Goal: Feedback & Contribution: Contribute content

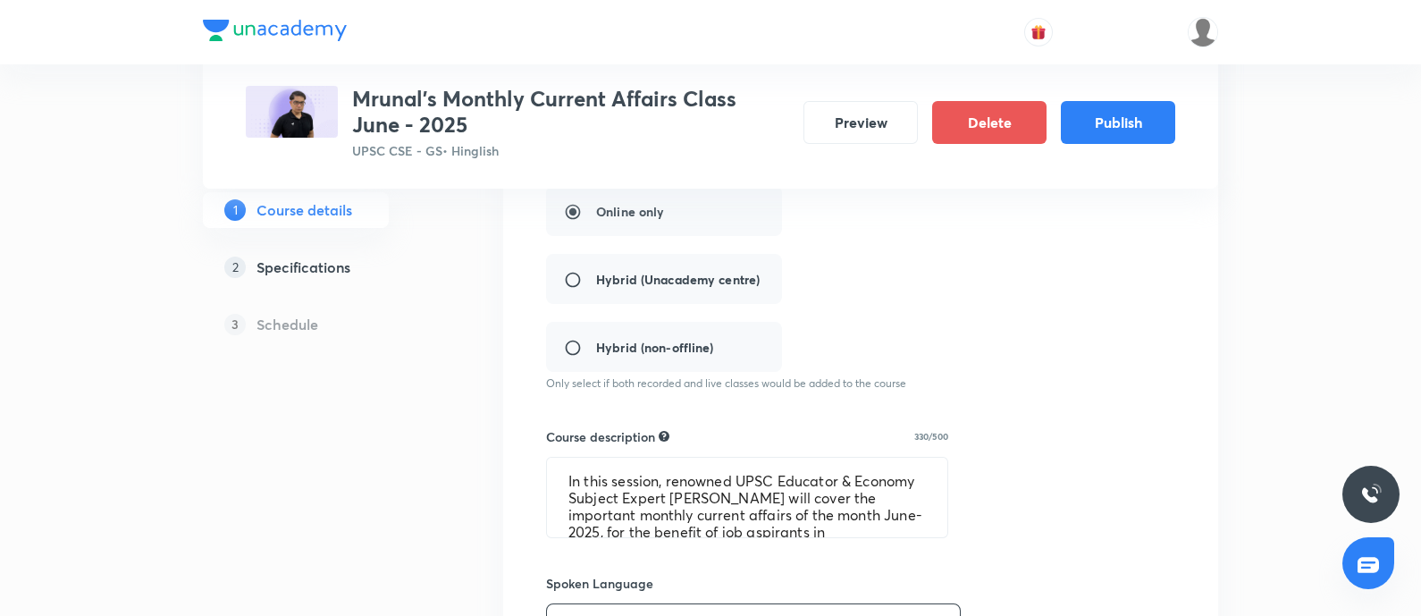
scroll to position [446, 0]
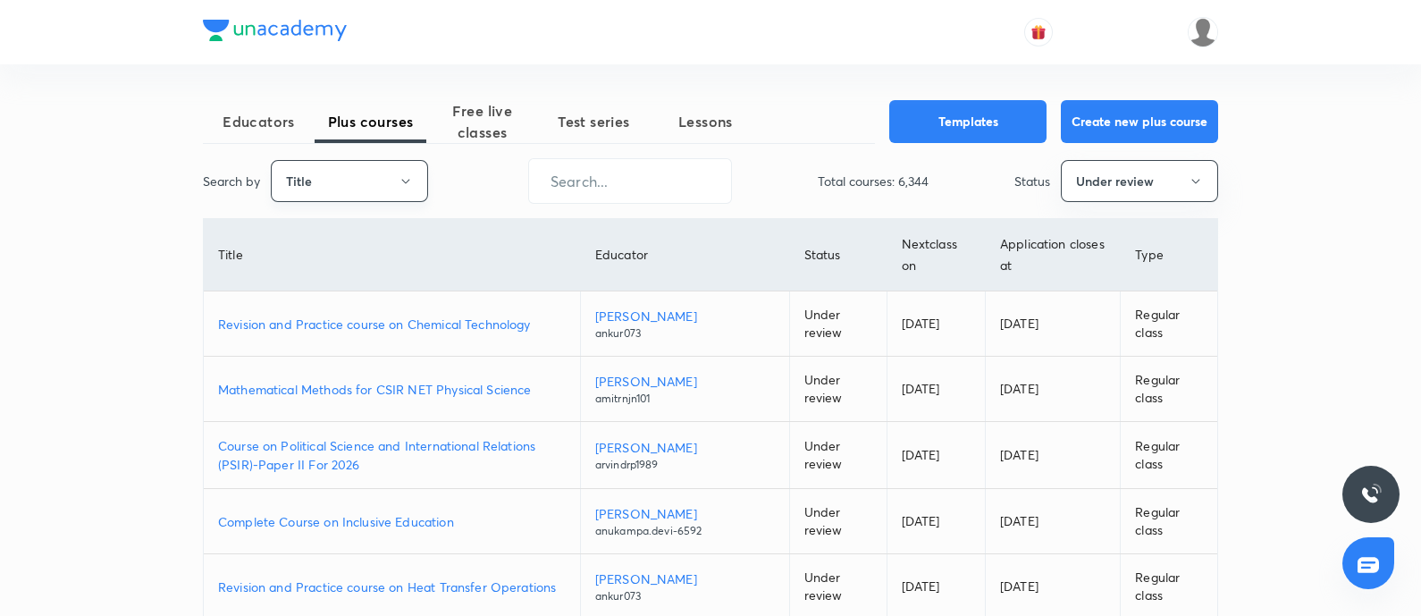
click at [308, 172] on button "Title" at bounding box center [349, 181] width 157 height 42
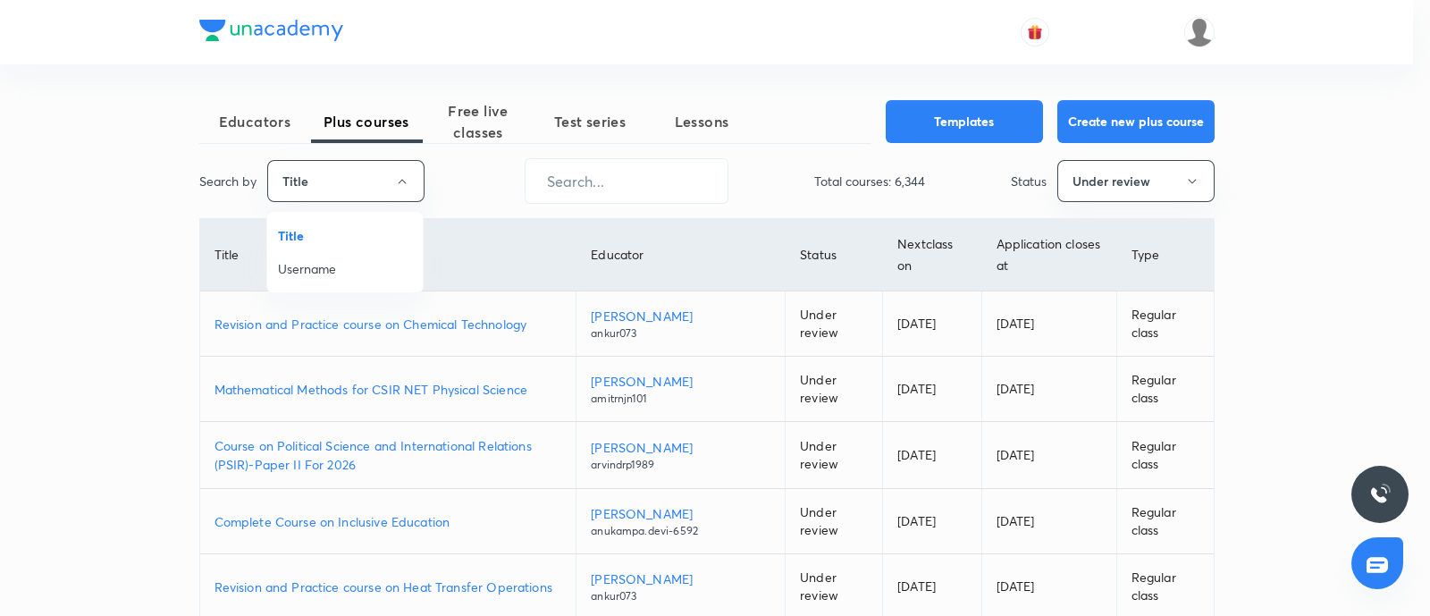
drag, startPoint x: 303, startPoint y: 262, endPoint x: 603, endPoint y: 181, distance: 311.2
click at [314, 255] on li "Username" at bounding box center [345, 268] width 156 height 33
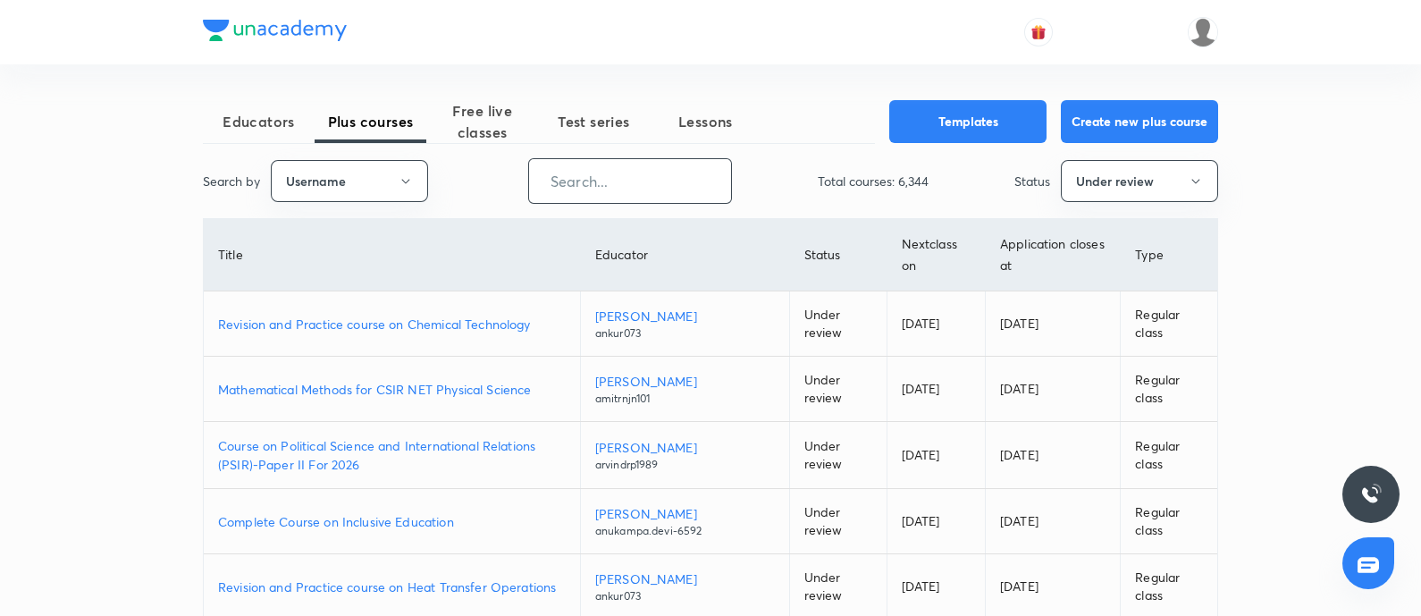
click at [595, 179] on input "text" at bounding box center [630, 181] width 202 height 46
paste input "AtulJain-9376"
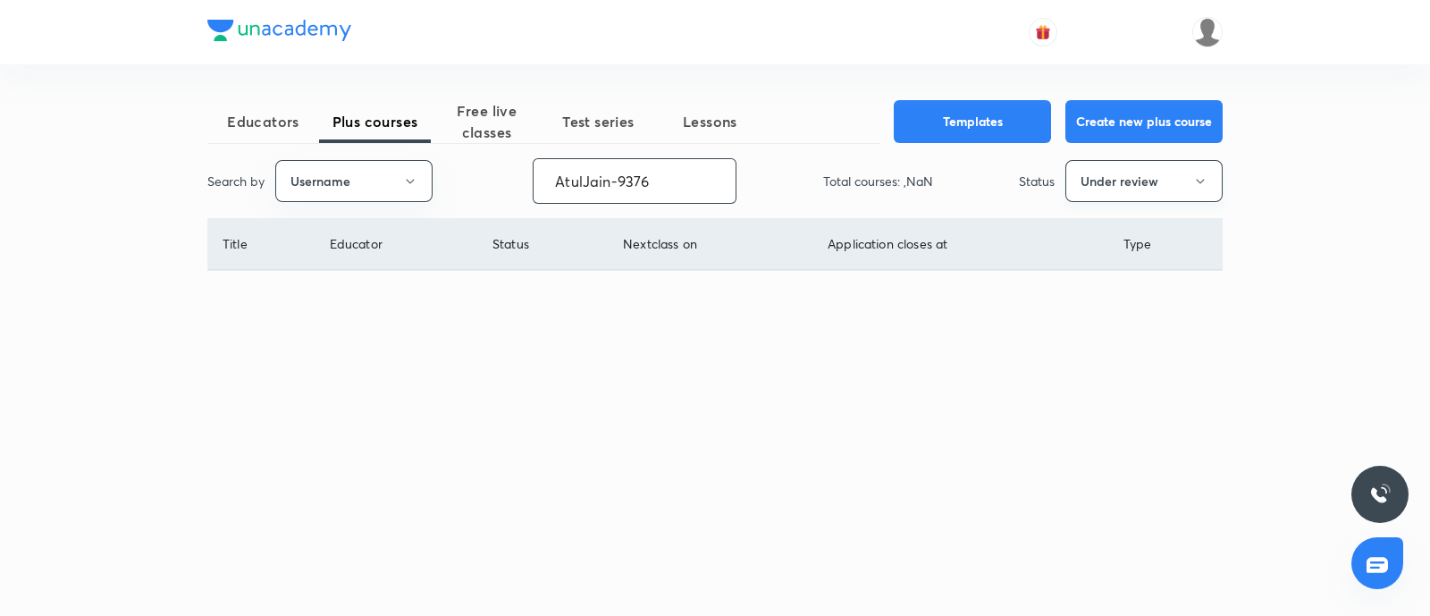
type input "AtulJain-9376"
click at [1102, 164] on button "Under review" at bounding box center [1143, 181] width 157 height 42
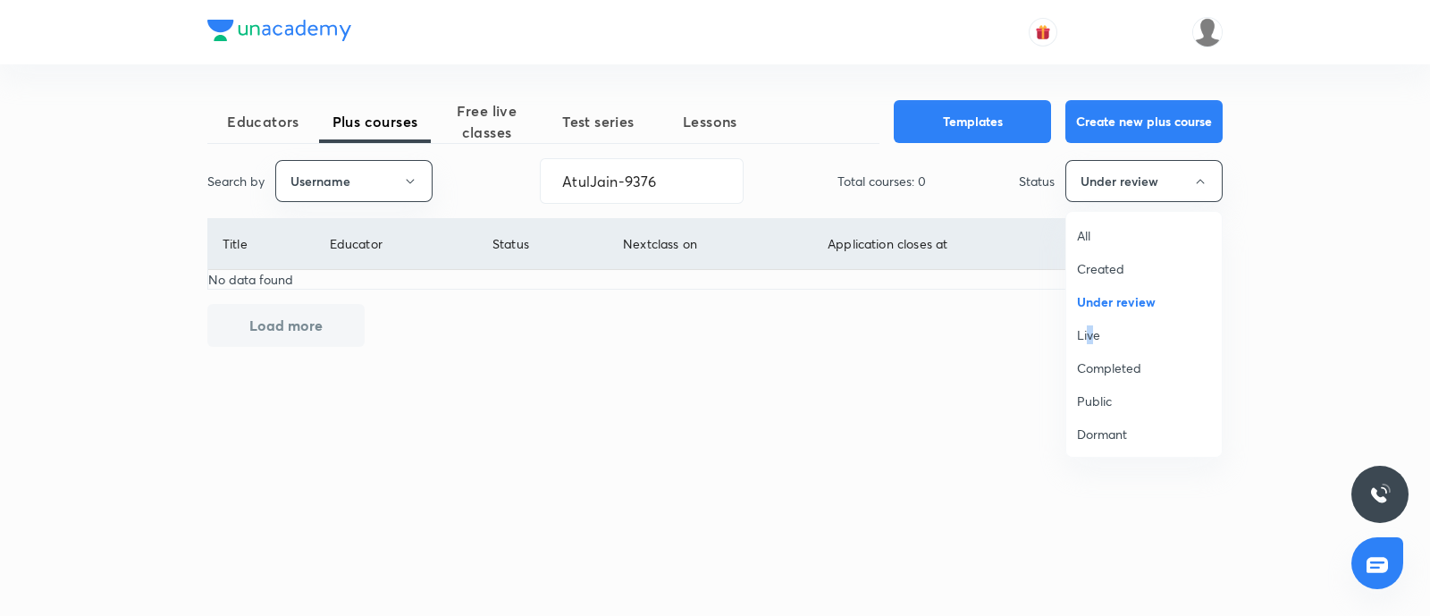
drag, startPoint x: 1090, startPoint y: 341, endPoint x: 972, endPoint y: 37, distance: 326.8
click at [1090, 341] on span "Live" at bounding box center [1144, 334] width 134 height 19
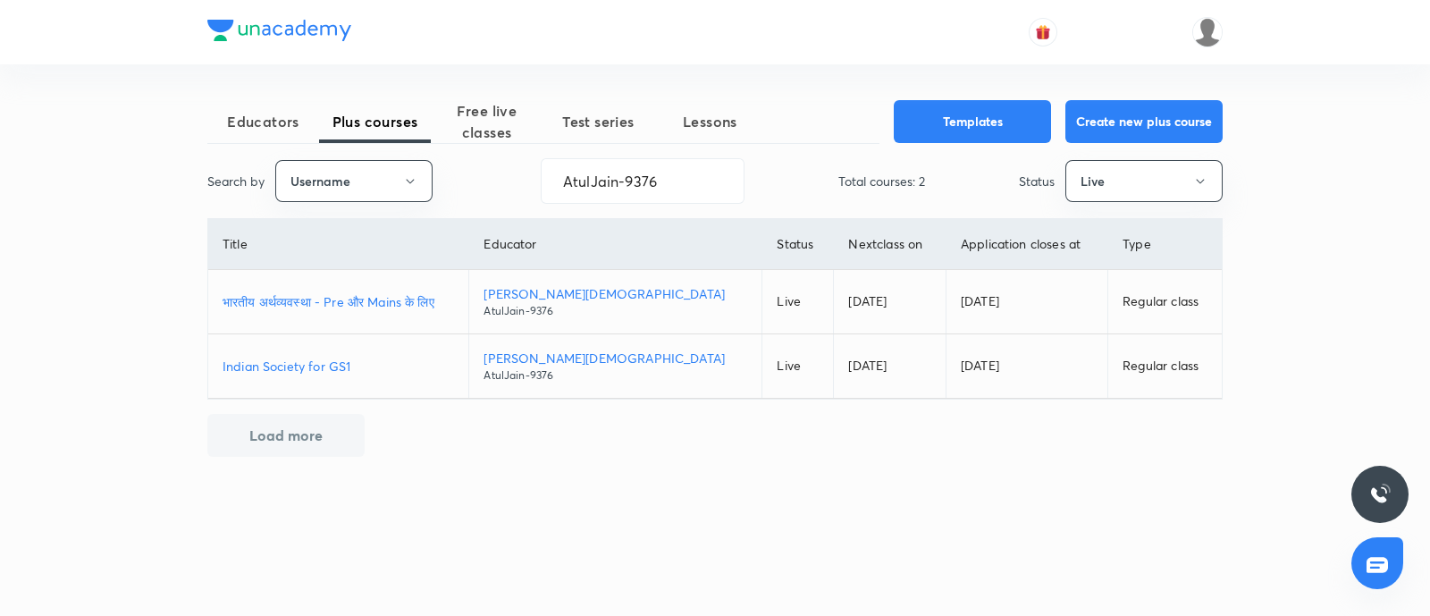
click at [313, 302] on p "भारतीय अर्थव्यवस्था - Pre और Mains के लिए" at bounding box center [339, 301] width 232 height 19
drag, startPoint x: 655, startPoint y: 181, endPoint x: 0, endPoint y: 154, distance: 655.7
click at [171, 172] on div "Educators Plus courses Free live classes Test series Lessons Templates Create n…" at bounding box center [715, 308] width 1430 height 616
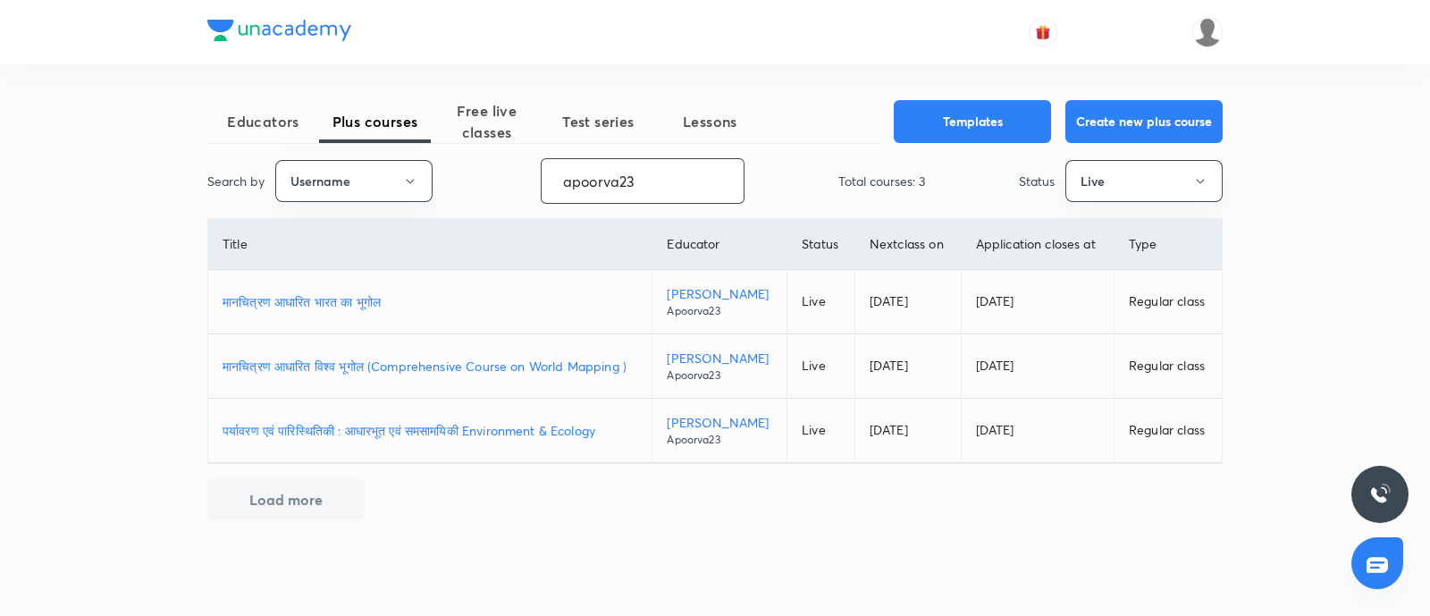
type input "apoorva23"
click at [373, 299] on p "मानचित्रण आधारित भारत का भूगोल" at bounding box center [430, 301] width 415 height 19
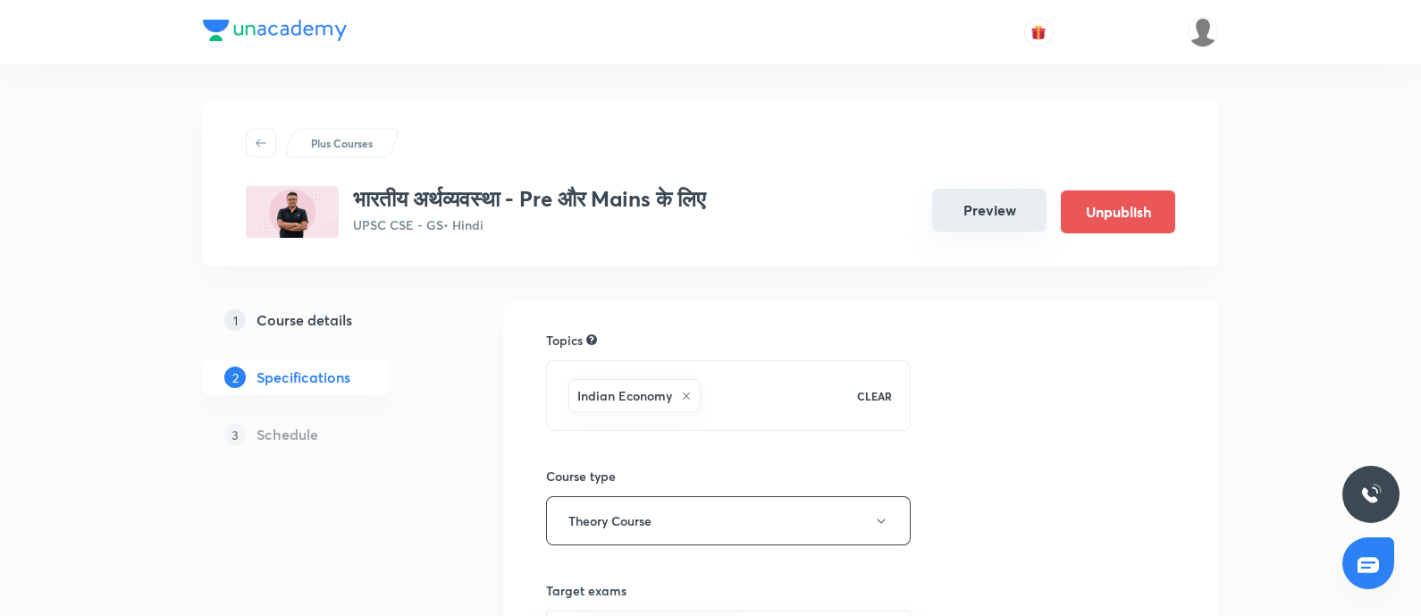
click at [1010, 206] on button "Preview" at bounding box center [989, 210] width 114 height 43
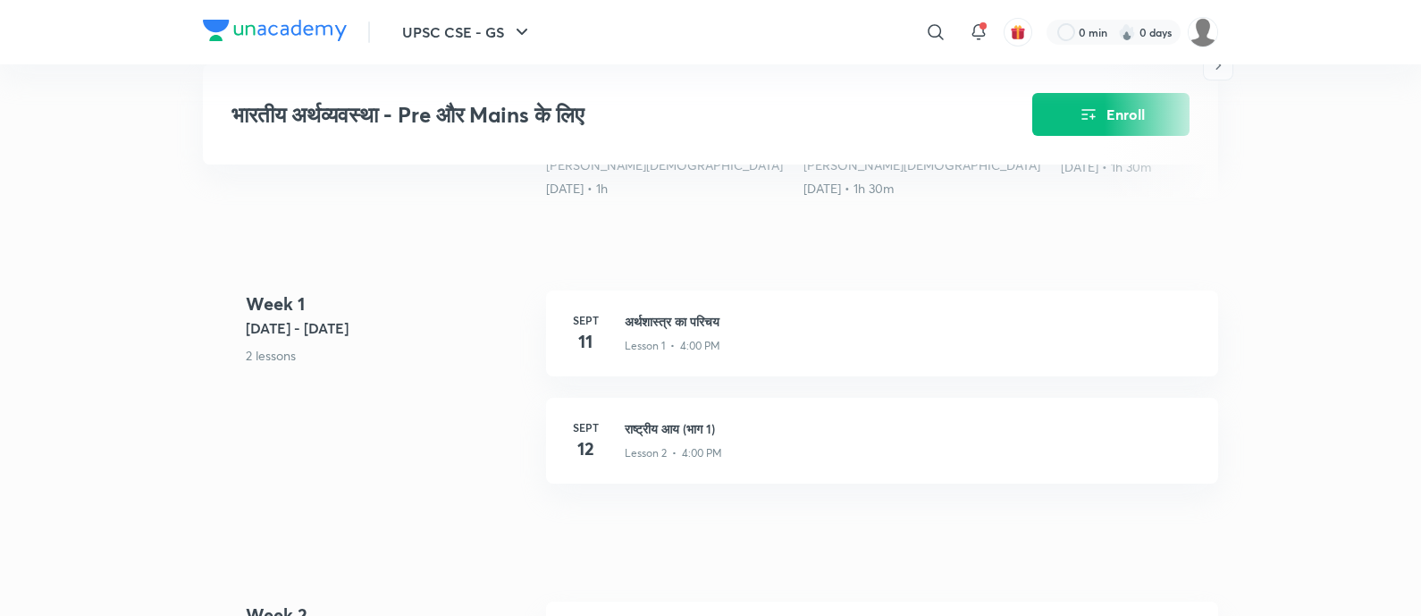
scroll to position [446, 0]
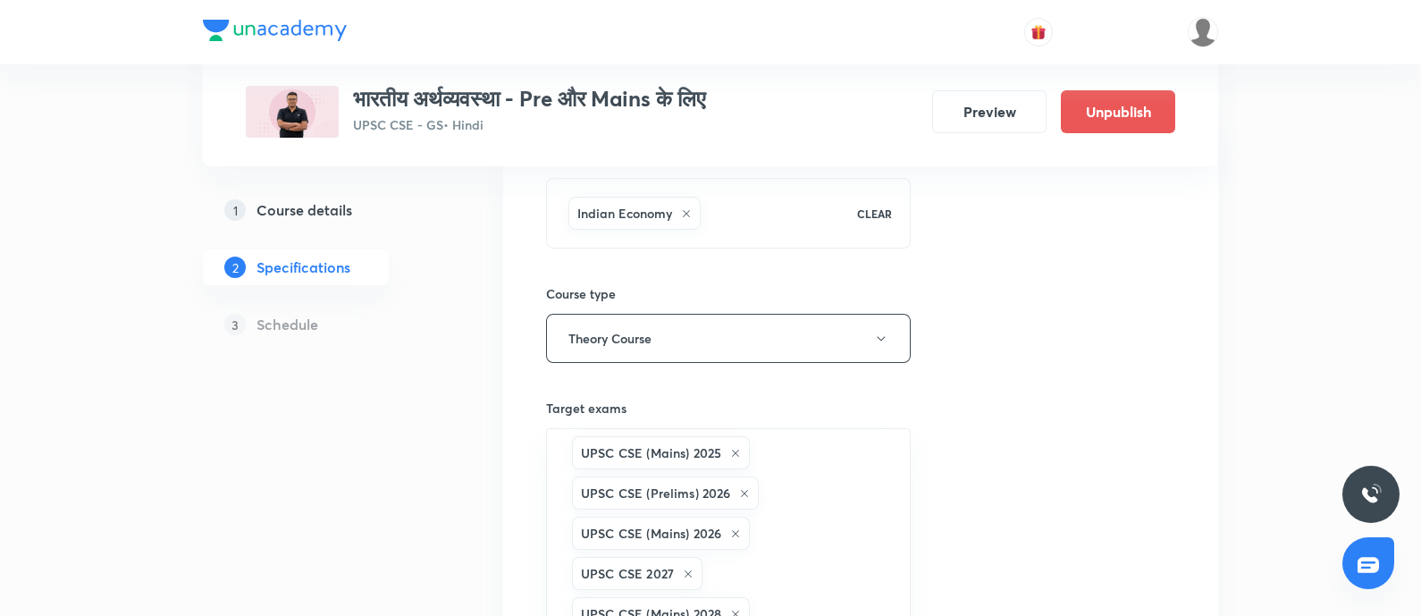
scroll to position [335, 0]
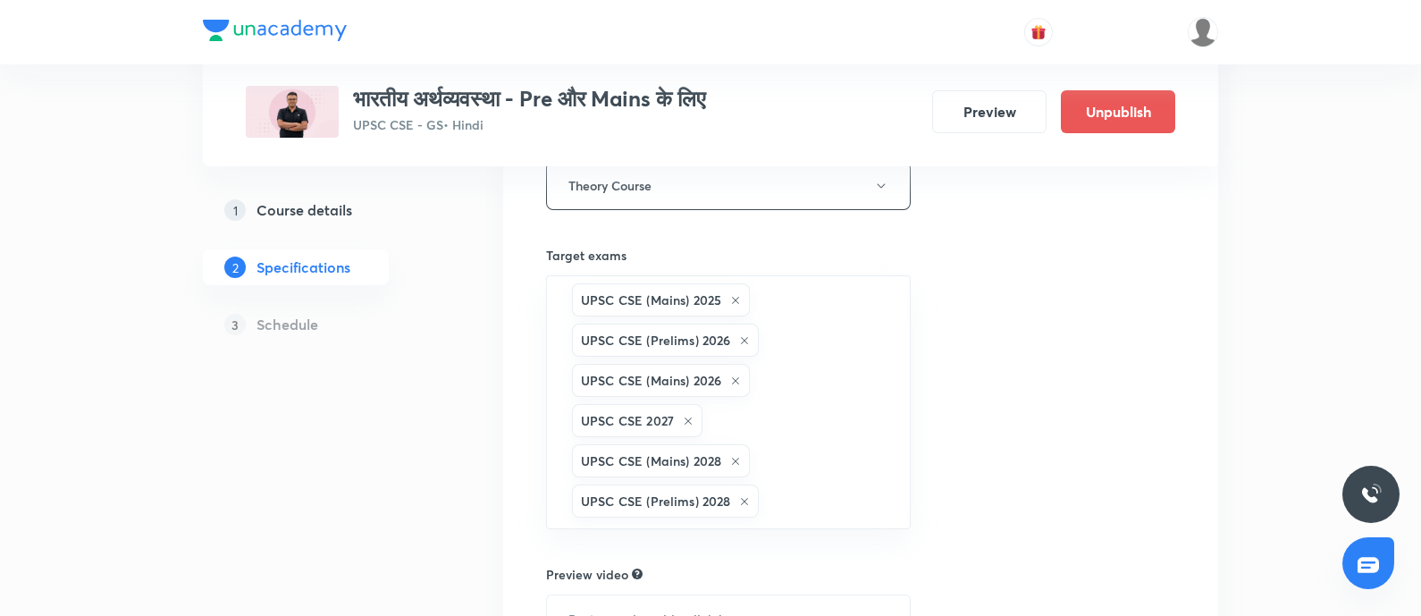
drag, startPoint x: 335, startPoint y: 209, endPoint x: 382, endPoint y: 181, distance: 54.1
click at [335, 209] on h5 "Course details" at bounding box center [305, 209] width 96 height 21
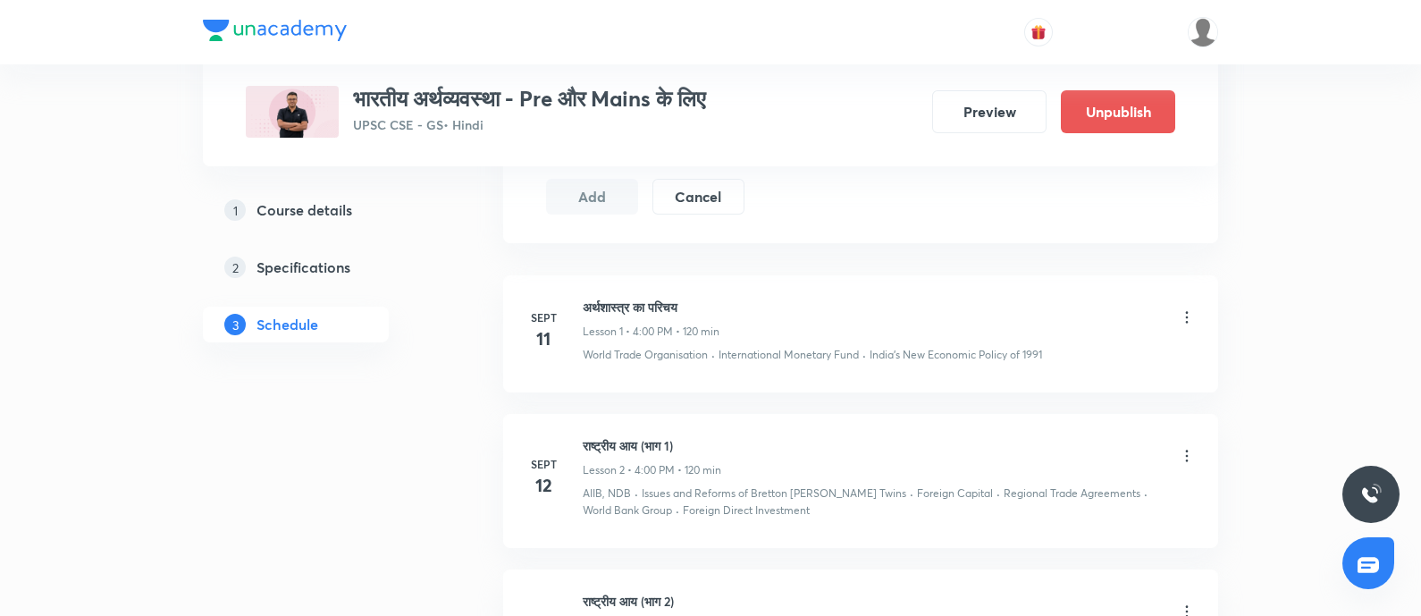
click at [1185, 316] on icon at bounding box center [1187, 317] width 18 height 18
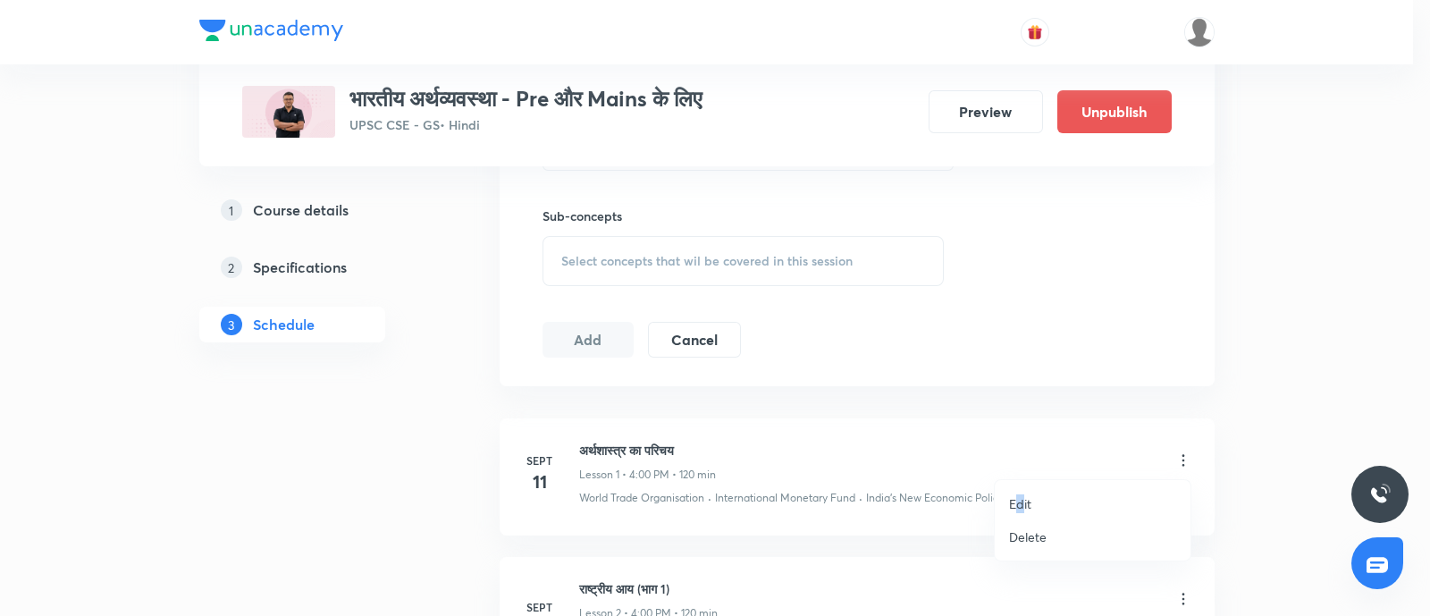
click at [1020, 503] on p "Edit" at bounding box center [1020, 503] width 22 height 19
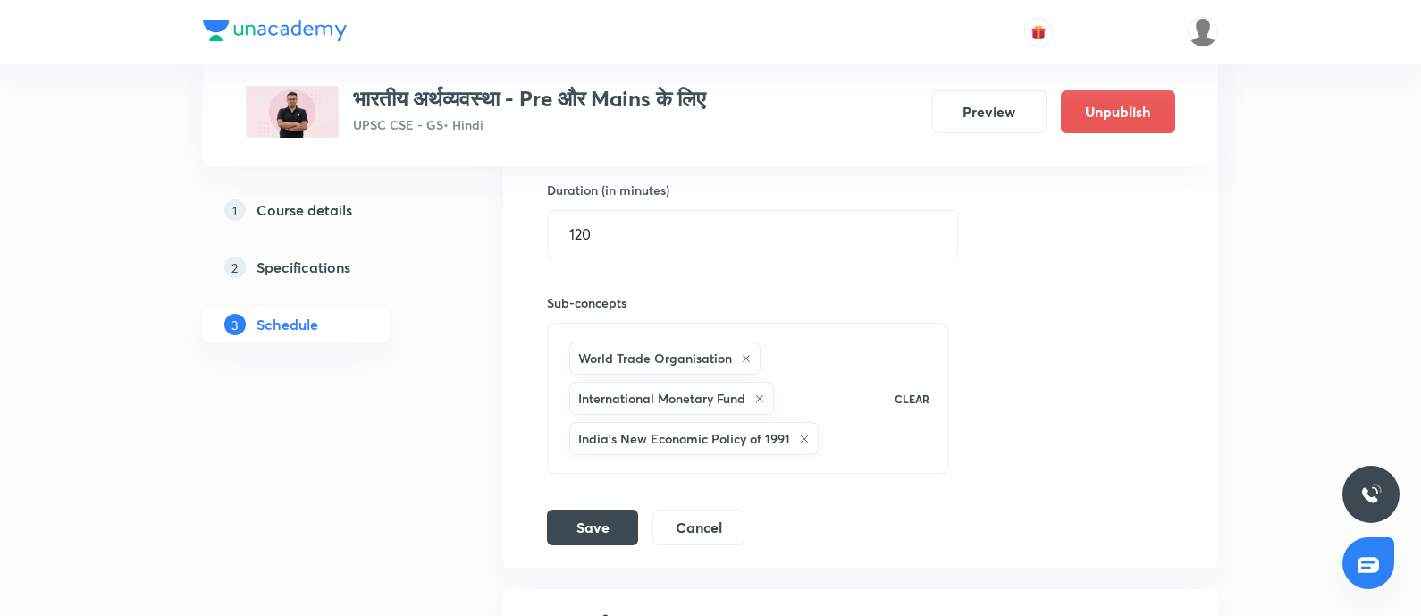
scroll to position [559, 0]
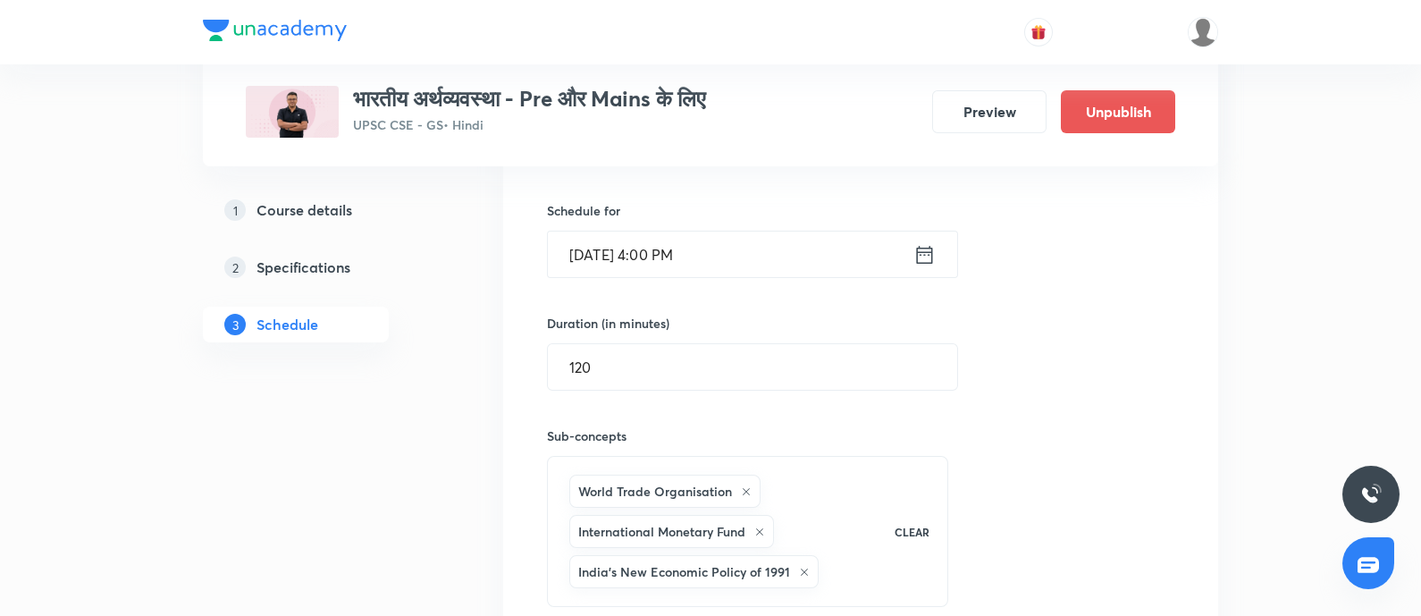
click at [914, 250] on icon at bounding box center [925, 254] width 22 height 25
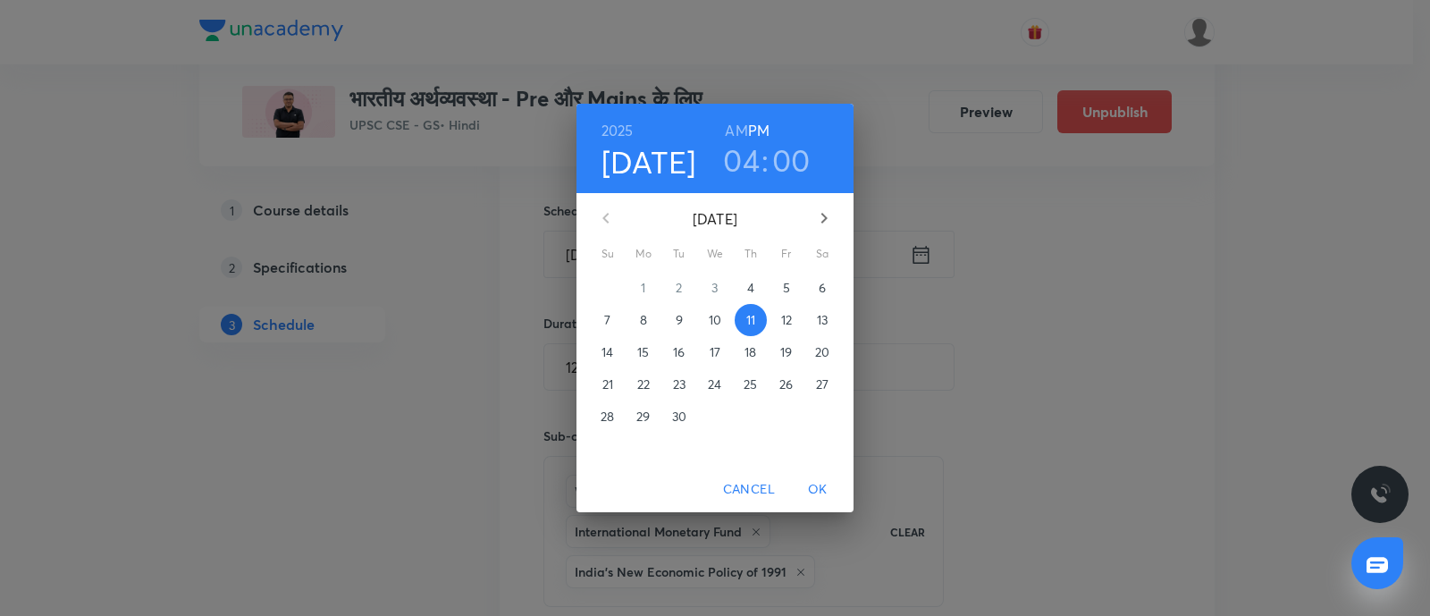
click at [741, 165] on h3 "04" at bounding box center [741, 160] width 37 height 38
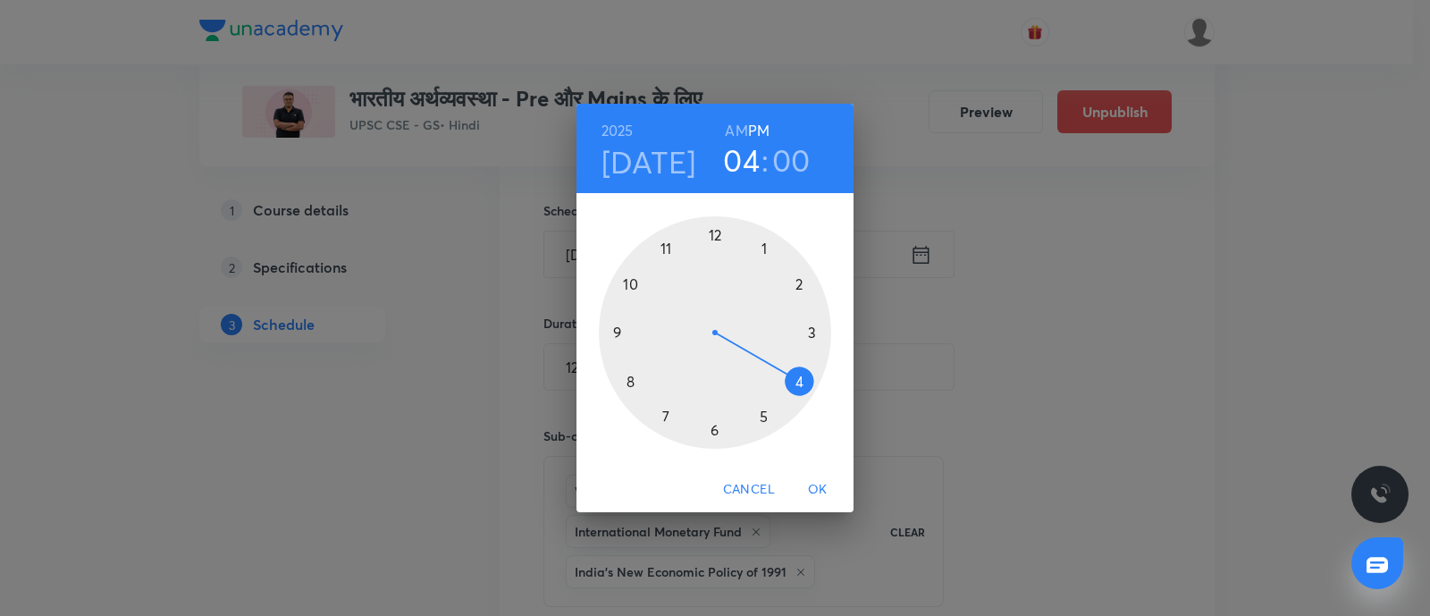
click at [630, 280] on div at bounding box center [715, 332] width 232 height 232
click at [742, 131] on h6 "AM" at bounding box center [736, 130] width 22 height 25
click at [712, 431] on div at bounding box center [715, 332] width 232 height 232
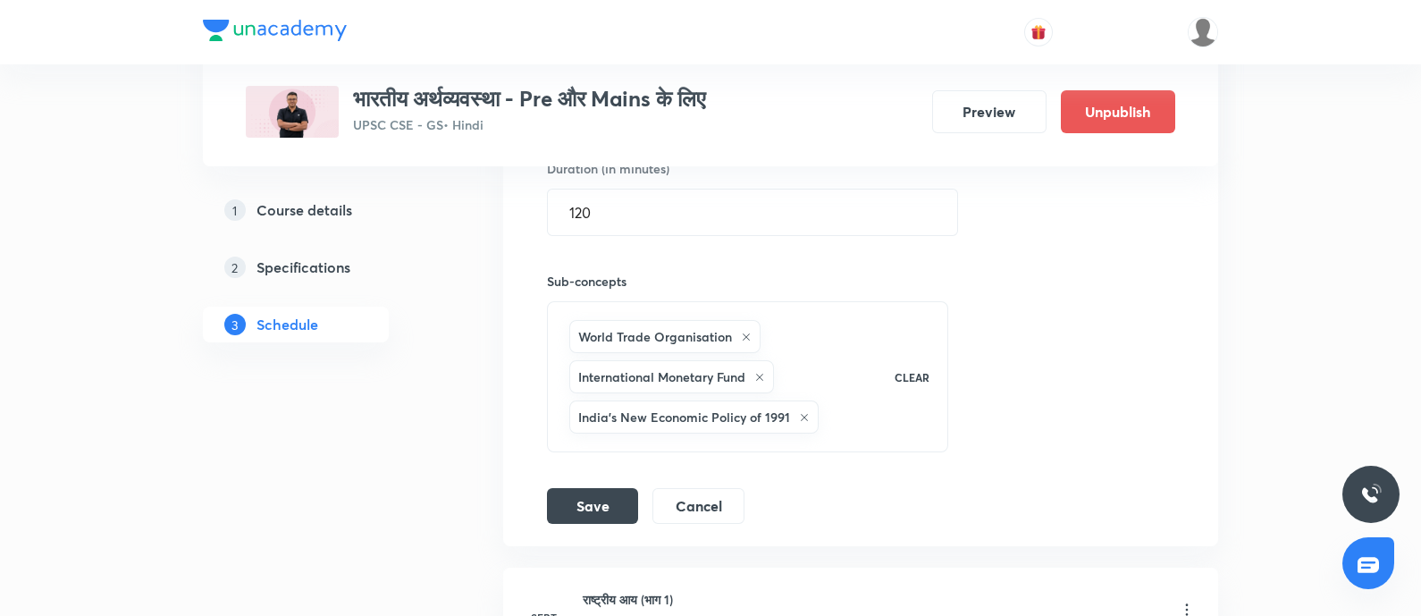
scroll to position [781, 0]
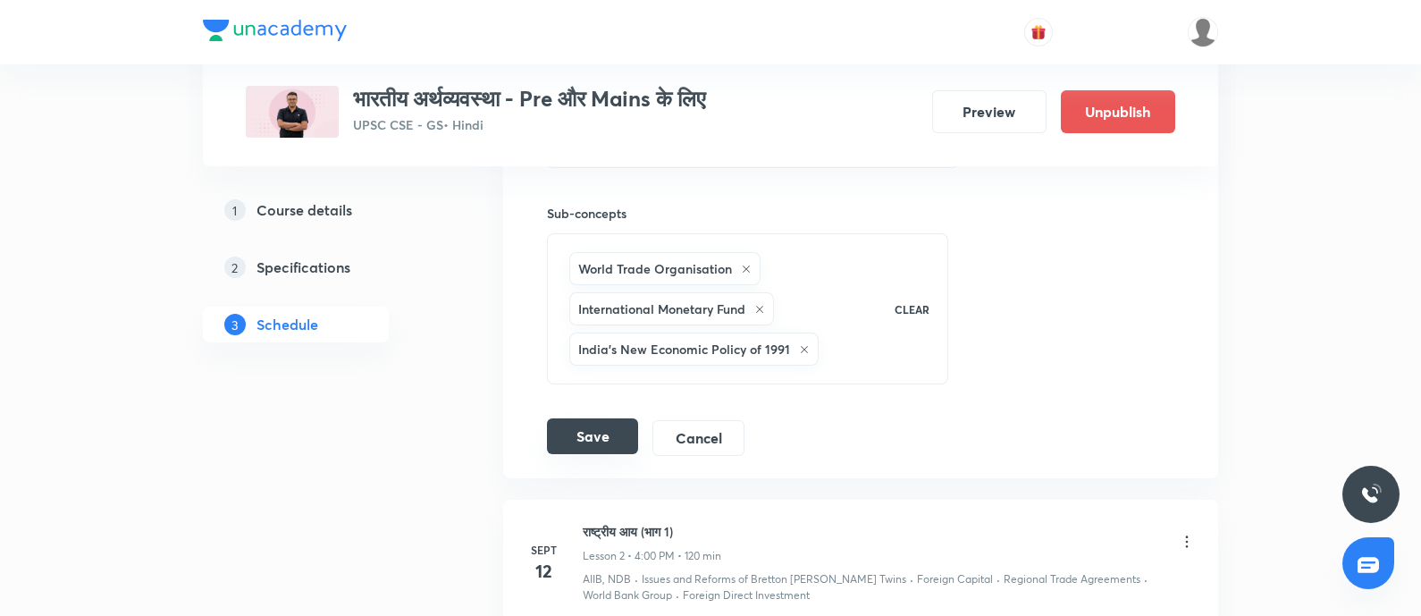
click at [612, 442] on button "Save" at bounding box center [592, 436] width 91 height 36
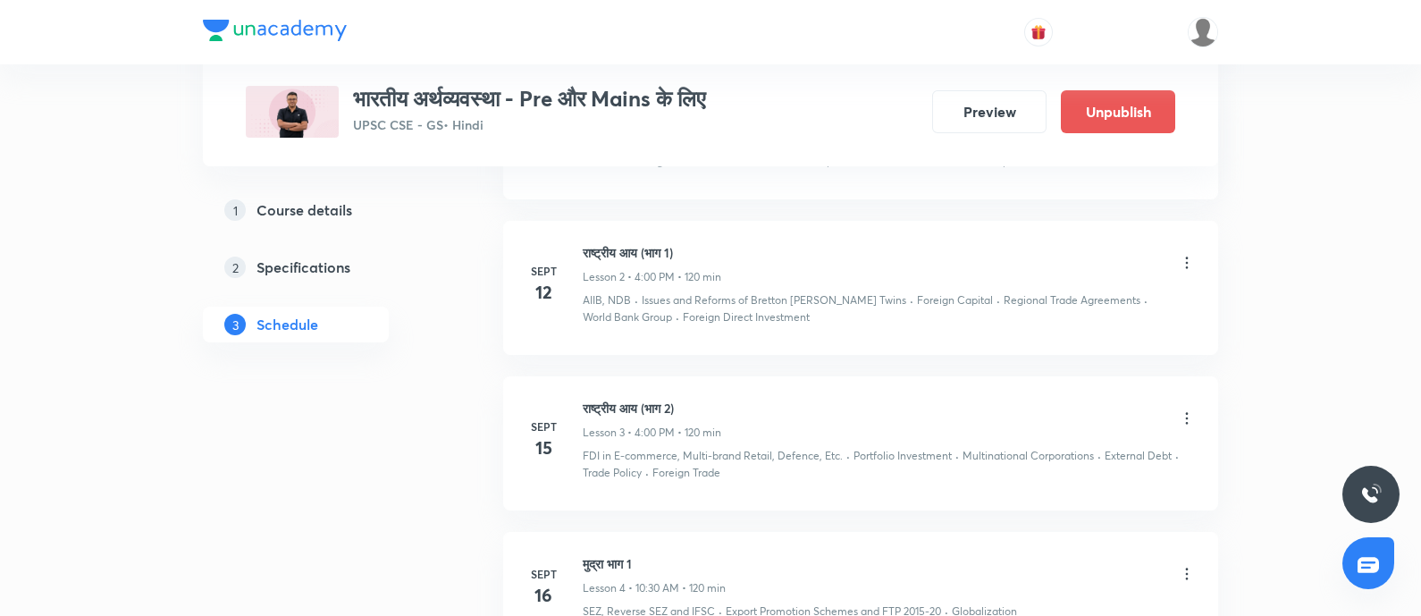
scroll to position [335, 0]
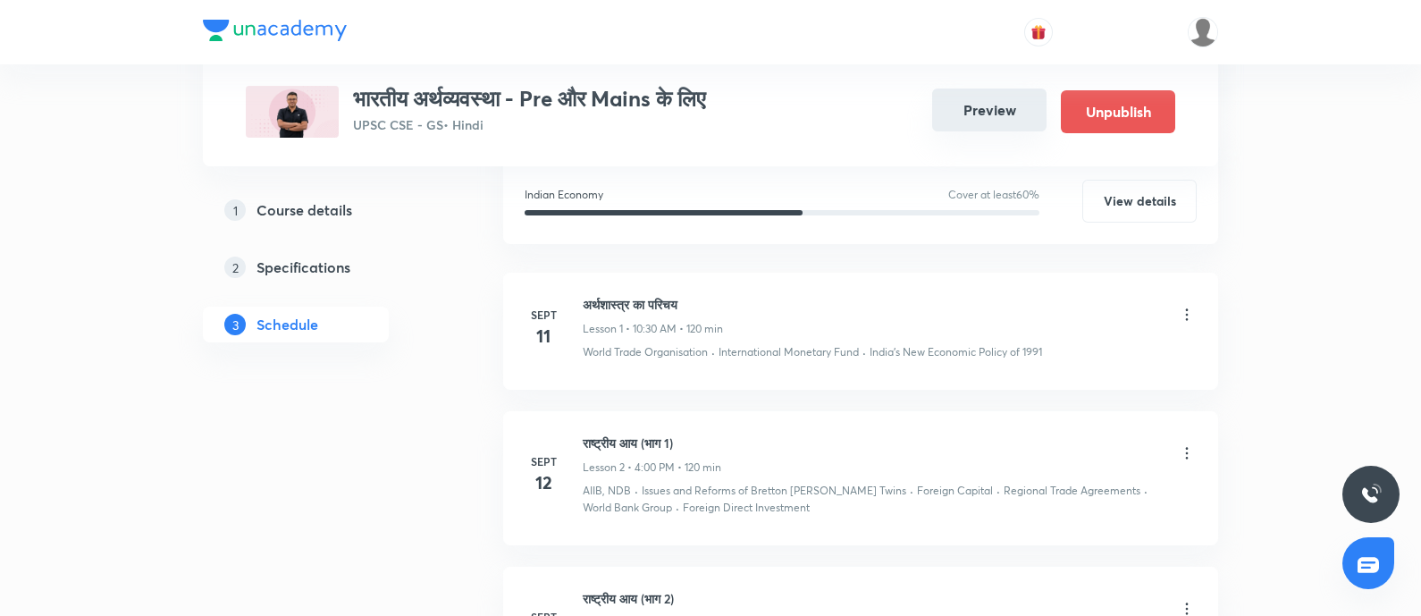
click at [981, 114] on button "Preview" at bounding box center [989, 109] width 114 height 43
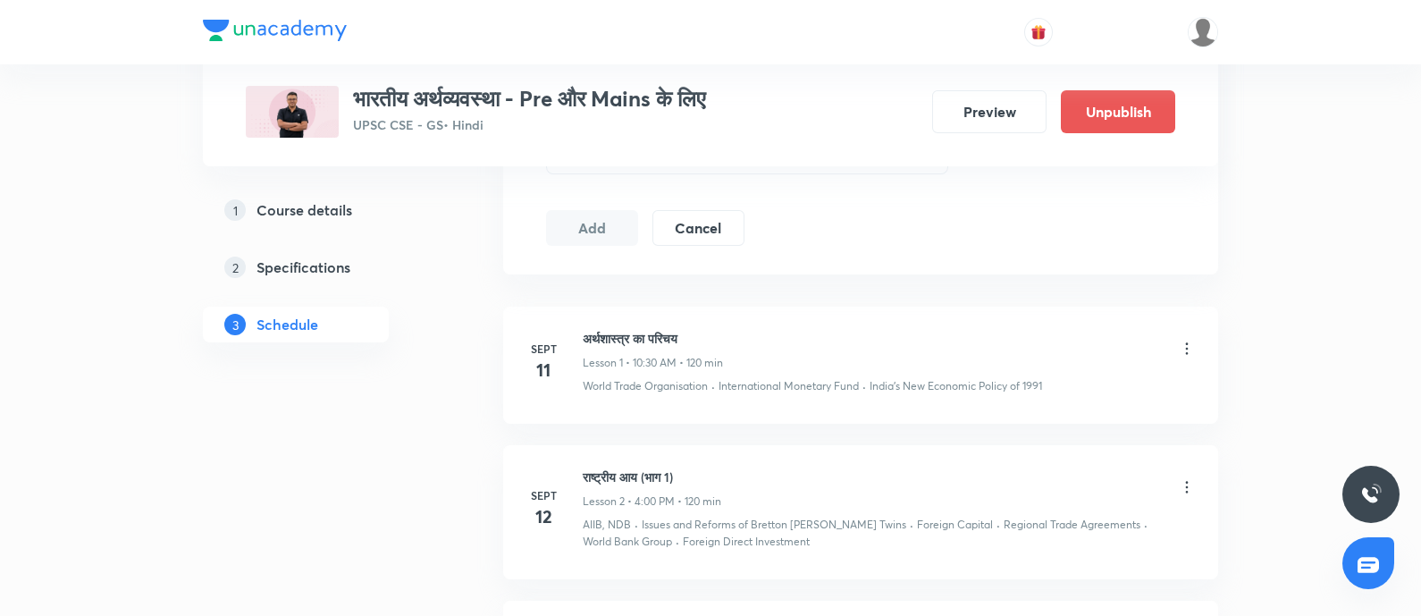
scroll to position [1006, 0]
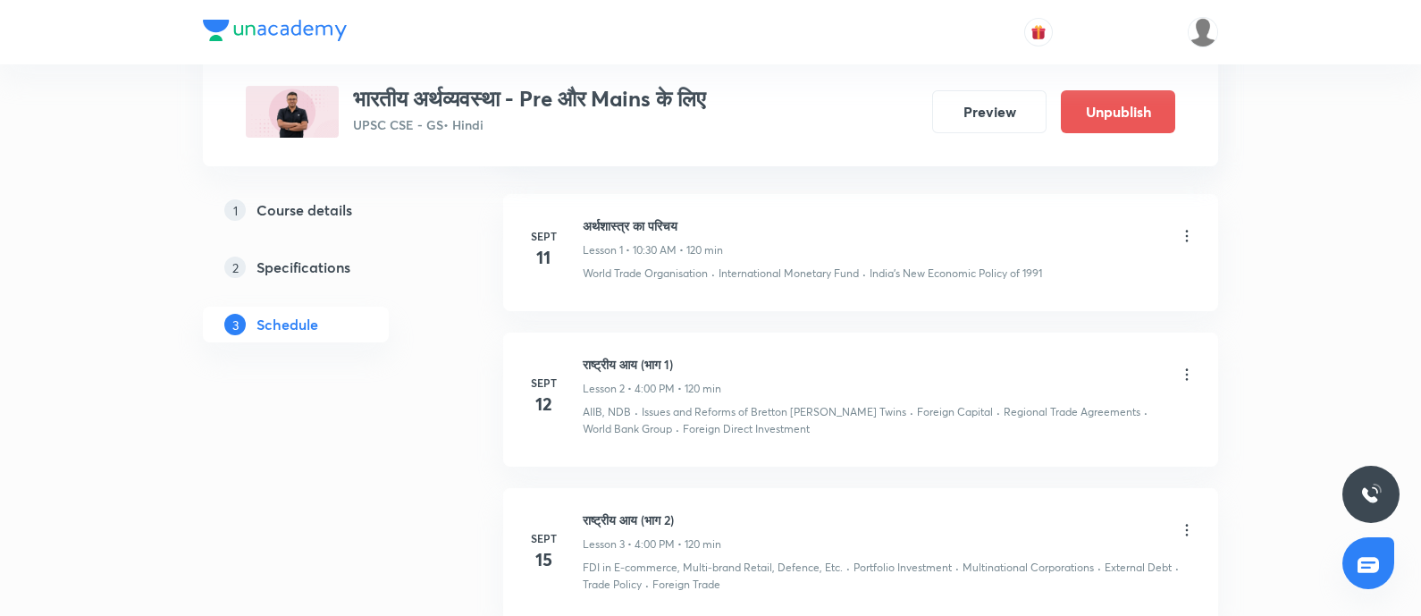
click at [1193, 371] on icon at bounding box center [1187, 375] width 18 height 18
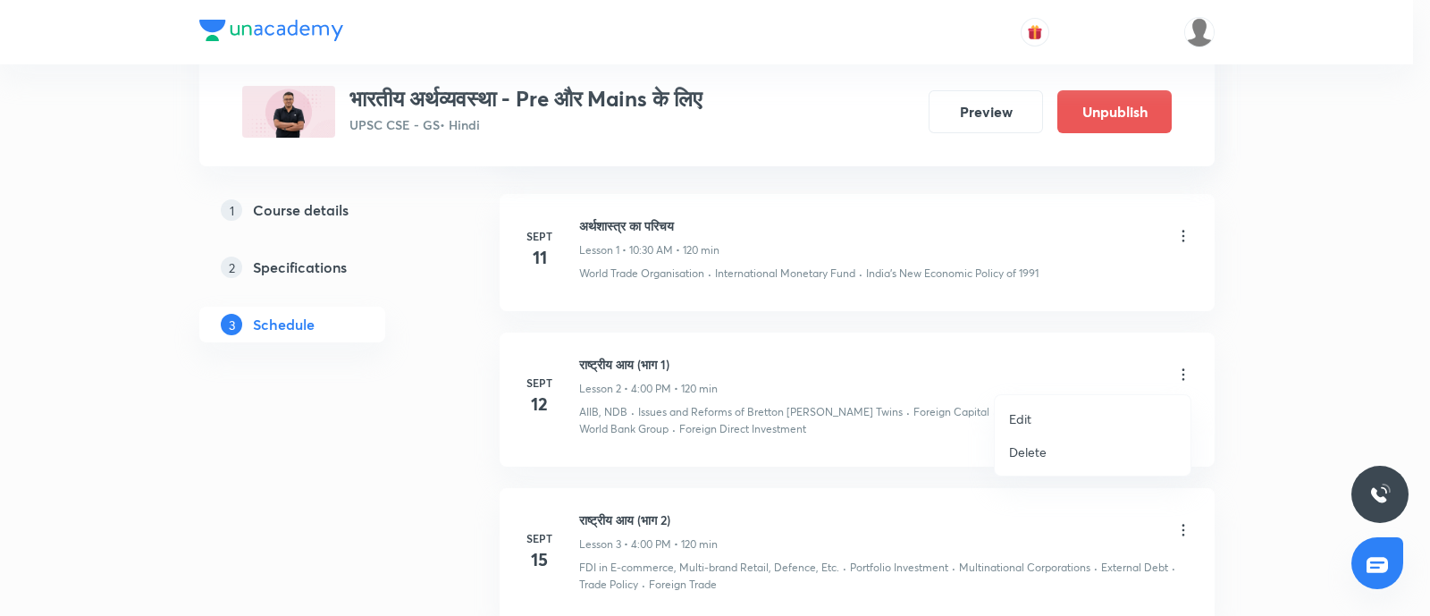
click at [1018, 415] on p "Edit" at bounding box center [1020, 418] width 22 height 19
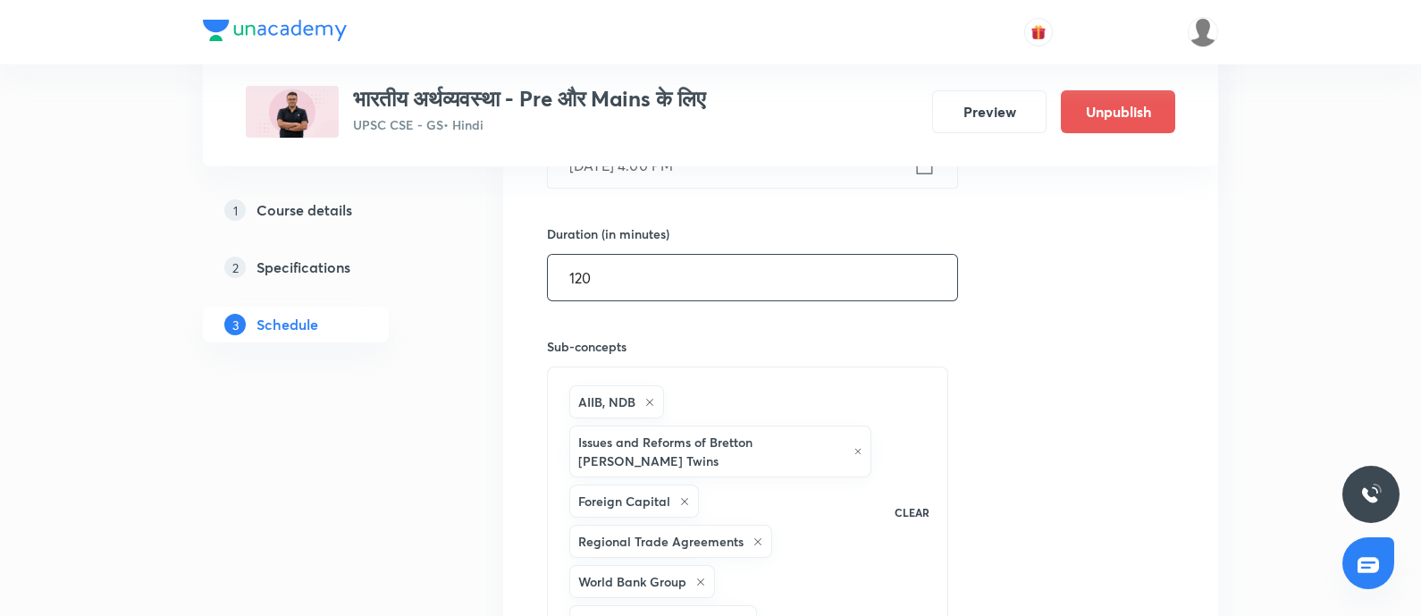
scroll to position [781, 0]
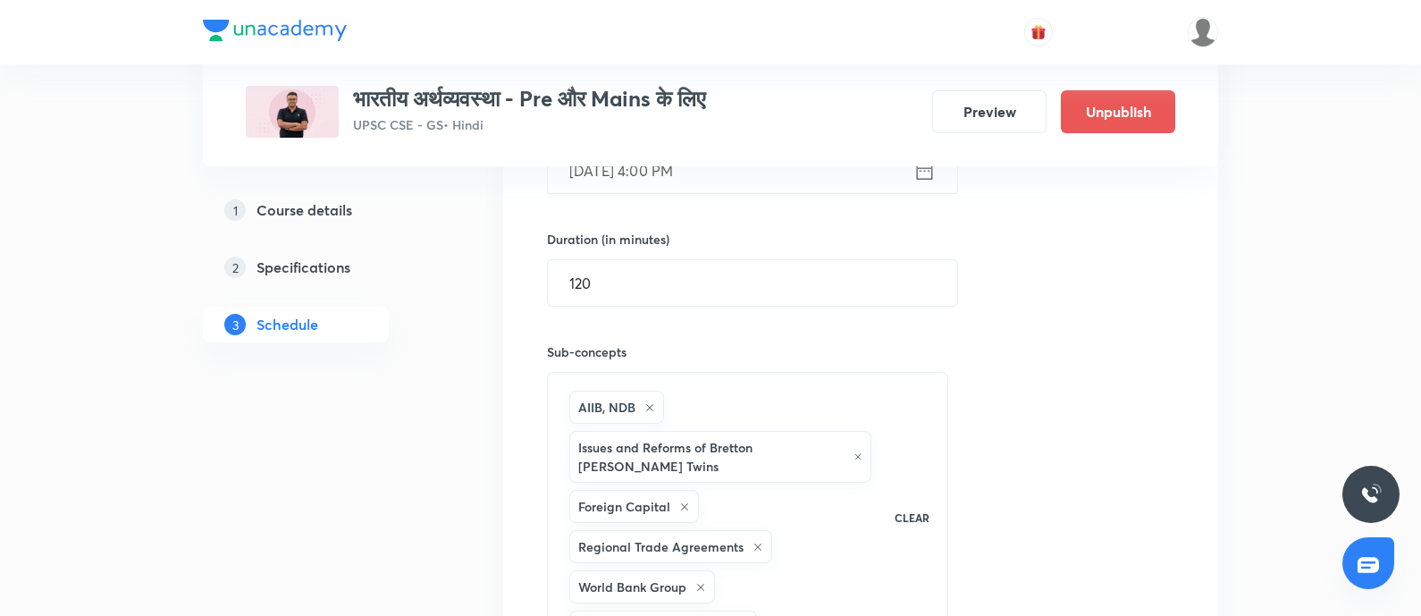
click at [925, 172] on icon at bounding box center [925, 170] width 22 height 25
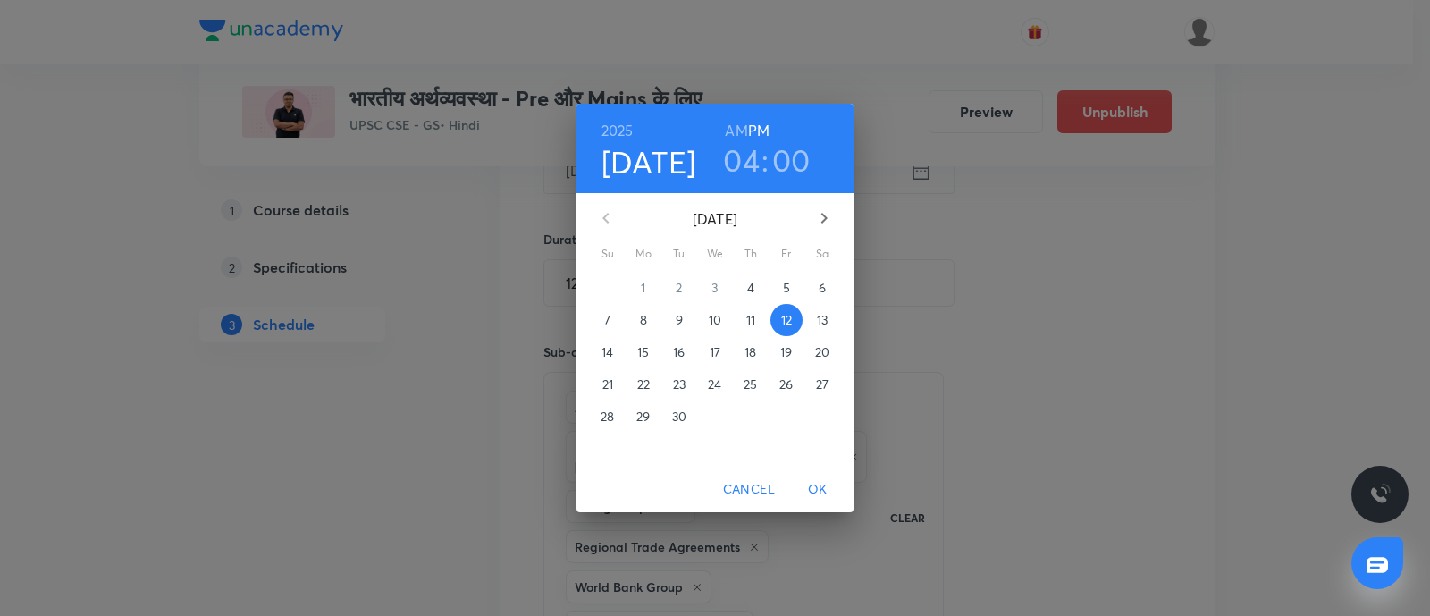
drag, startPoint x: 735, startPoint y: 160, endPoint x: 682, endPoint y: 189, distance: 60.4
click at [735, 159] on h3 "04" at bounding box center [741, 160] width 37 height 38
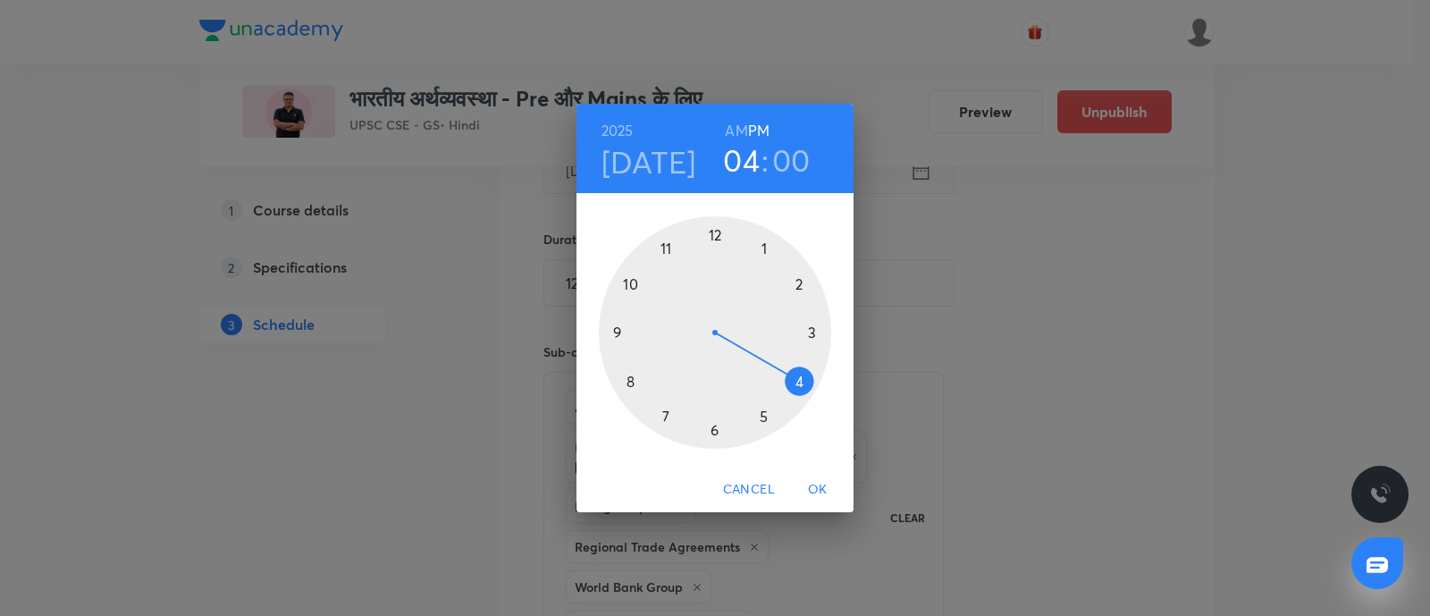
click at [621, 282] on div at bounding box center [715, 332] width 232 height 232
click at [732, 138] on h6 "AM" at bounding box center [736, 130] width 22 height 25
click at [711, 428] on div at bounding box center [715, 332] width 232 height 232
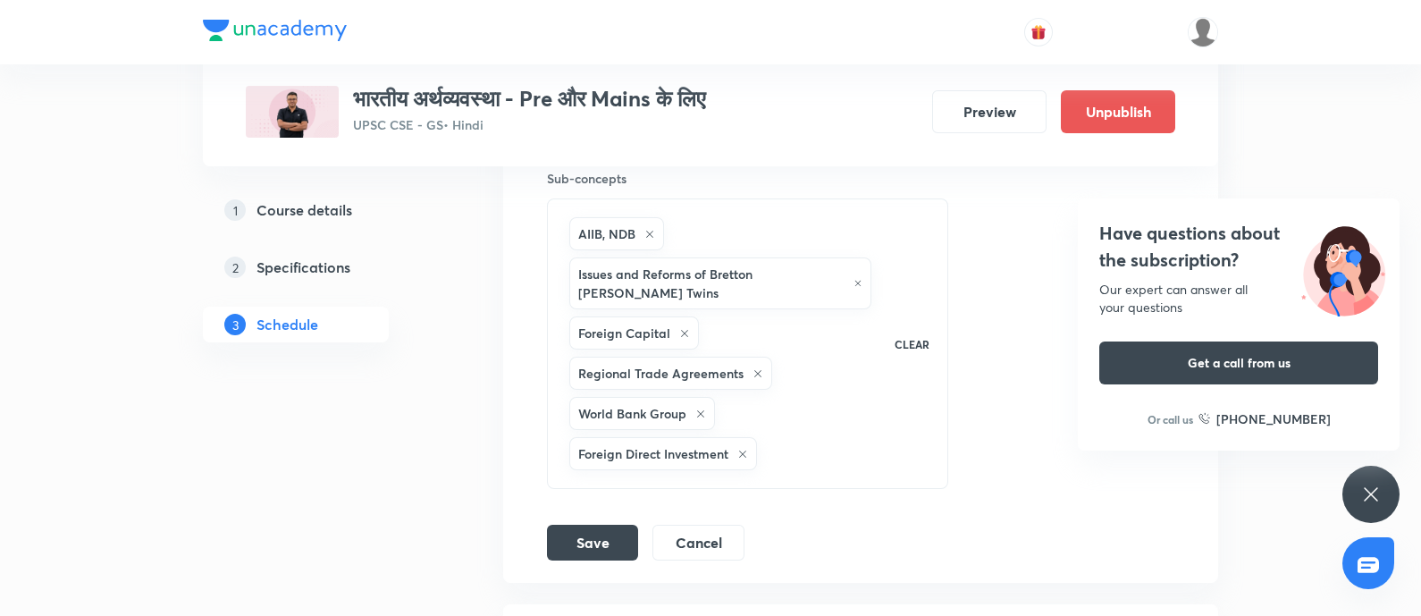
scroll to position [1006, 0]
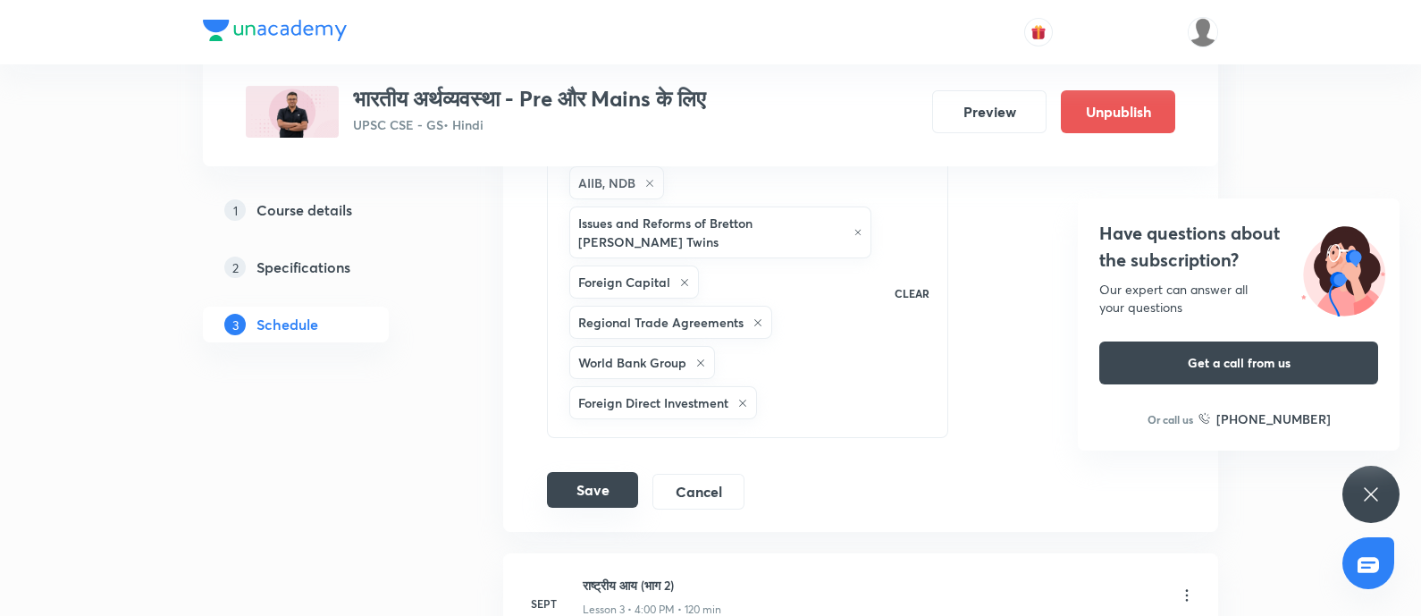
click at [560, 472] on button "Save" at bounding box center [592, 490] width 91 height 36
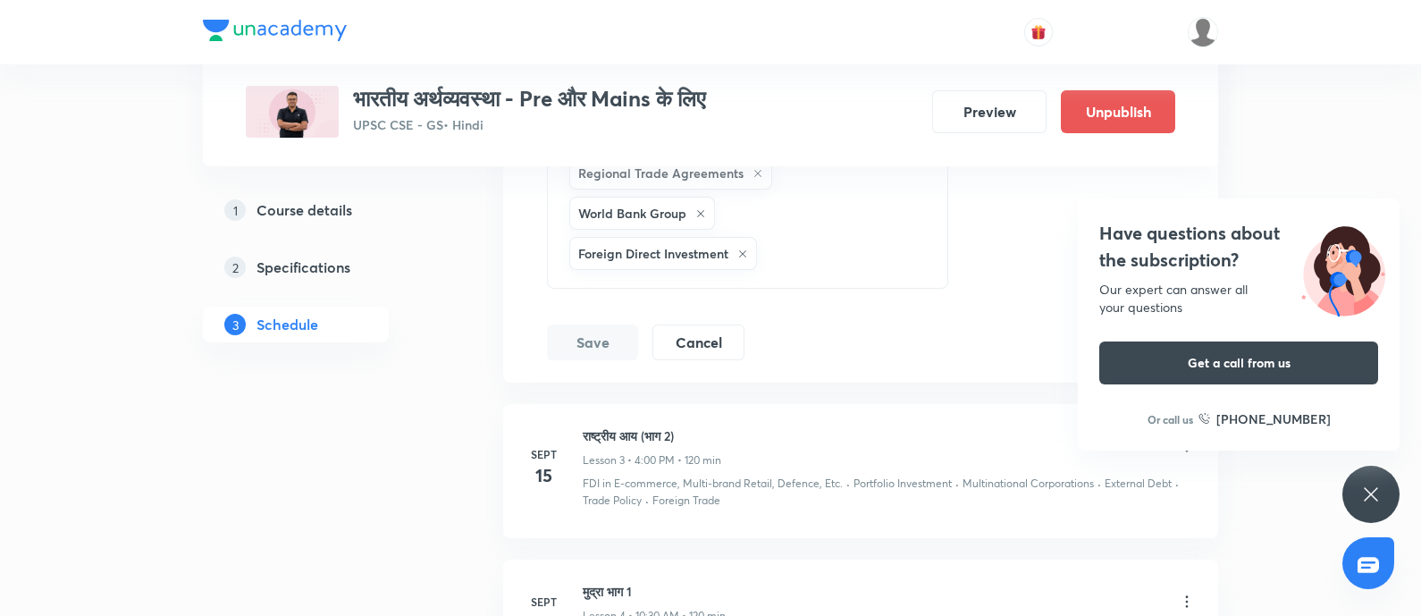
scroll to position [1229, 0]
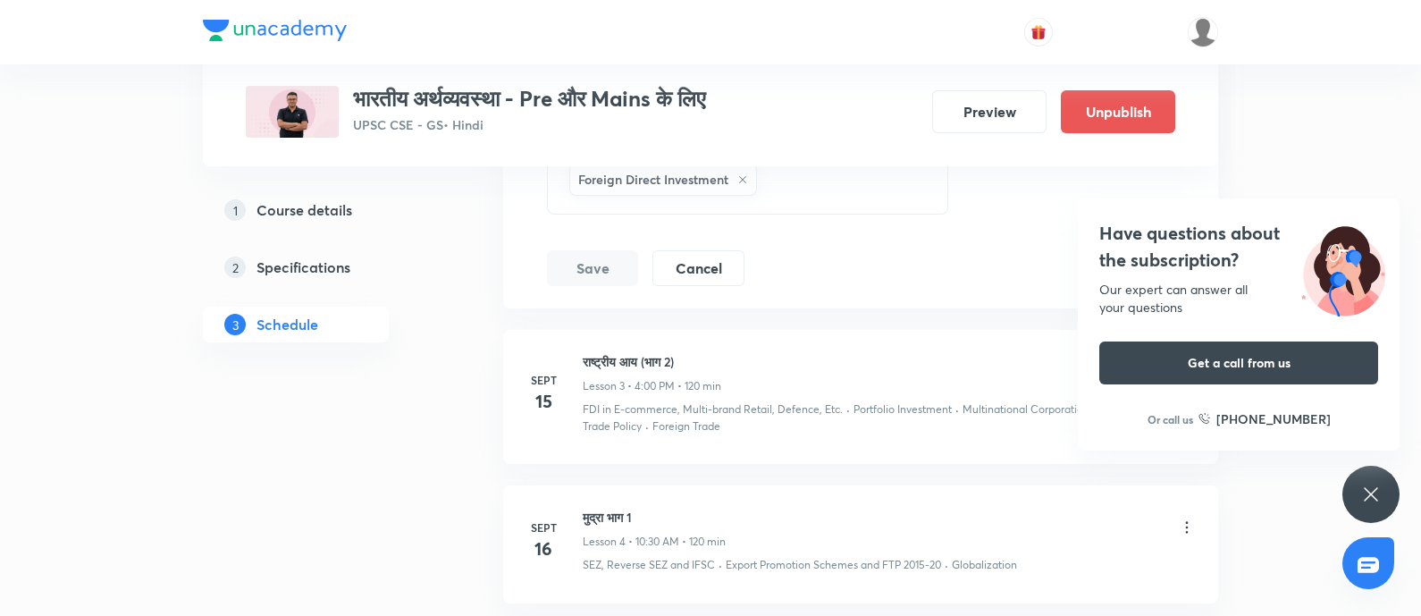
click at [1136, 248] on h4 "Have questions about the subscription?" at bounding box center [1238, 247] width 279 height 54
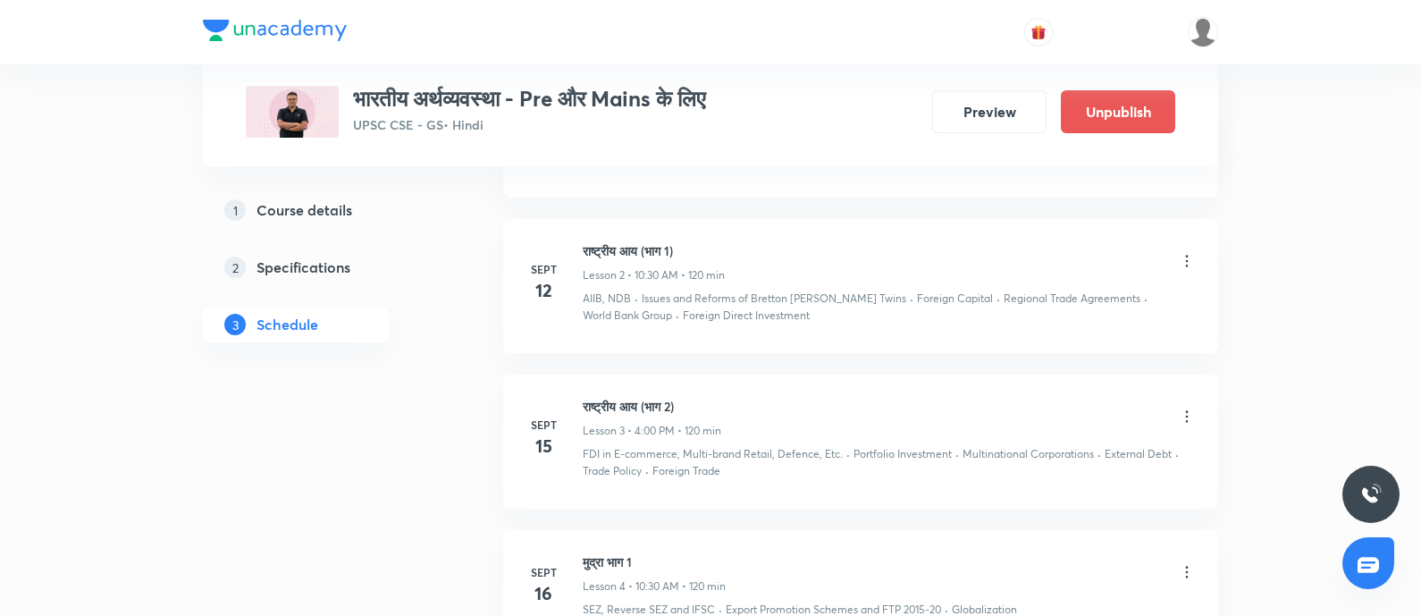
scroll to position [559, 0]
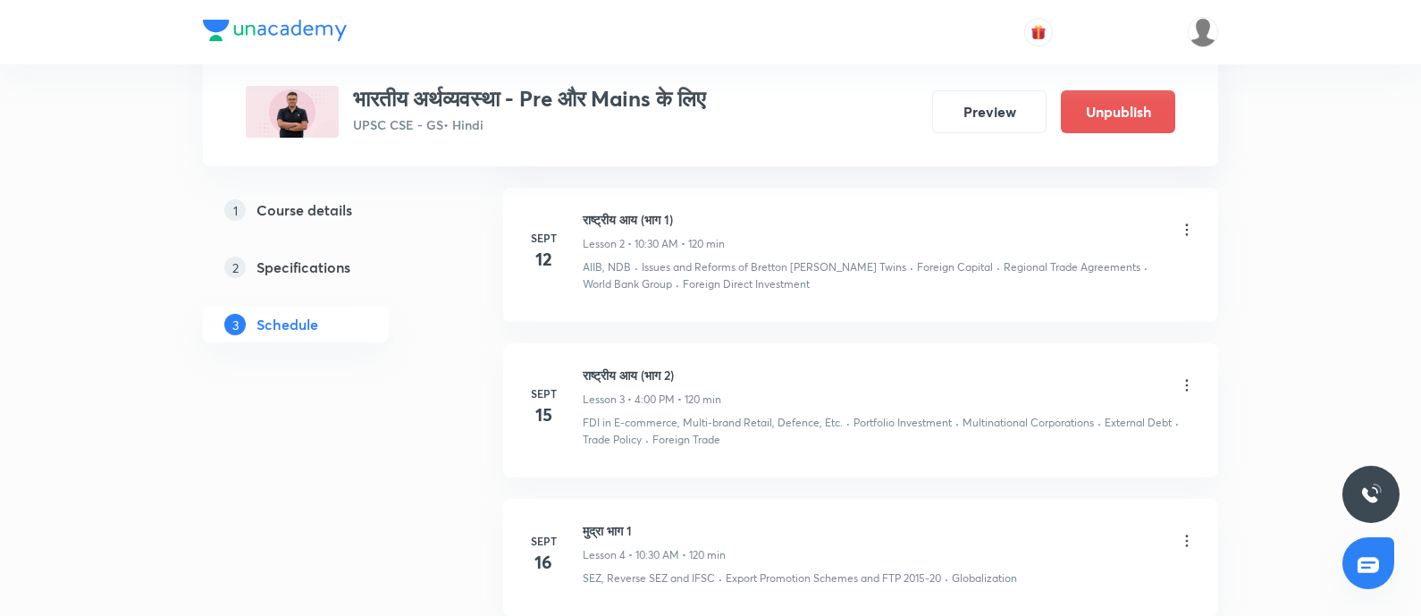
click at [1185, 387] on icon at bounding box center [1187, 385] width 18 height 18
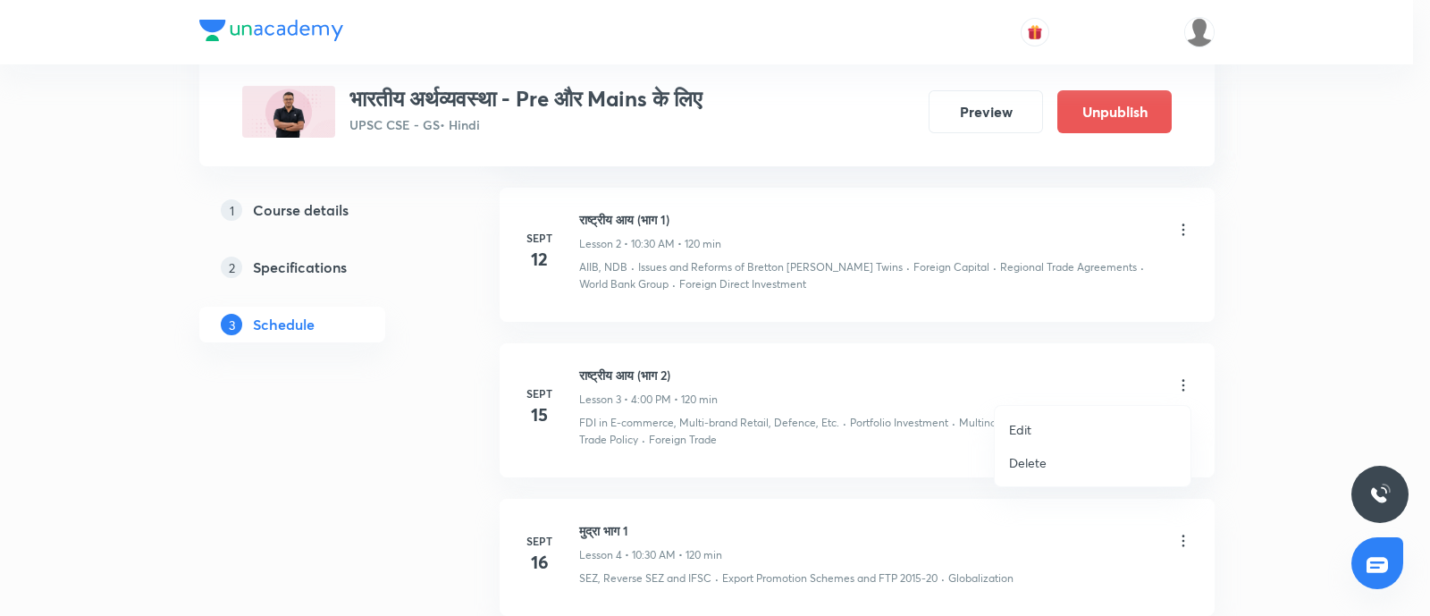
click at [1028, 432] on p "Edit" at bounding box center [1020, 429] width 22 height 19
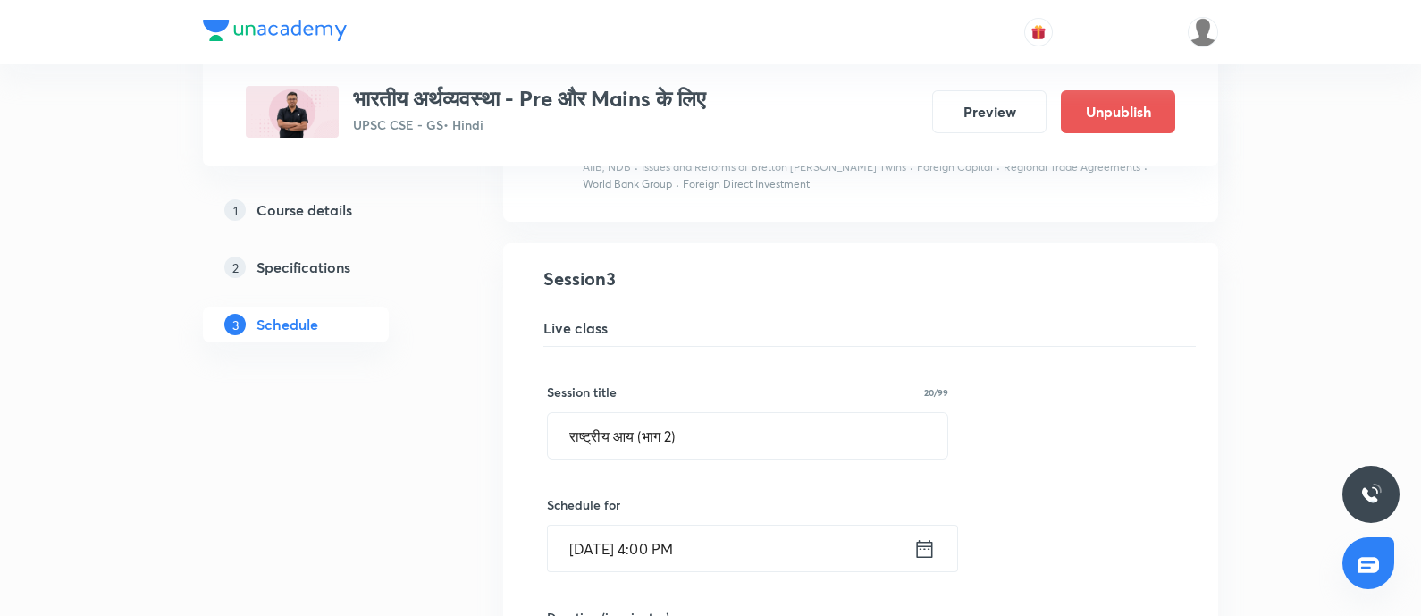
click at [936, 536] on div "Sept 15, 2025, 4:00 PM ​" at bounding box center [752, 548] width 411 height 47
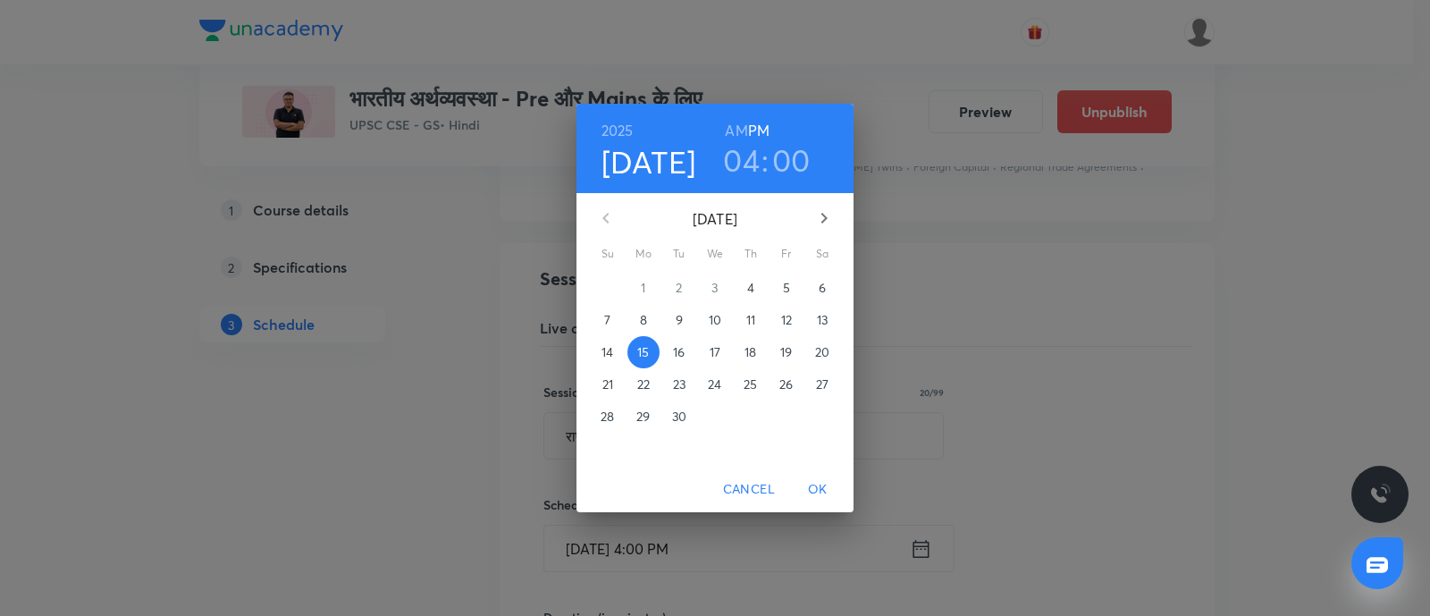
click at [734, 165] on h3 "04" at bounding box center [741, 160] width 37 height 38
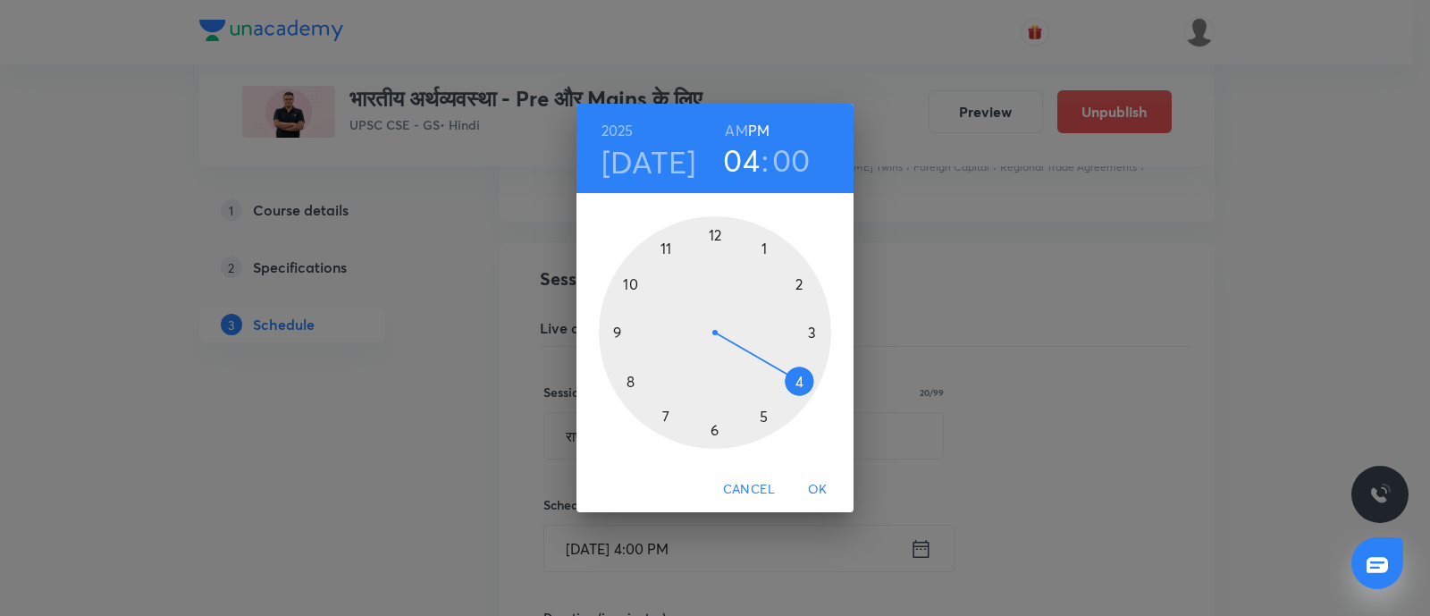
drag, startPoint x: 623, startPoint y: 283, endPoint x: 717, endPoint y: 160, distance: 155.0
click at [624, 283] on div at bounding box center [715, 332] width 232 height 232
drag, startPoint x: 732, startPoint y: 129, endPoint x: 697, endPoint y: 409, distance: 282.8
click at [731, 129] on h6 "AM" at bounding box center [736, 130] width 22 height 25
click at [715, 431] on div at bounding box center [715, 332] width 232 height 232
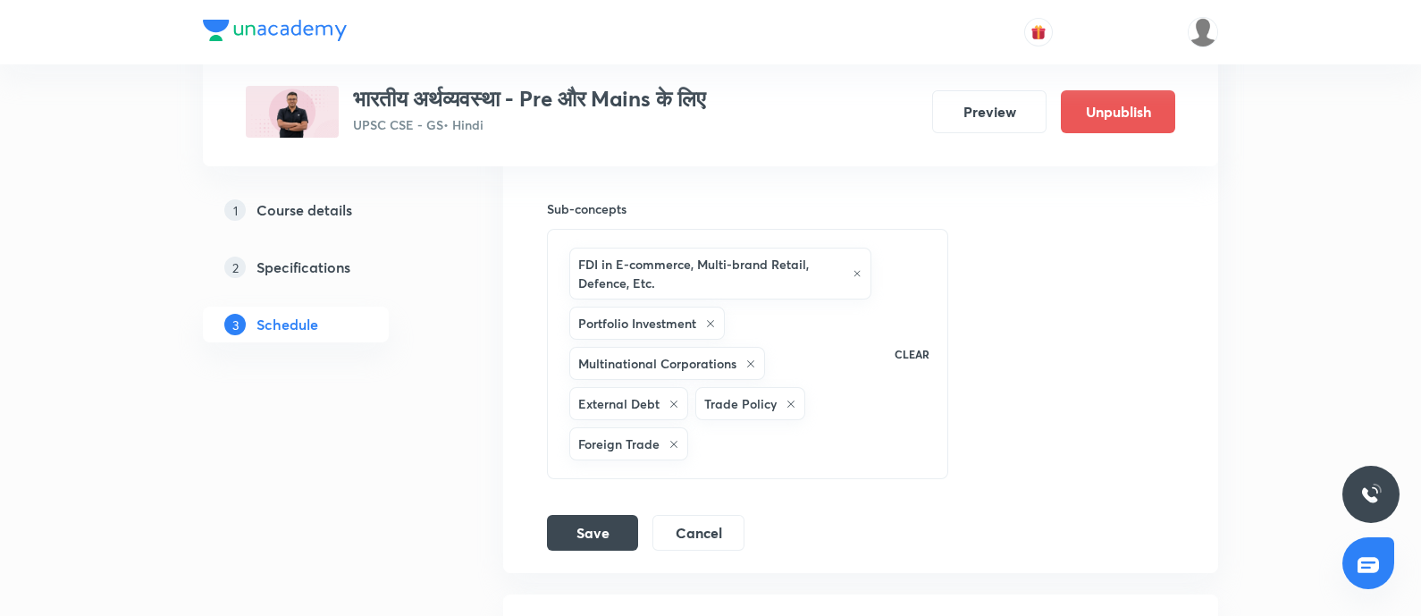
scroll to position [1229, 0]
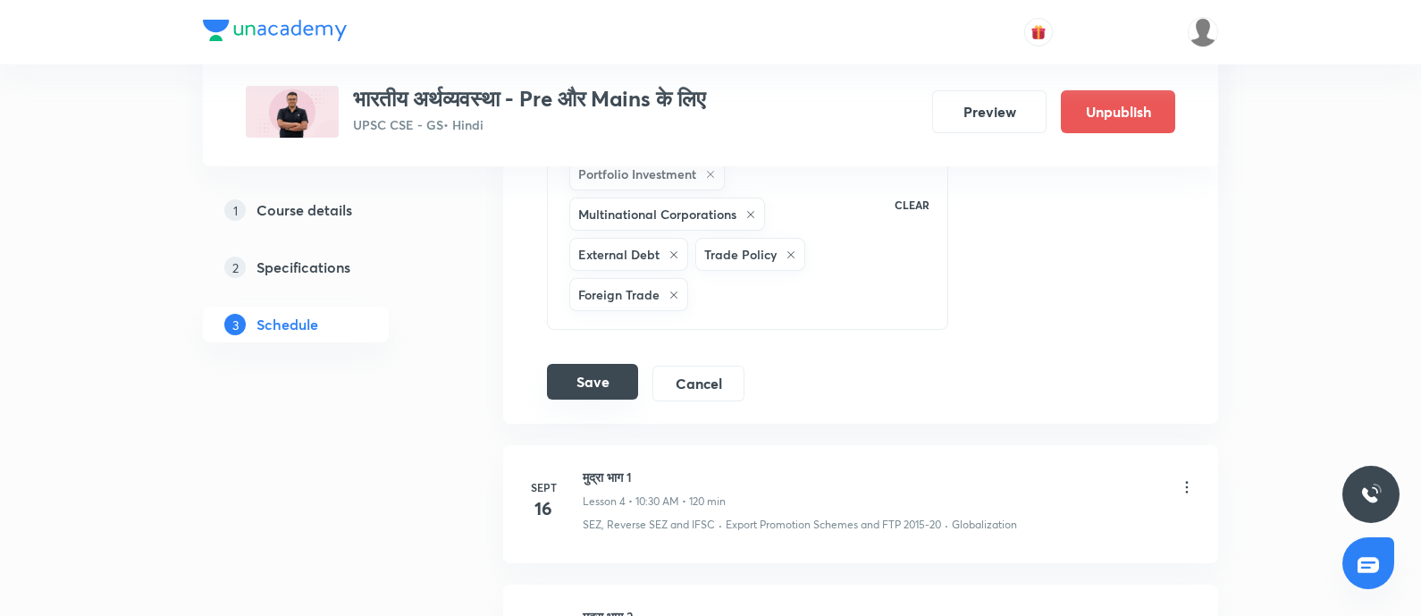
click at [601, 375] on button "Save" at bounding box center [592, 382] width 91 height 36
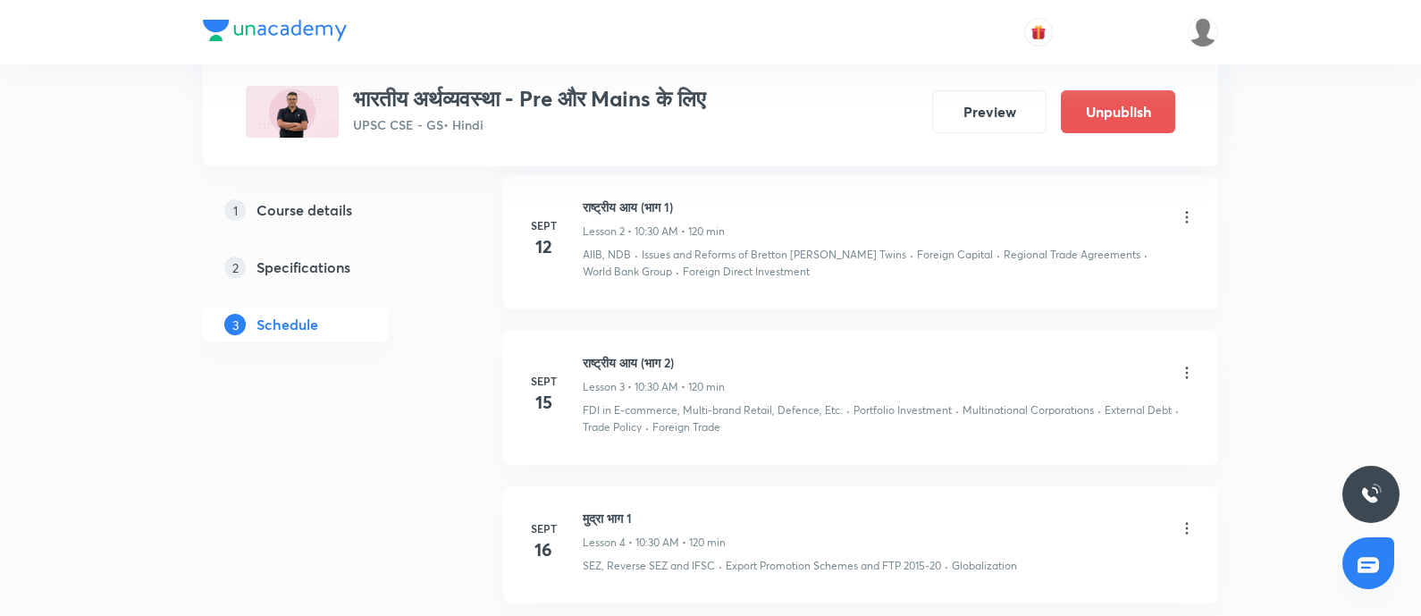
scroll to position [446, 0]
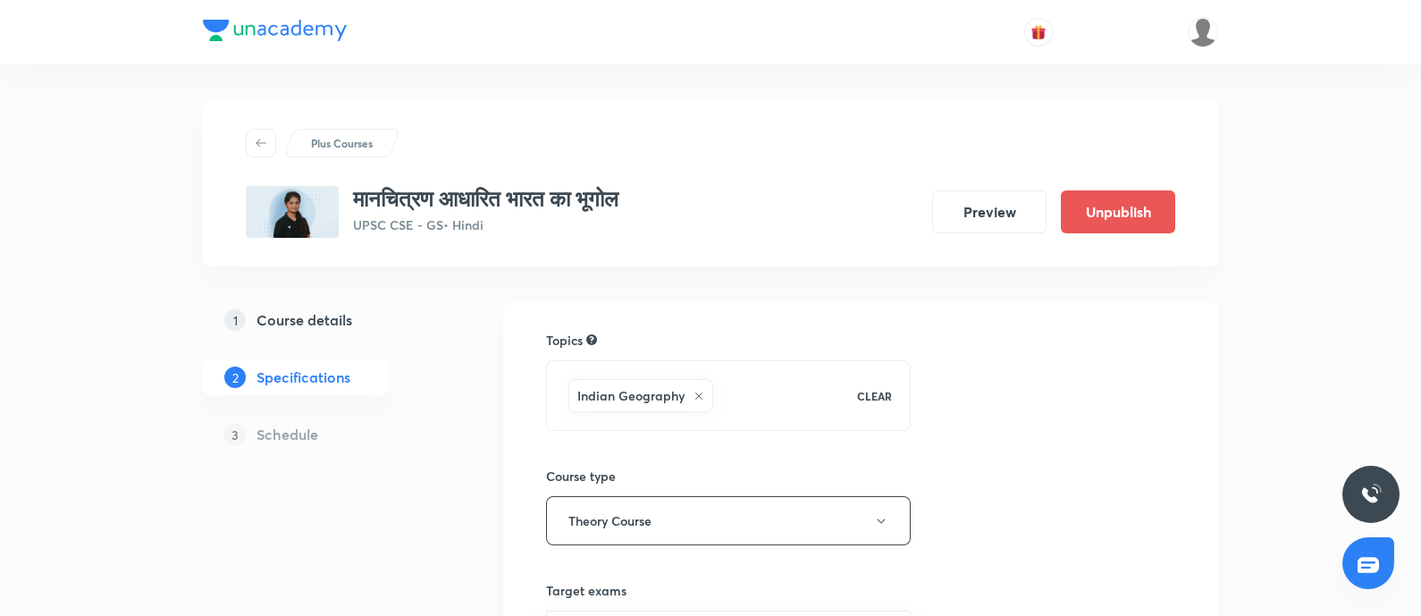
click at [1028, 212] on button "Preview" at bounding box center [989, 211] width 114 height 43
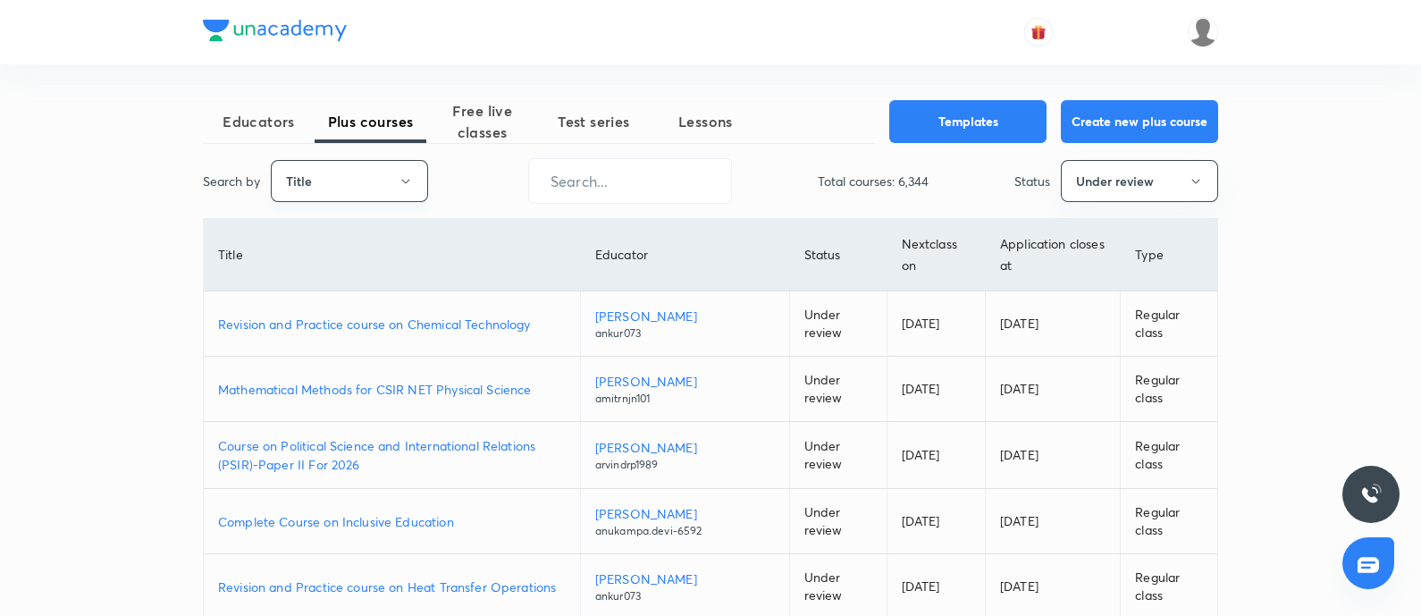
click at [307, 176] on button "Title" at bounding box center [349, 181] width 157 height 42
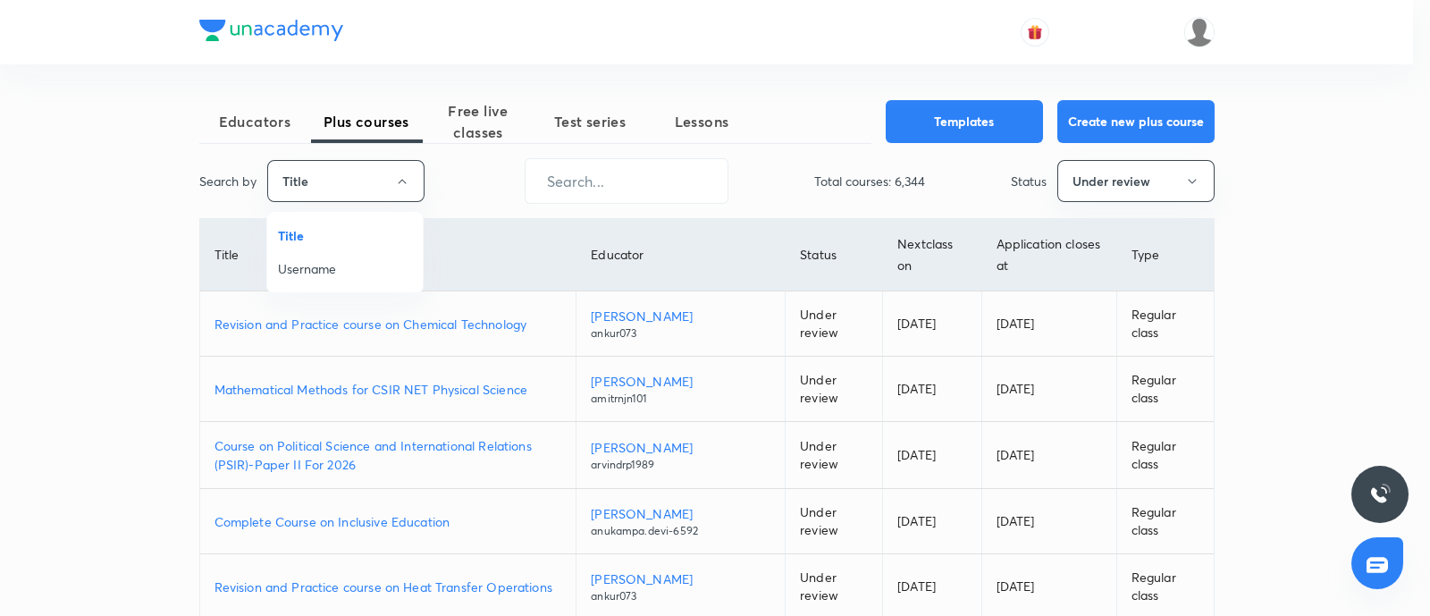
click at [312, 273] on span "Username" at bounding box center [345, 268] width 134 height 19
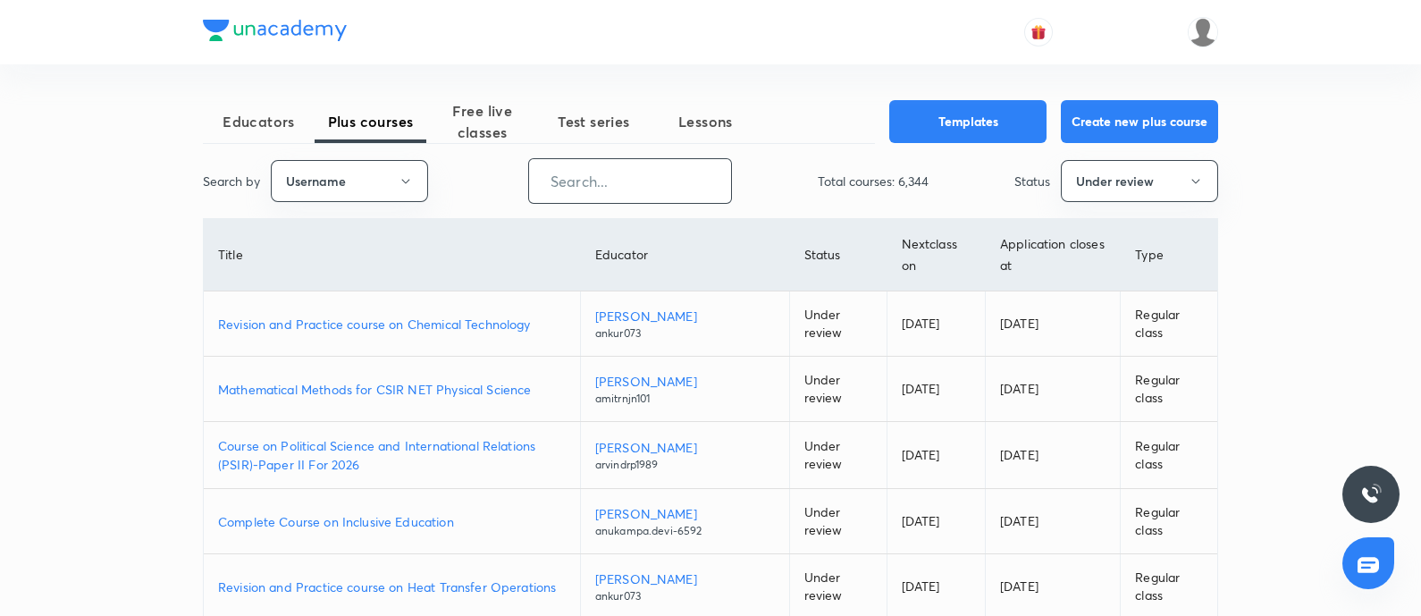
click at [662, 179] on input "text" at bounding box center [630, 181] width 202 height 46
paste input "unacademy-user-52H8ORZPDC5P"
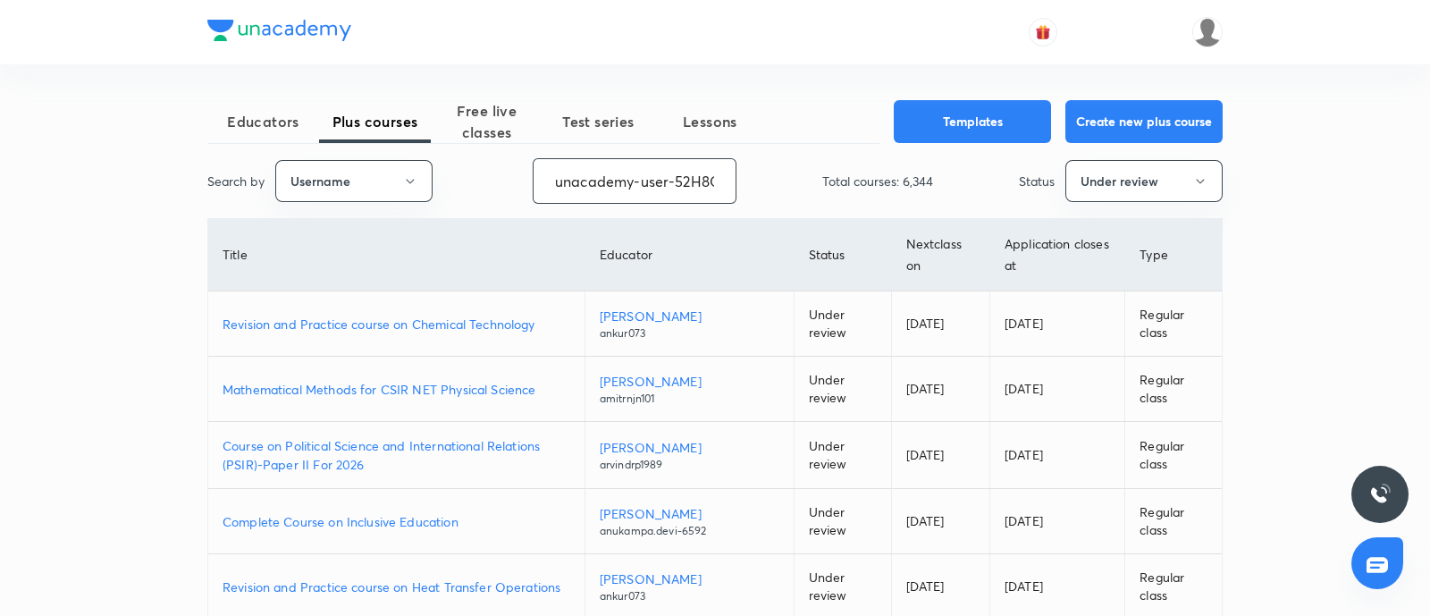
scroll to position [0, 72]
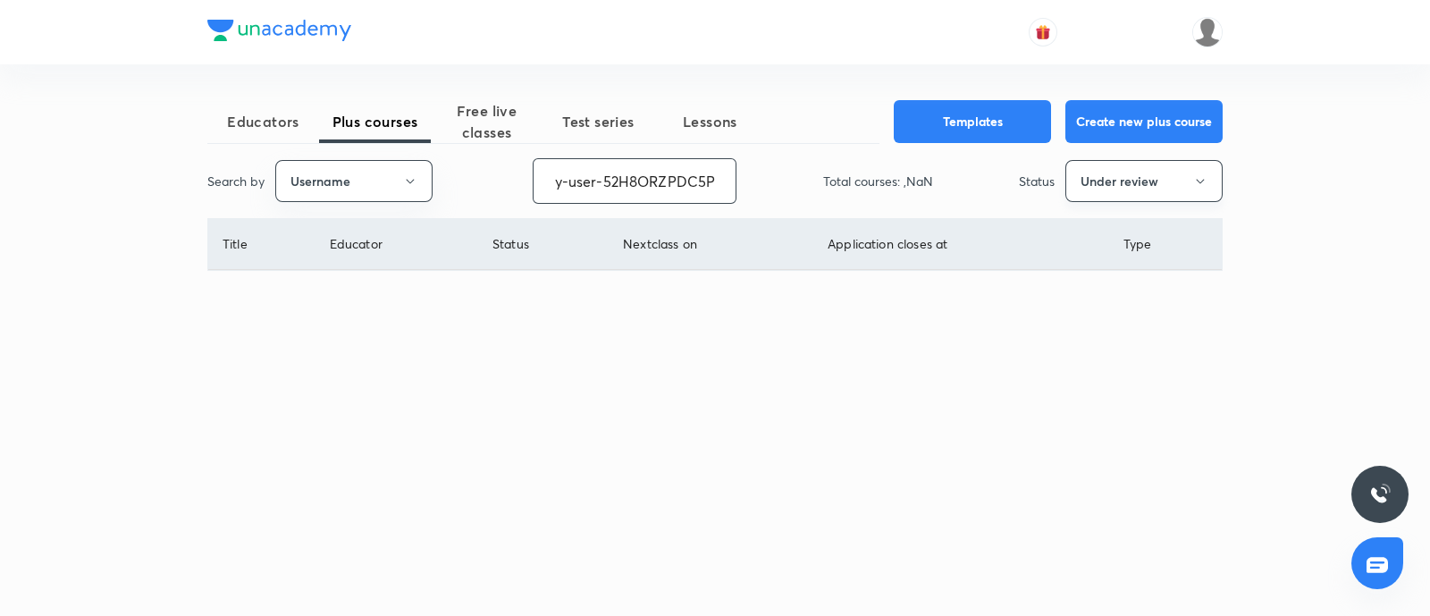
type input "unacademy-user-52H8ORZPDC5P"
click at [1135, 174] on button "Under review" at bounding box center [1143, 181] width 157 height 42
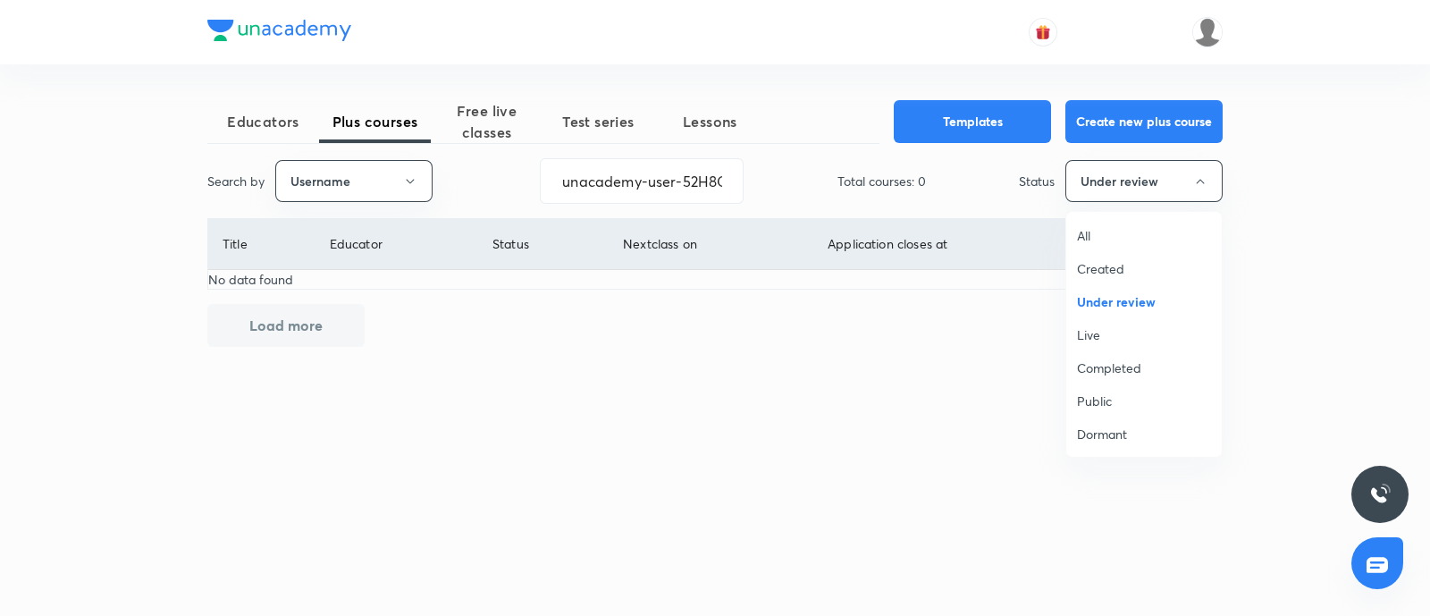
click at [1098, 323] on li "Live" at bounding box center [1144, 334] width 156 height 33
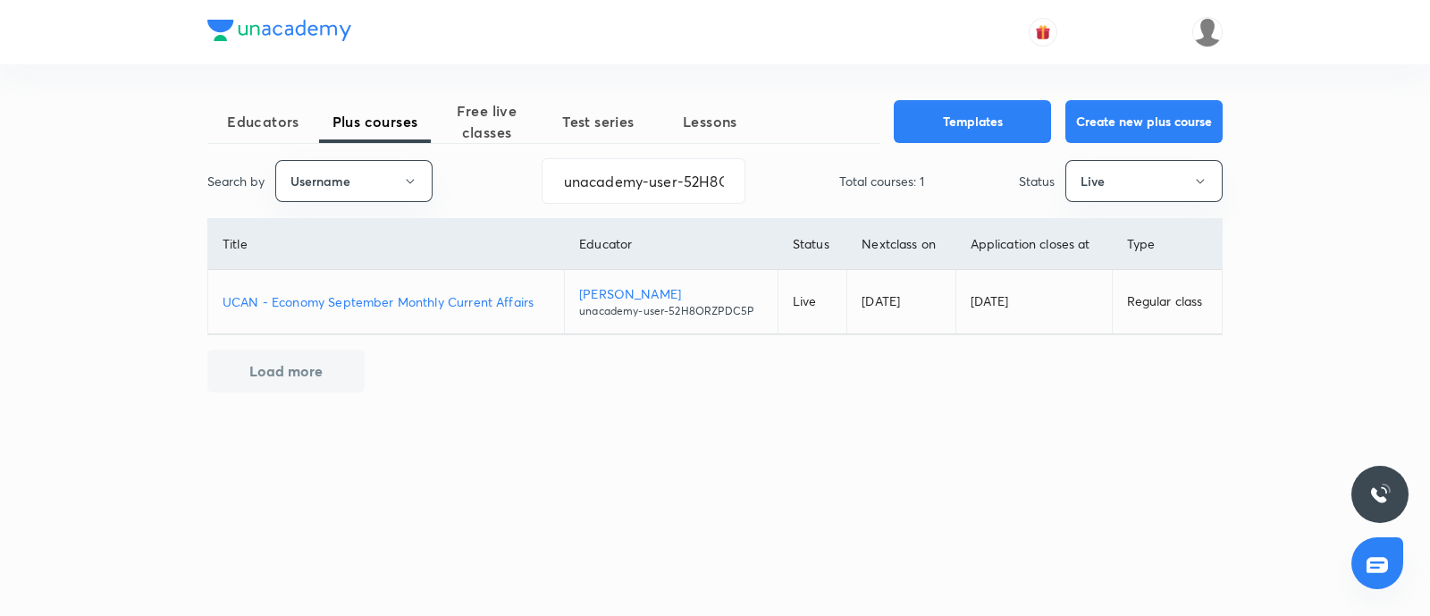
click at [321, 297] on p "UCAN - Economy September Monthly Current Affairs" at bounding box center [386, 301] width 327 height 19
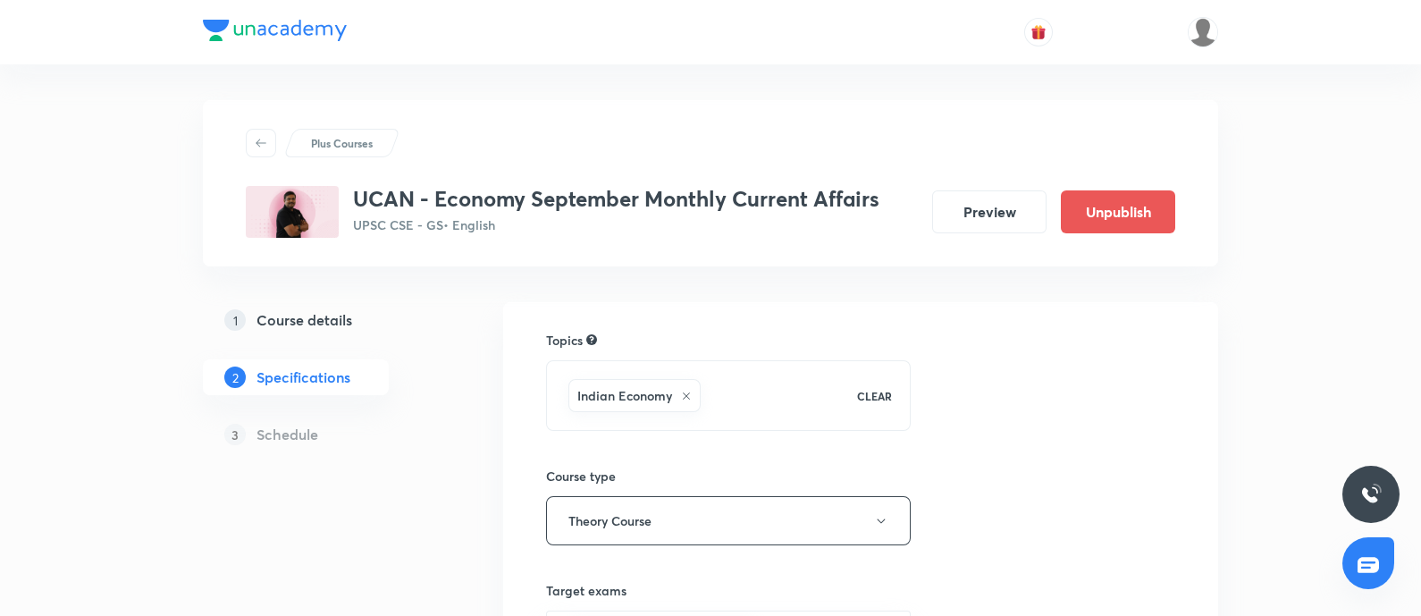
click at [299, 324] on h5 "Course details" at bounding box center [305, 319] width 96 height 21
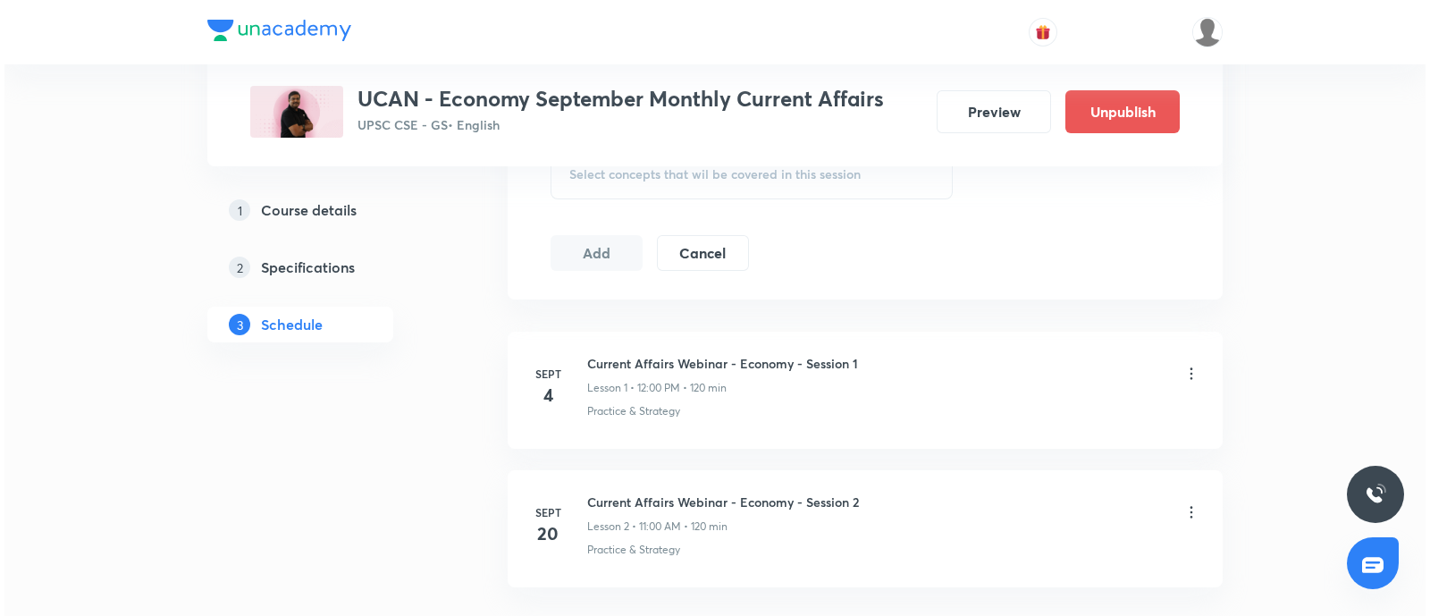
scroll to position [893, 0]
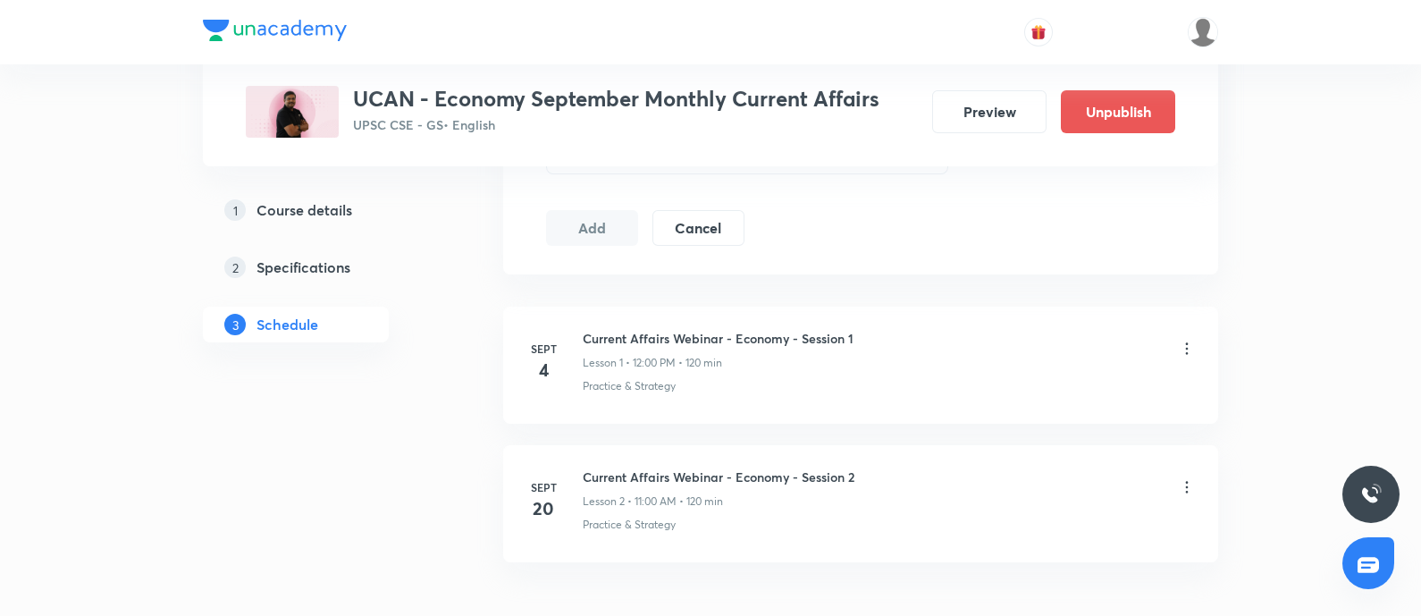
click at [1181, 349] on icon at bounding box center [1187, 349] width 18 height 18
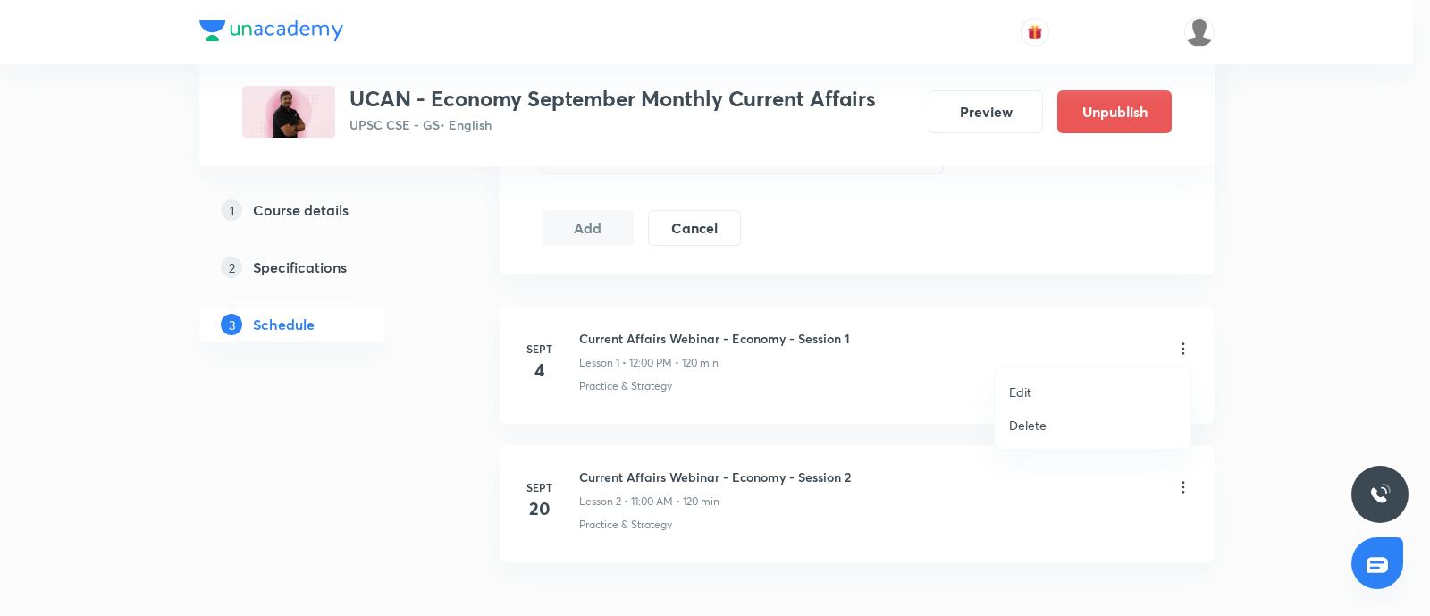
click at [1023, 393] on p "Edit" at bounding box center [1020, 392] width 22 height 19
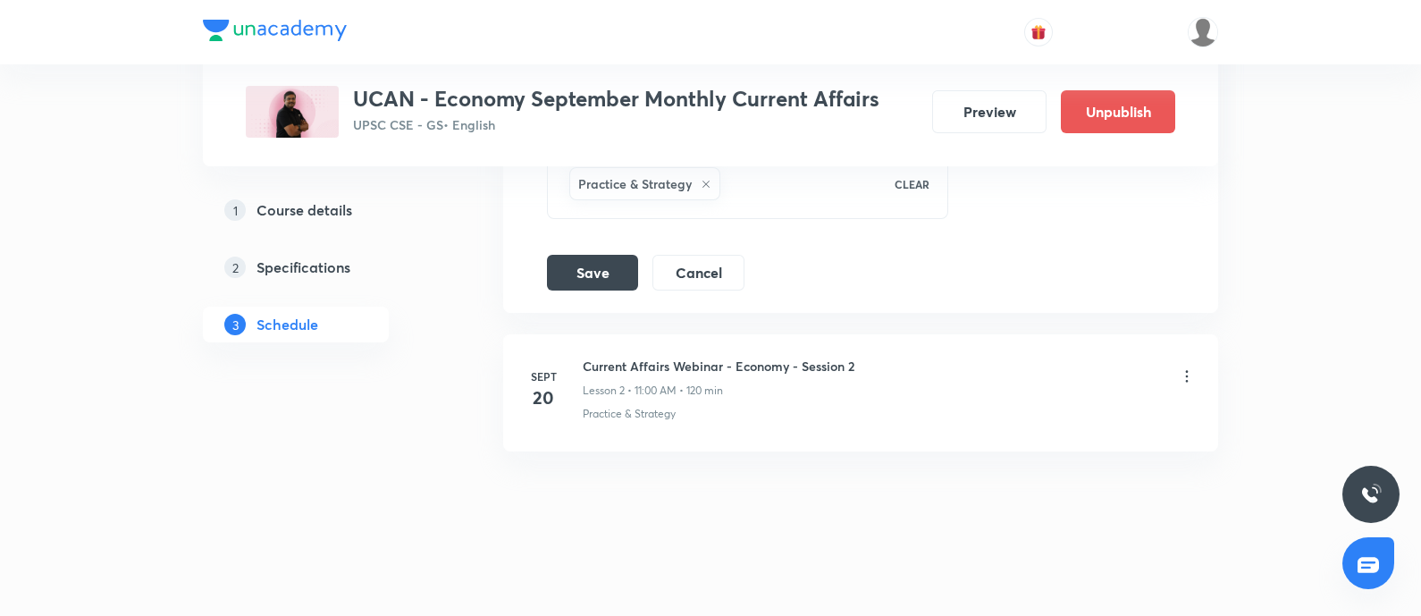
scroll to position [532, 0]
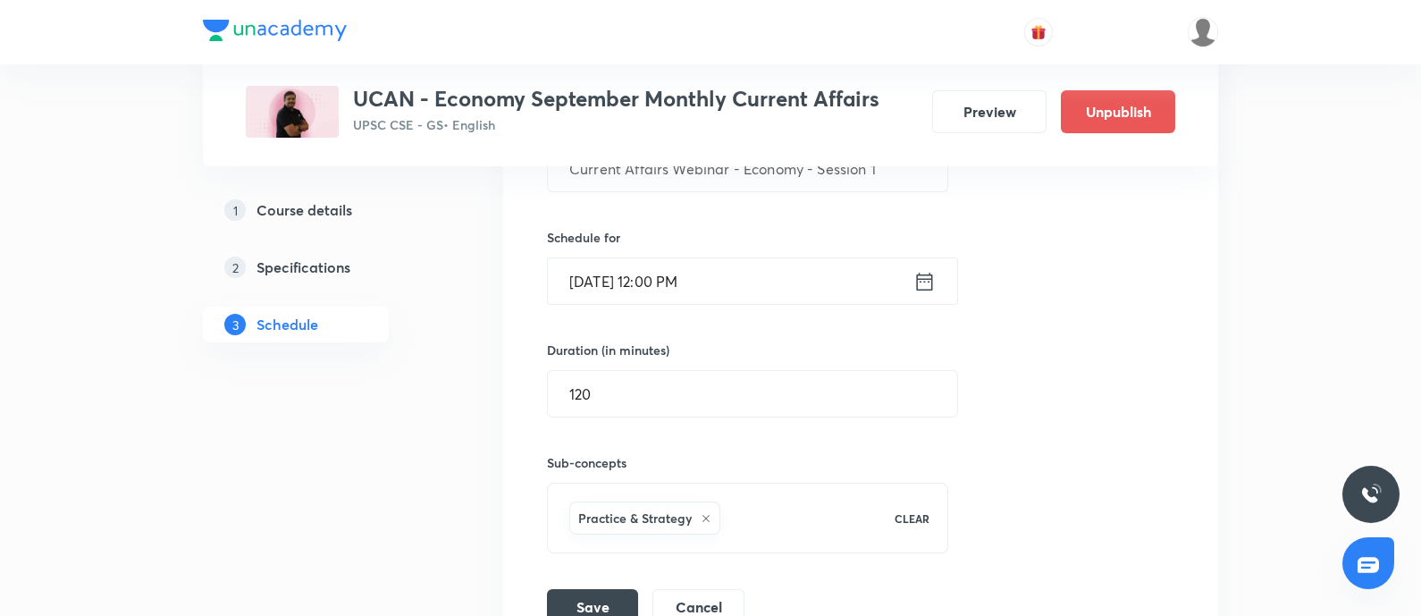
click at [928, 286] on icon at bounding box center [925, 281] width 22 height 25
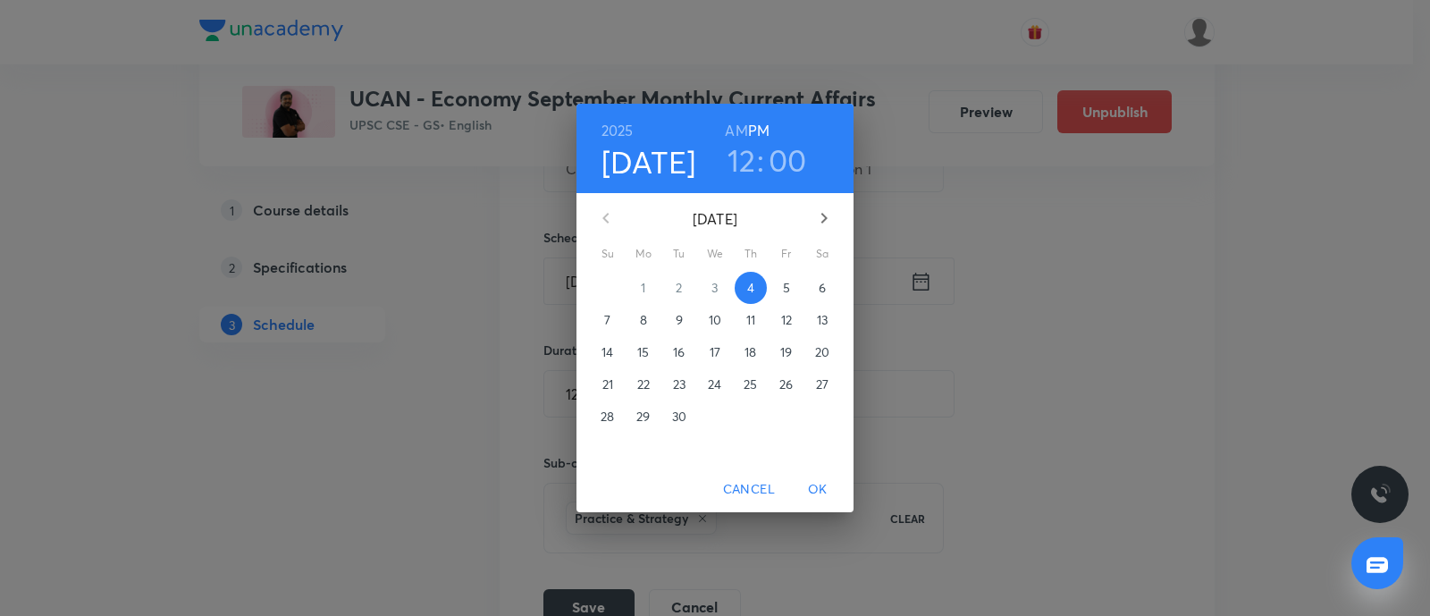
click at [792, 288] on span "5" at bounding box center [786, 288] width 32 height 18
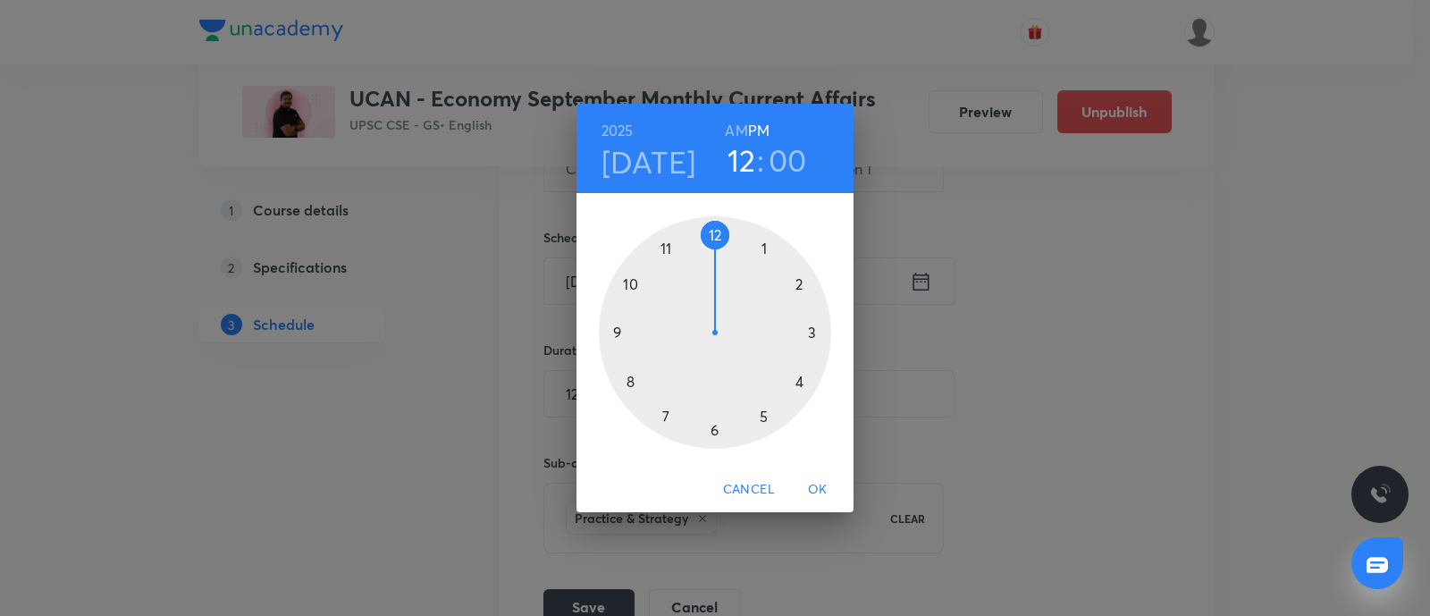
drag, startPoint x: 819, startPoint y: 490, endPoint x: 392, endPoint y: 509, distance: 427.7
click at [820, 490] on span "OK" at bounding box center [817, 489] width 43 height 22
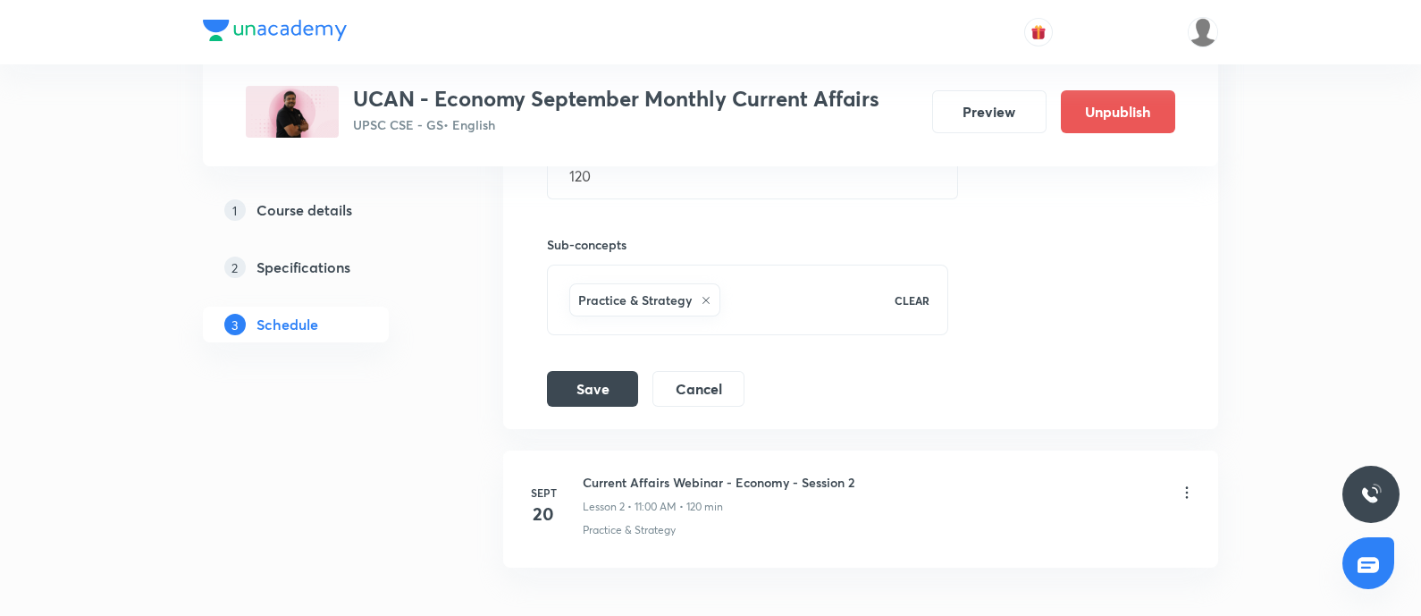
scroll to position [754, 0]
click at [603, 365] on button "Save" at bounding box center [592, 383] width 91 height 36
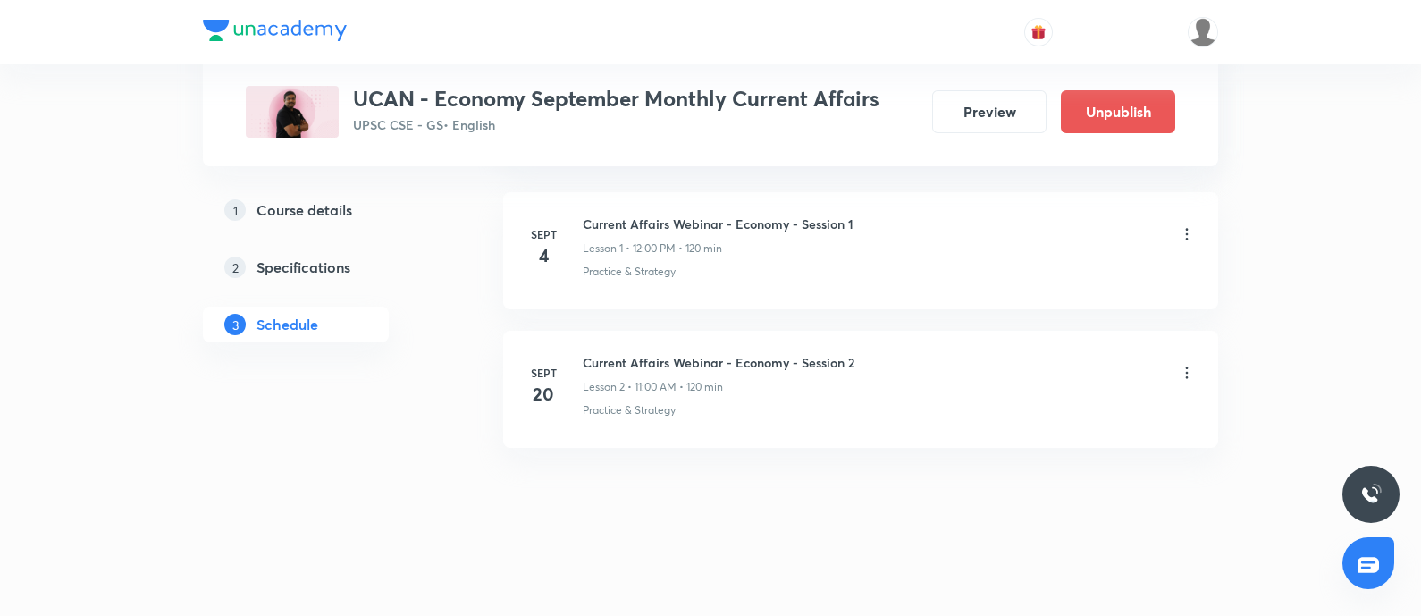
scroll to position [415, 0]
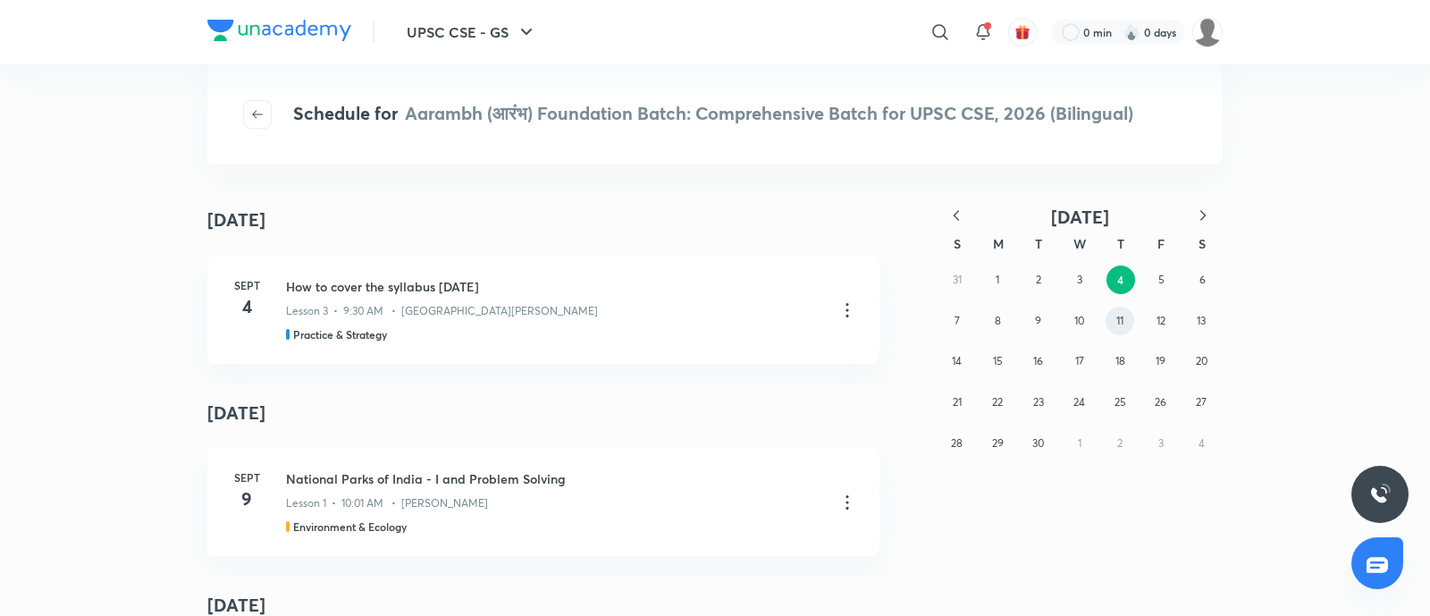
click at [1118, 319] on abbr "11" at bounding box center [1119, 320] width 7 height 13
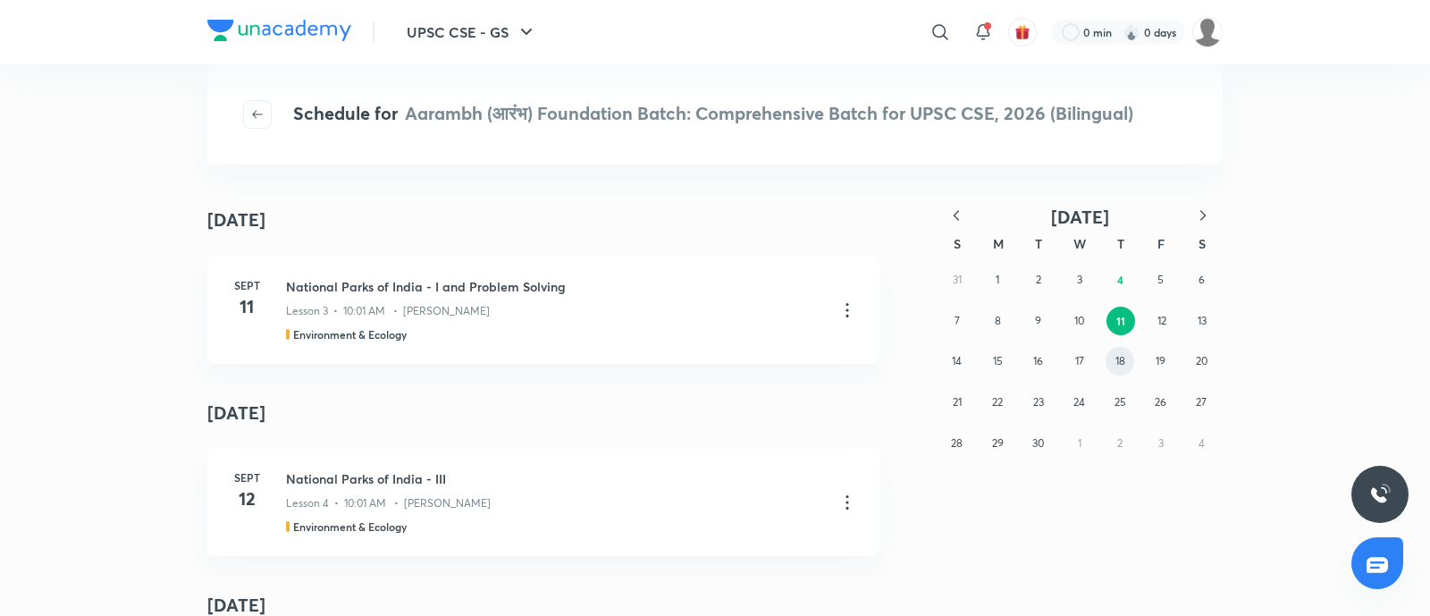
click at [1110, 353] on button "18" at bounding box center [1120, 361] width 29 height 29
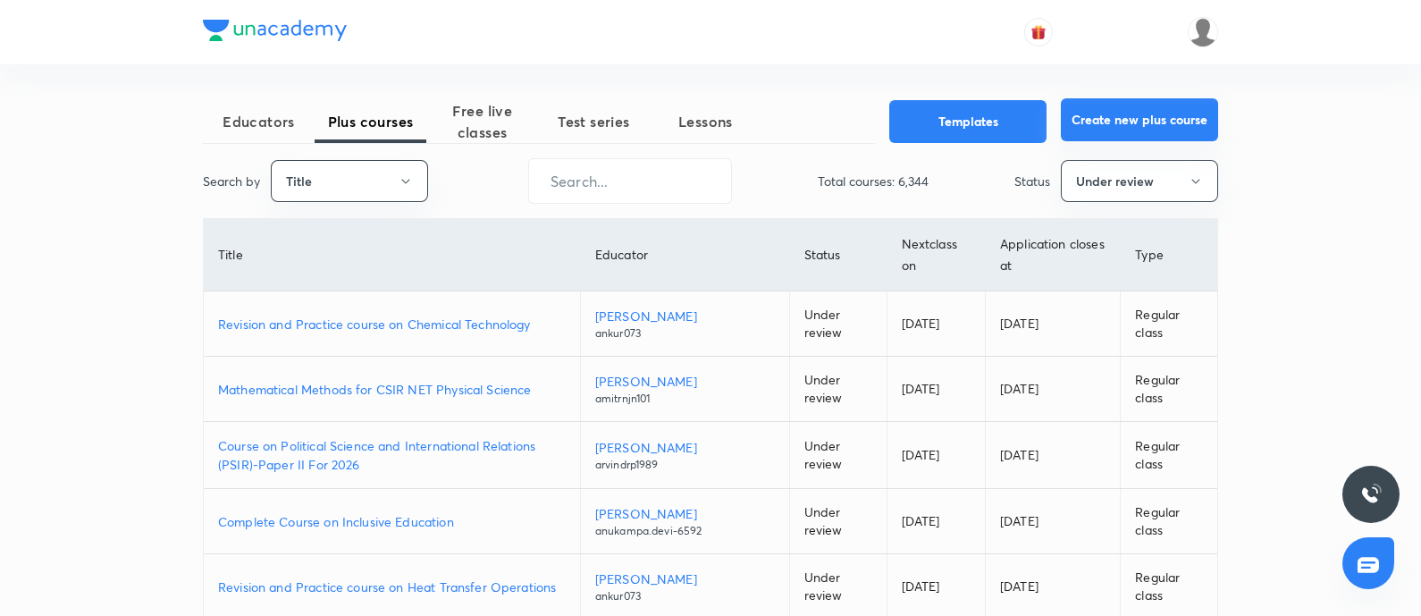
click at [1112, 114] on button "Create new plus course" at bounding box center [1139, 119] width 157 height 43
click at [349, 181] on button "Title" at bounding box center [349, 181] width 157 height 42
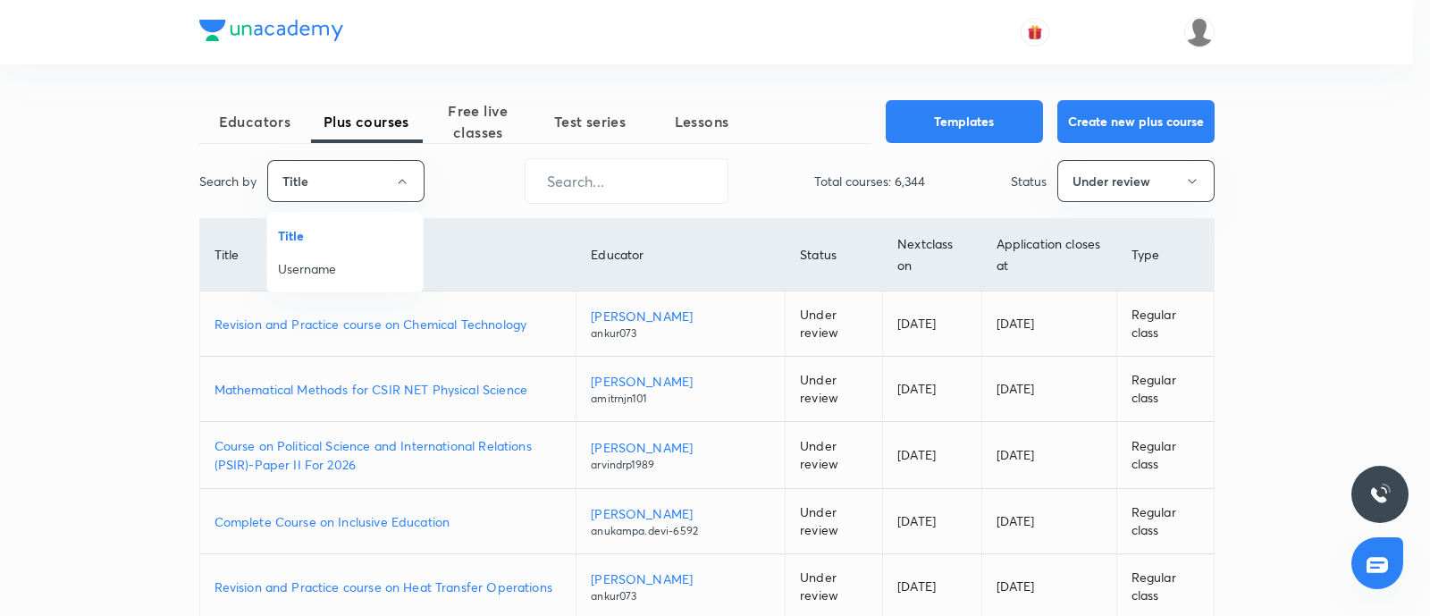
drag, startPoint x: 324, startPoint y: 266, endPoint x: 598, endPoint y: 144, distance: 299.7
click at [326, 267] on span "Username" at bounding box center [345, 268] width 134 height 19
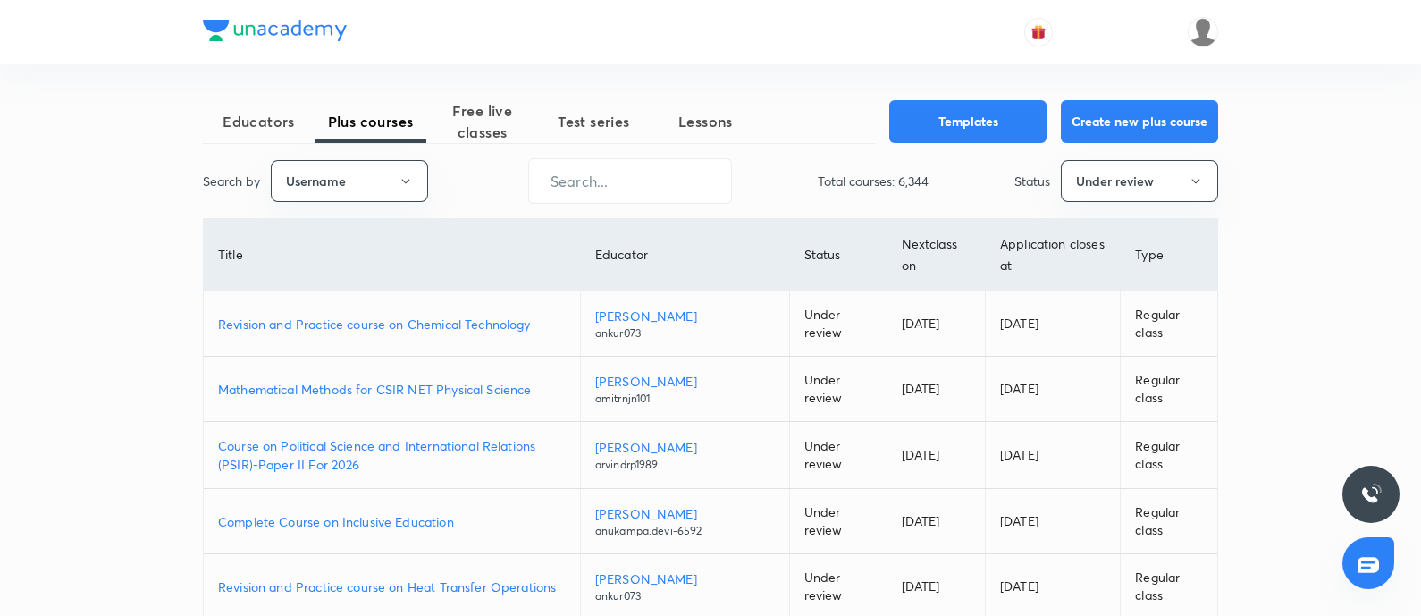
drag, startPoint x: 594, startPoint y: 173, endPoint x: 585, endPoint y: 216, distance: 44.0
click at [595, 173] on input "text" at bounding box center [630, 181] width 202 height 46
click at [593, 189] on input "text" at bounding box center [630, 181] width 202 height 46
paste input "sidhartharoraofficial"
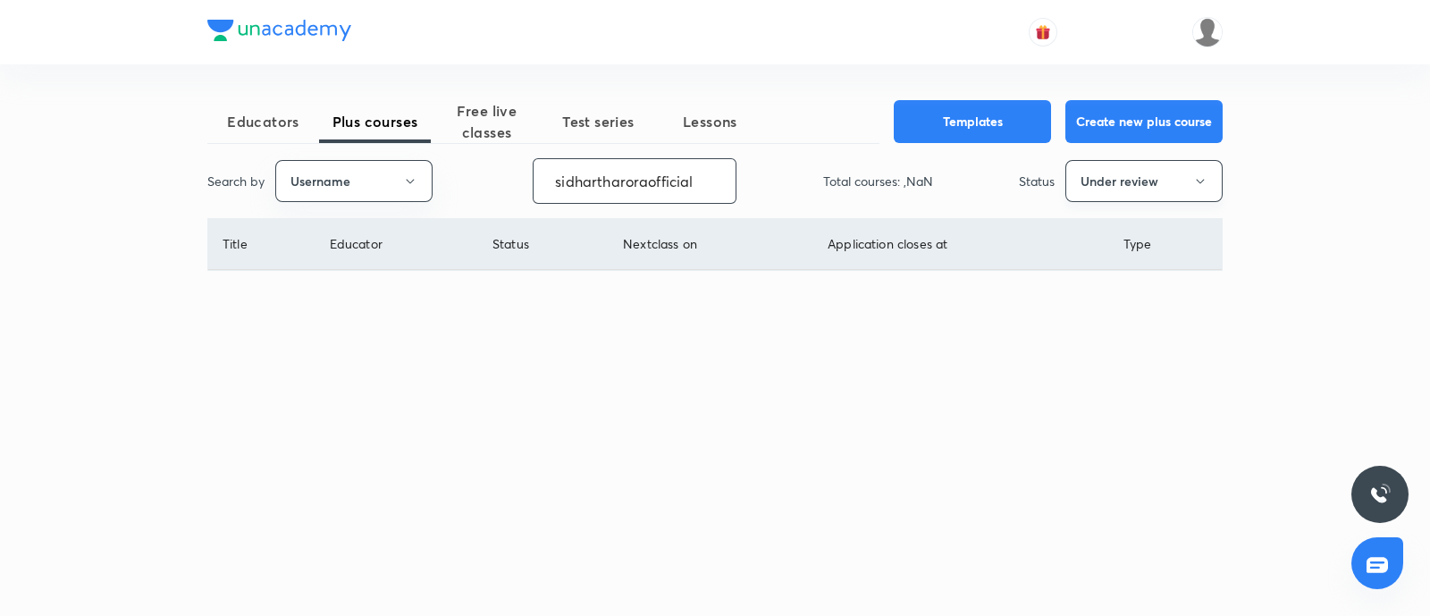
type input "sidhartharoraofficial"
click at [1109, 173] on button "Under review" at bounding box center [1143, 181] width 157 height 42
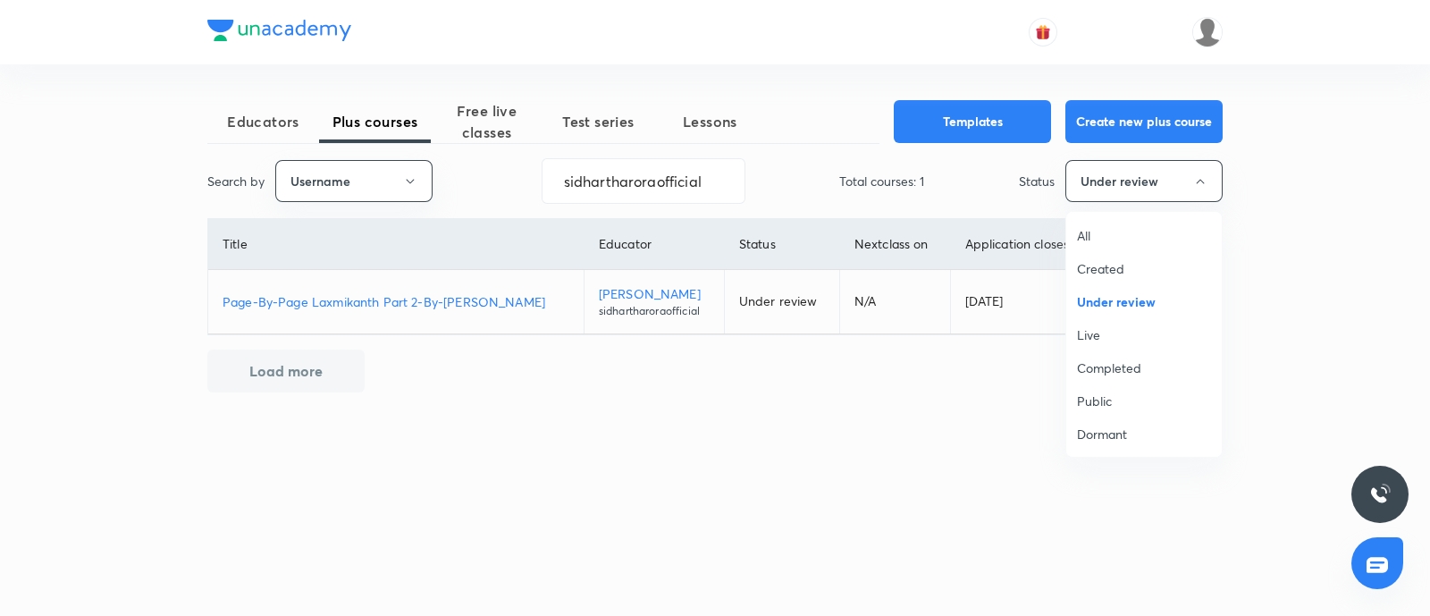
click at [1082, 334] on span "Live" at bounding box center [1144, 334] width 134 height 19
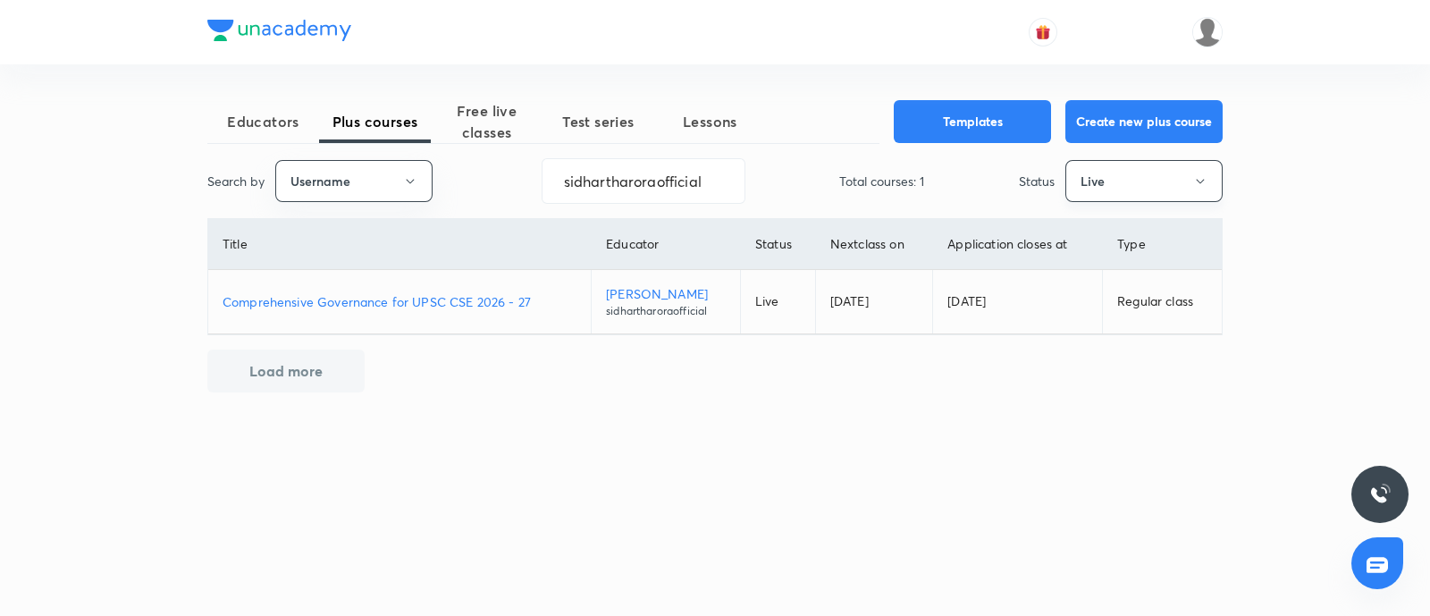
click at [1113, 184] on button "Live" at bounding box center [1143, 181] width 157 height 42
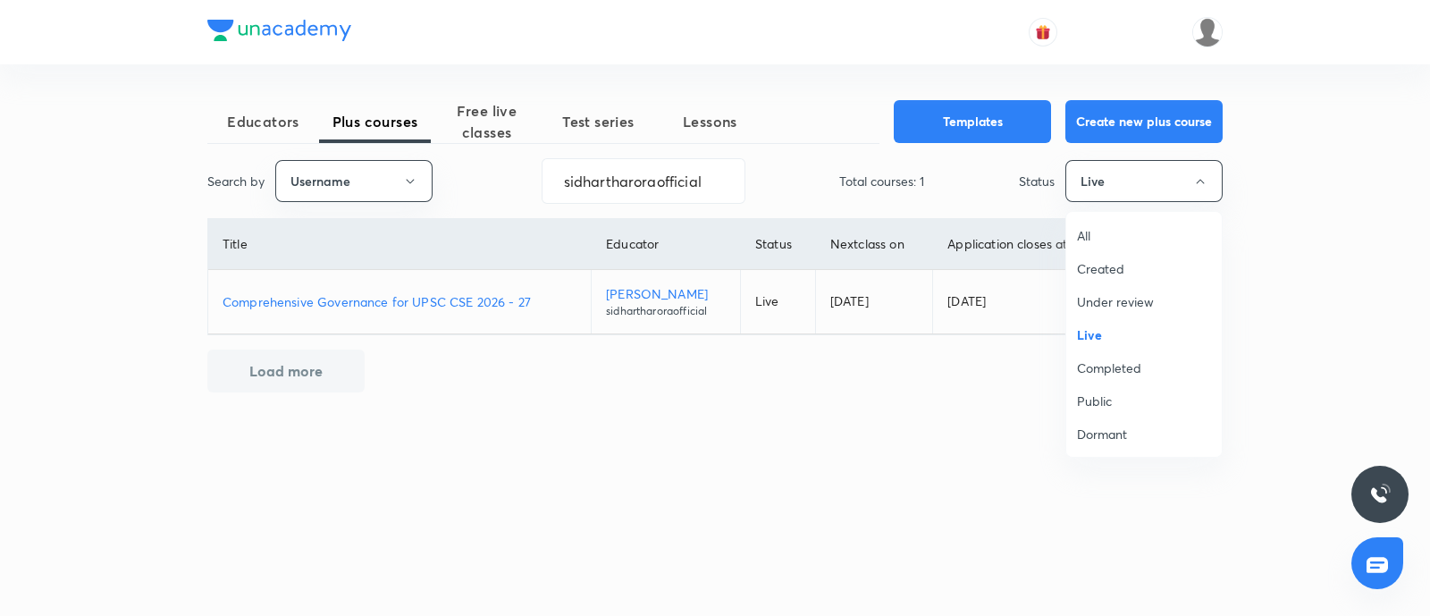
click at [1105, 376] on span "Completed" at bounding box center [1144, 367] width 134 height 19
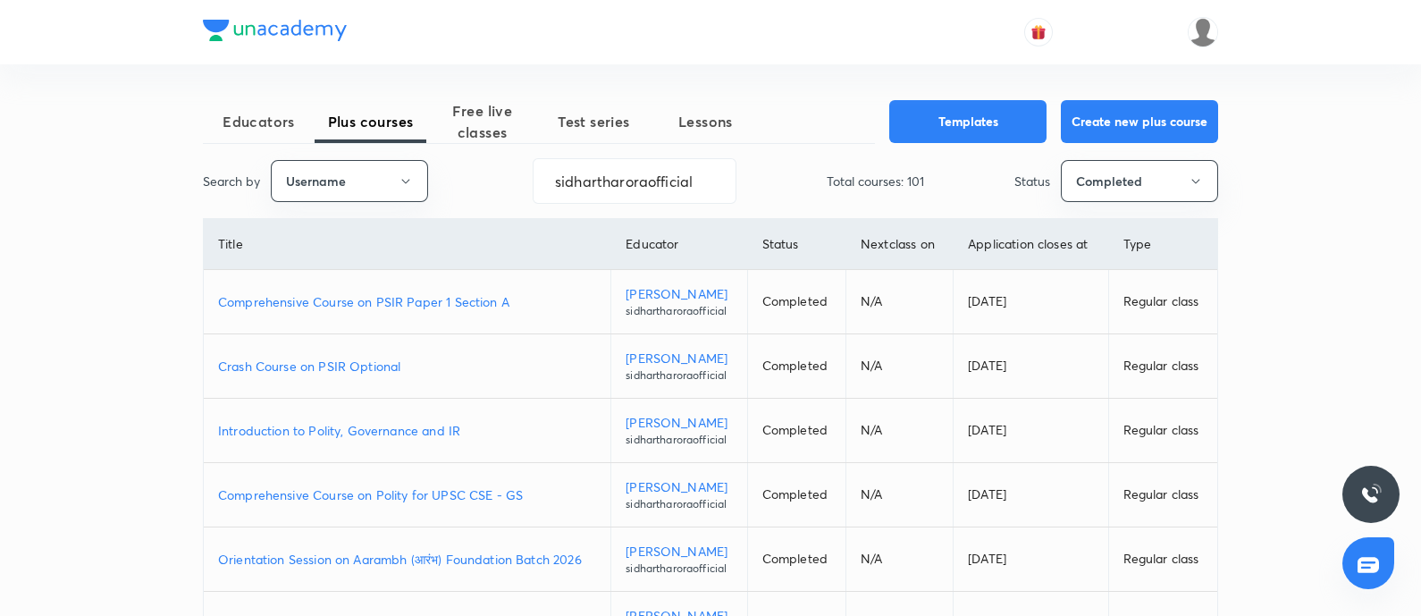
click at [339, 431] on p "Introduction to Polity, Governance and IR" at bounding box center [407, 430] width 378 height 19
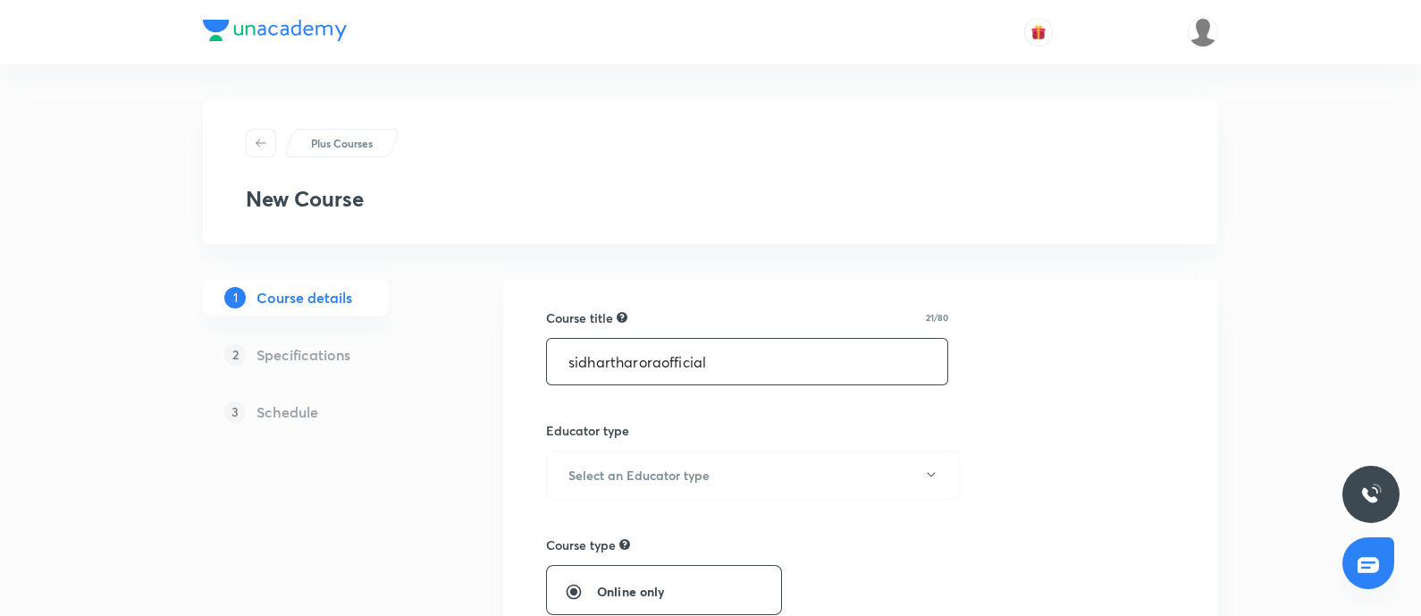
drag, startPoint x: 724, startPoint y: 366, endPoint x: 0, endPoint y: 613, distance: 765.2
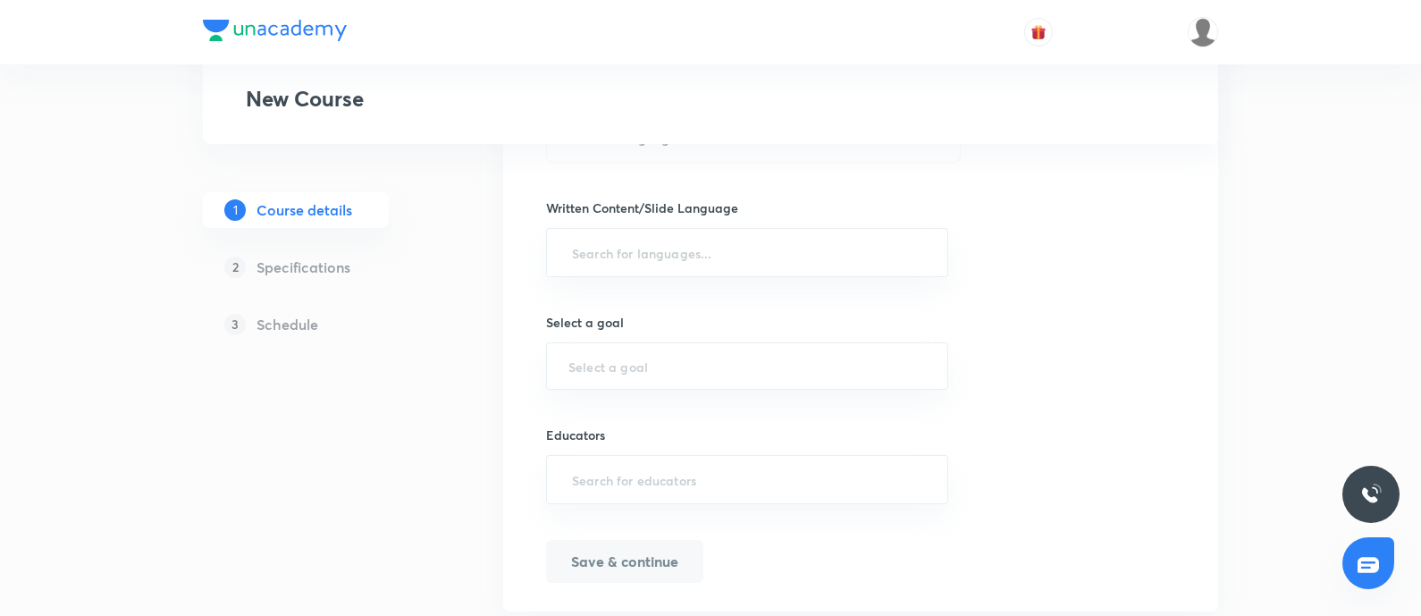
scroll to position [919, 0]
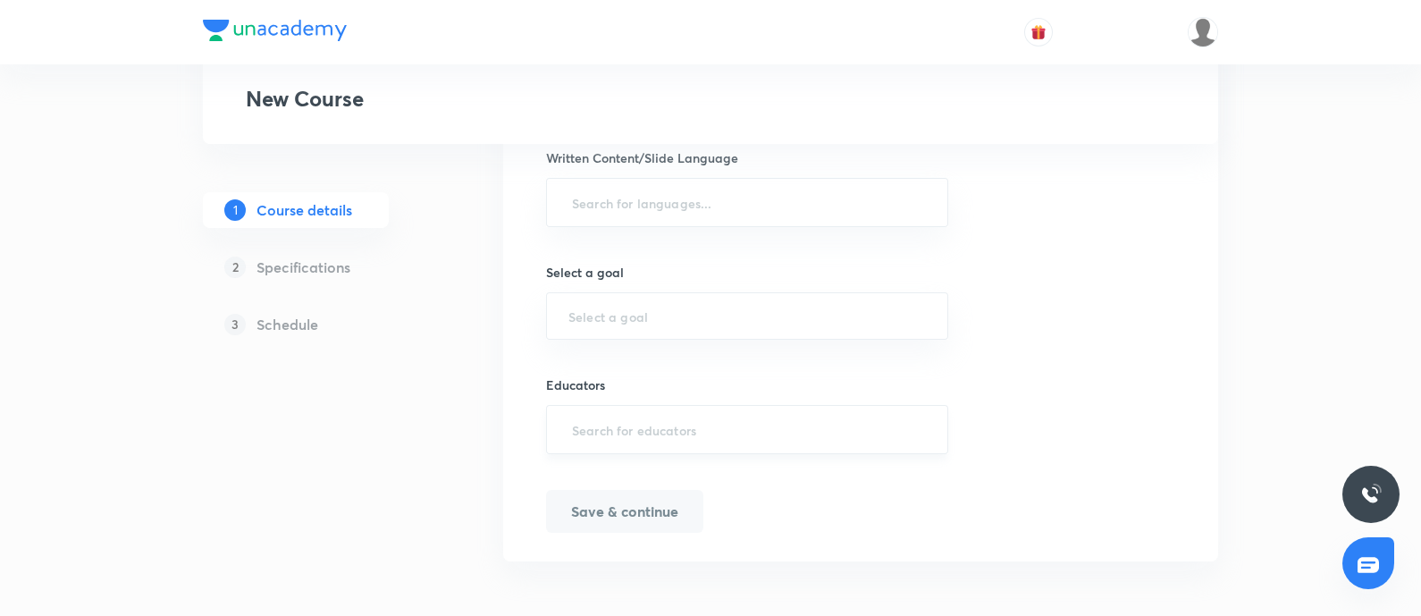
click at [740, 413] on input "text" at bounding box center [747, 429] width 358 height 33
paste input "sidhartharoraofficial"
type input "sidhartharoraofficial"
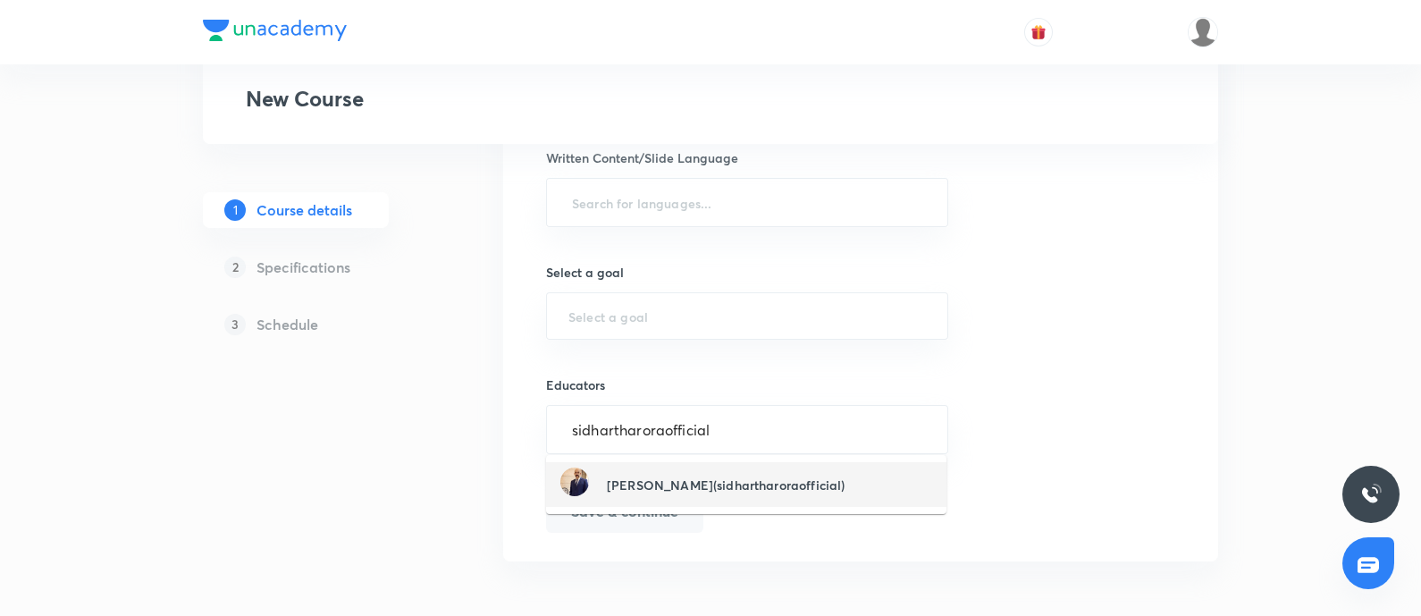
click at [712, 476] on h6 "Dr Sidharth Arora(sidhartharoraofficial)" at bounding box center [726, 485] width 238 height 19
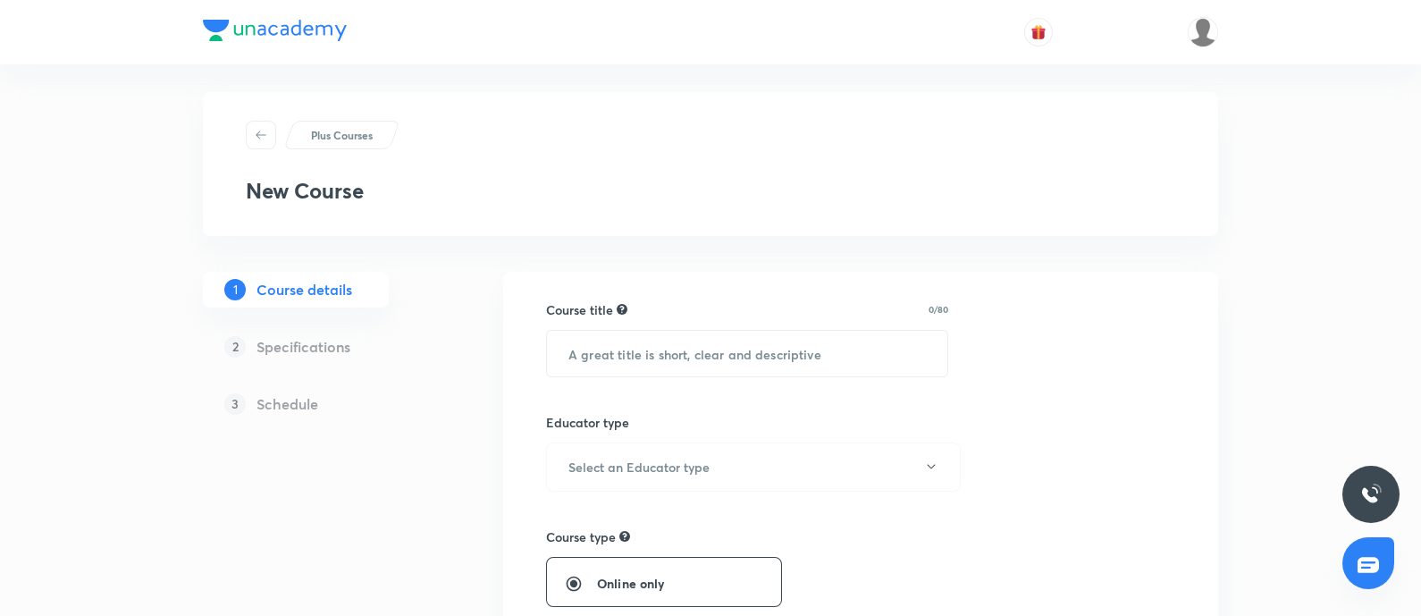
scroll to position [0, 0]
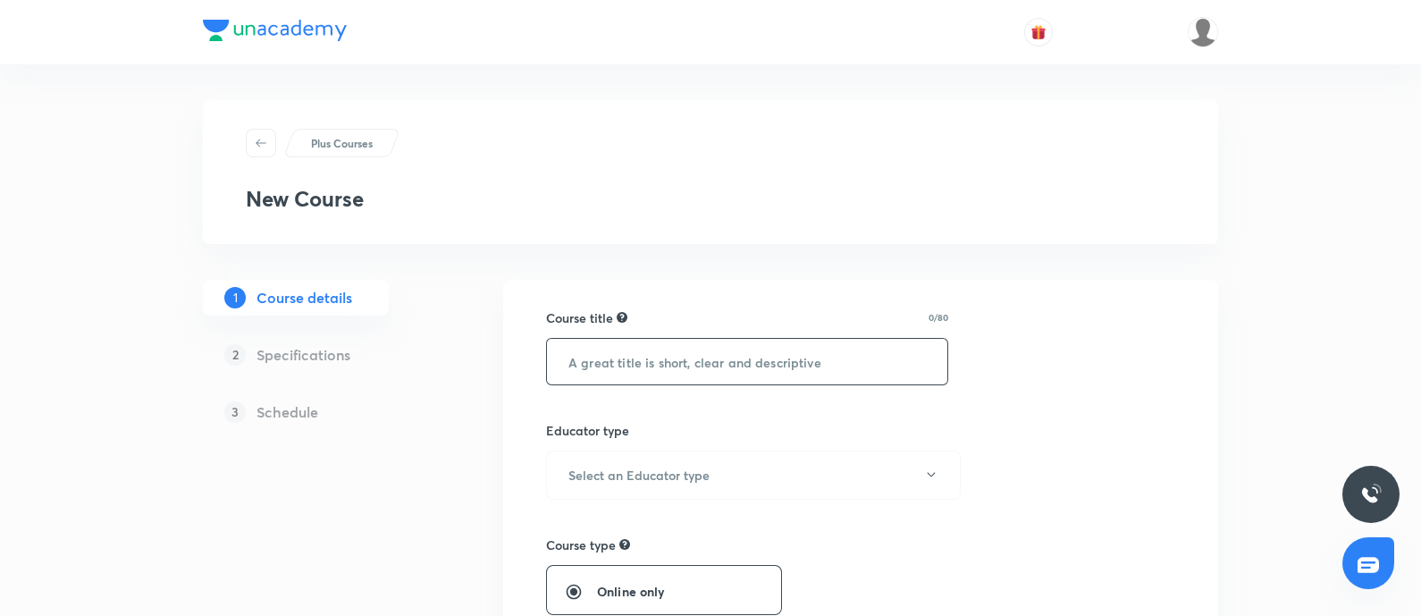
click at [615, 364] on input "text" at bounding box center [747, 362] width 400 height 46
paste input "9 Months to UPSC 2026"
click at [561, 361] on input "9 Months to UPSC 2026" at bounding box center [747, 362] width 400 height 46
type input "9 Months to UPSC 2026"
click at [607, 451] on button "Select an Educator type" at bounding box center [753, 474] width 415 height 49
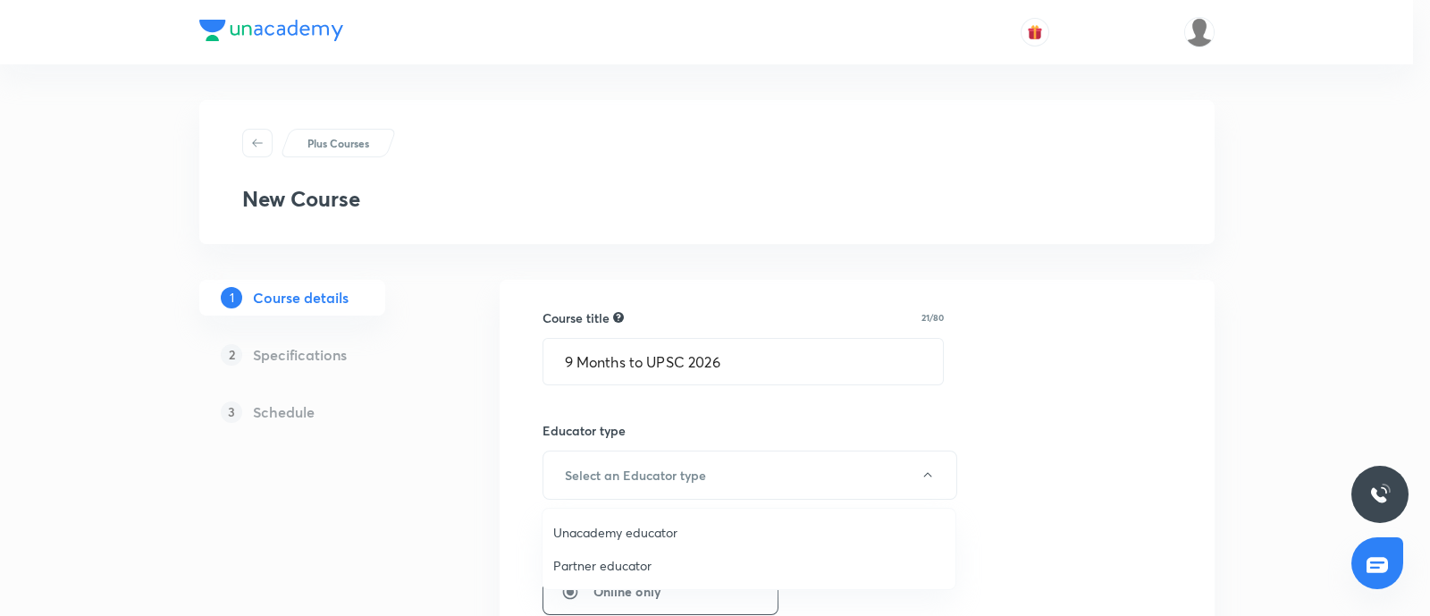
drag, startPoint x: 602, startPoint y: 535, endPoint x: 610, endPoint y: 531, distance: 9.2
click at [603, 535] on span "Unacademy educator" at bounding box center [749, 532] width 392 height 19
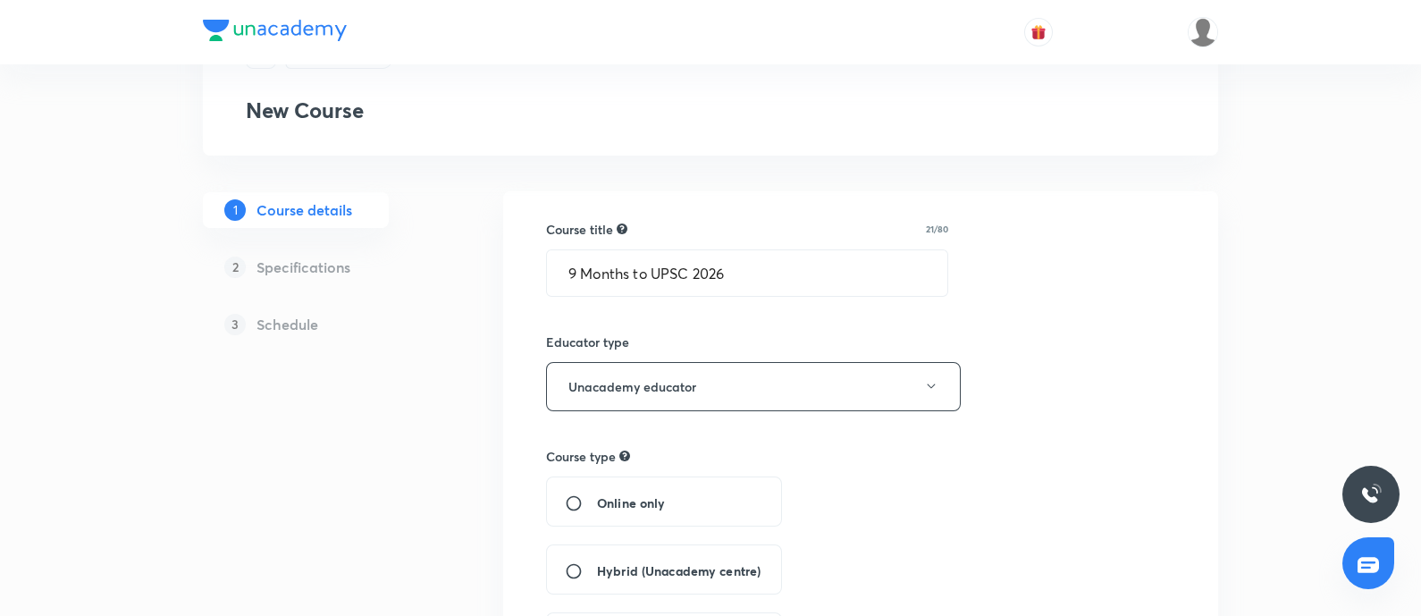
scroll to position [223, 0]
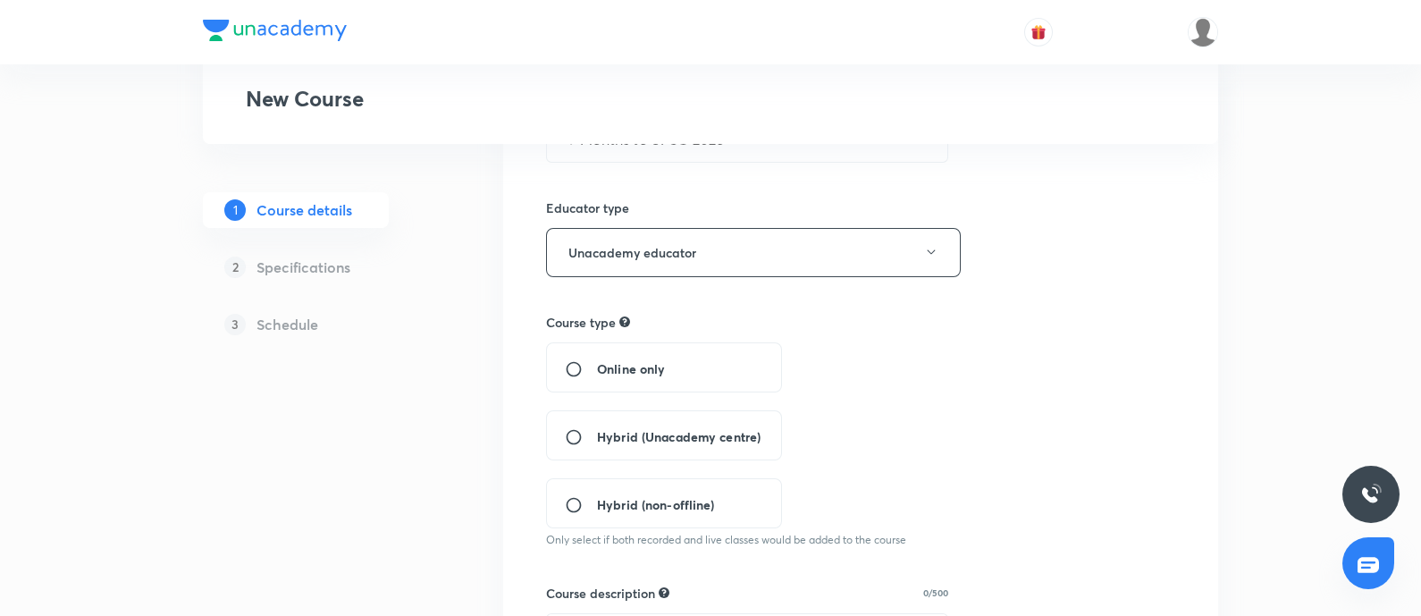
click at [569, 361] on input "Online only" at bounding box center [581, 369] width 32 height 18
radio input "true"
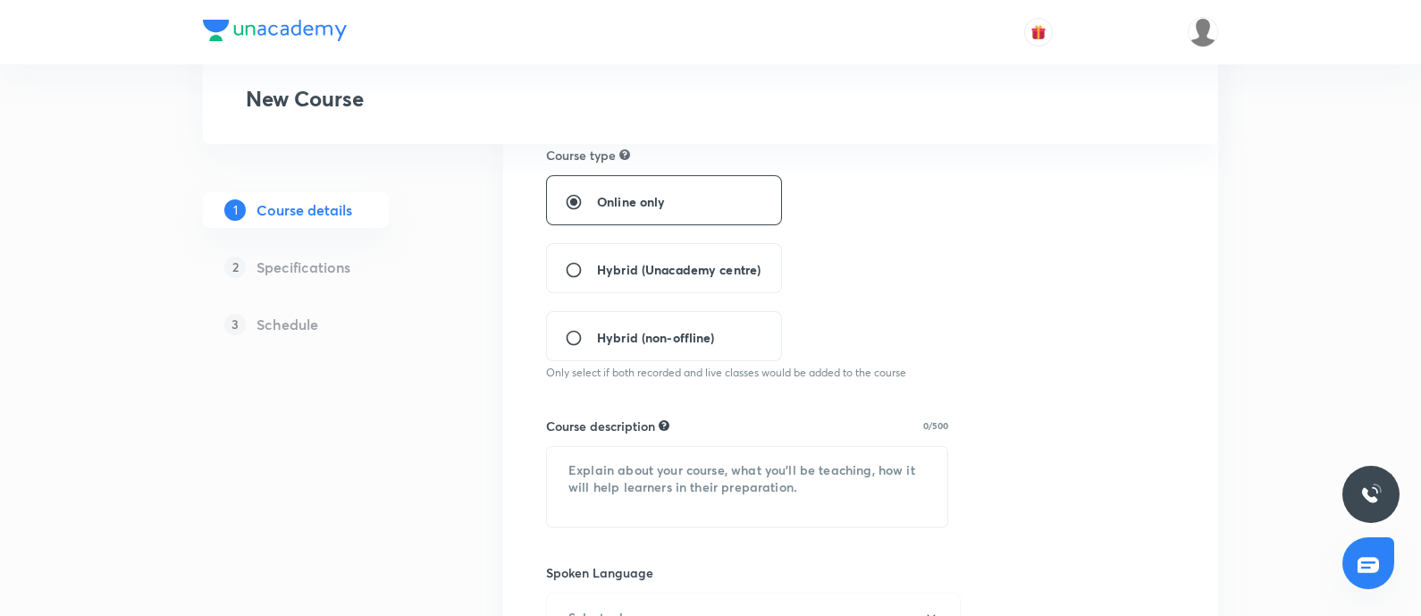
scroll to position [559, 0]
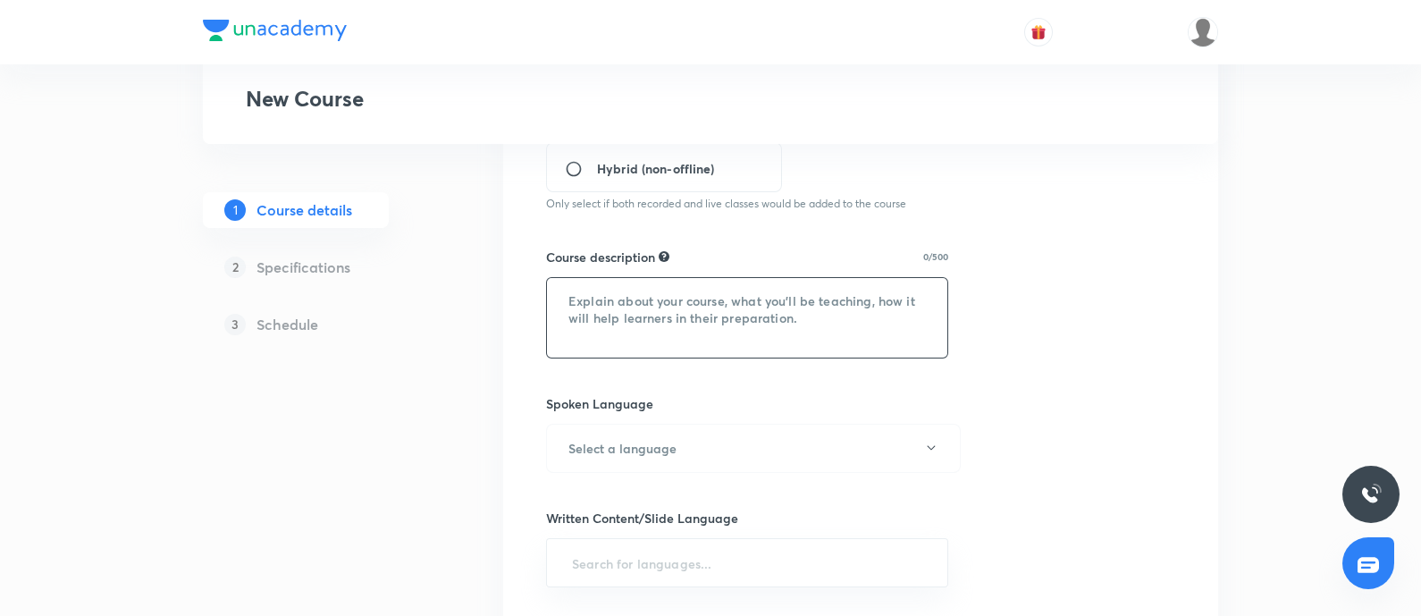
click at [645, 307] on textarea at bounding box center [747, 318] width 400 height 80
click at [603, 292] on textarea at bounding box center [747, 318] width 400 height 80
paste textarea "Orientation Session on 2026 preparation. The course will be helpful for all asp…"
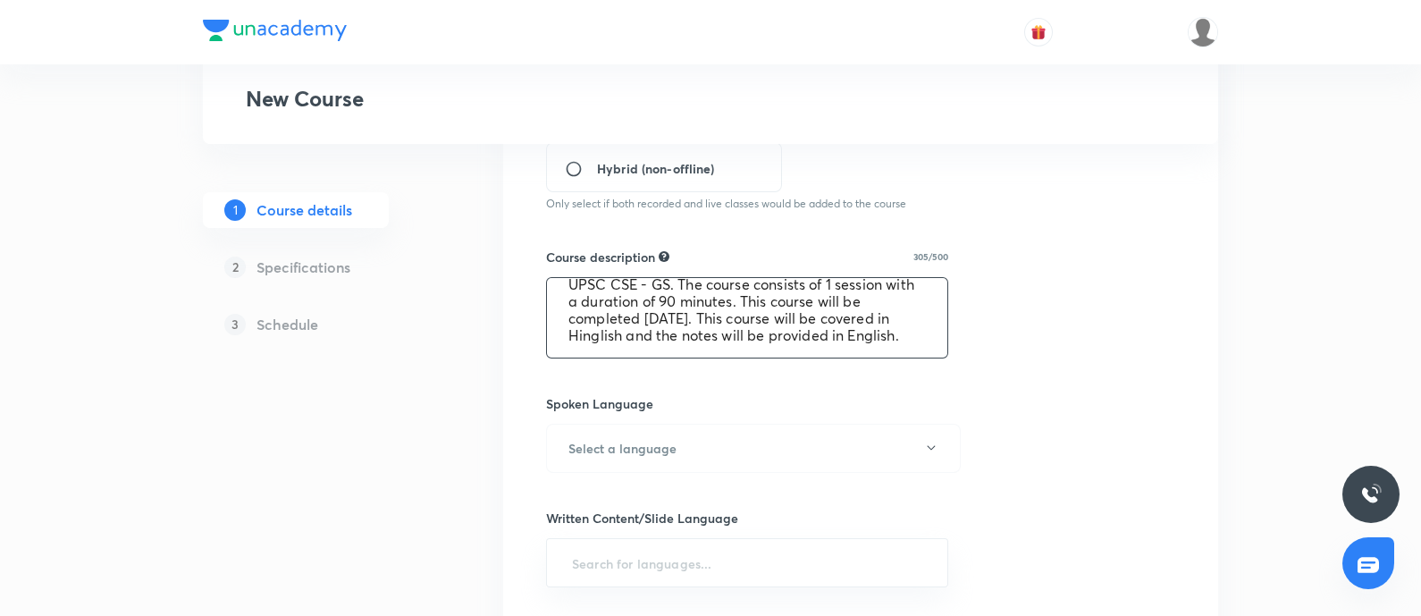
scroll to position [0, 0]
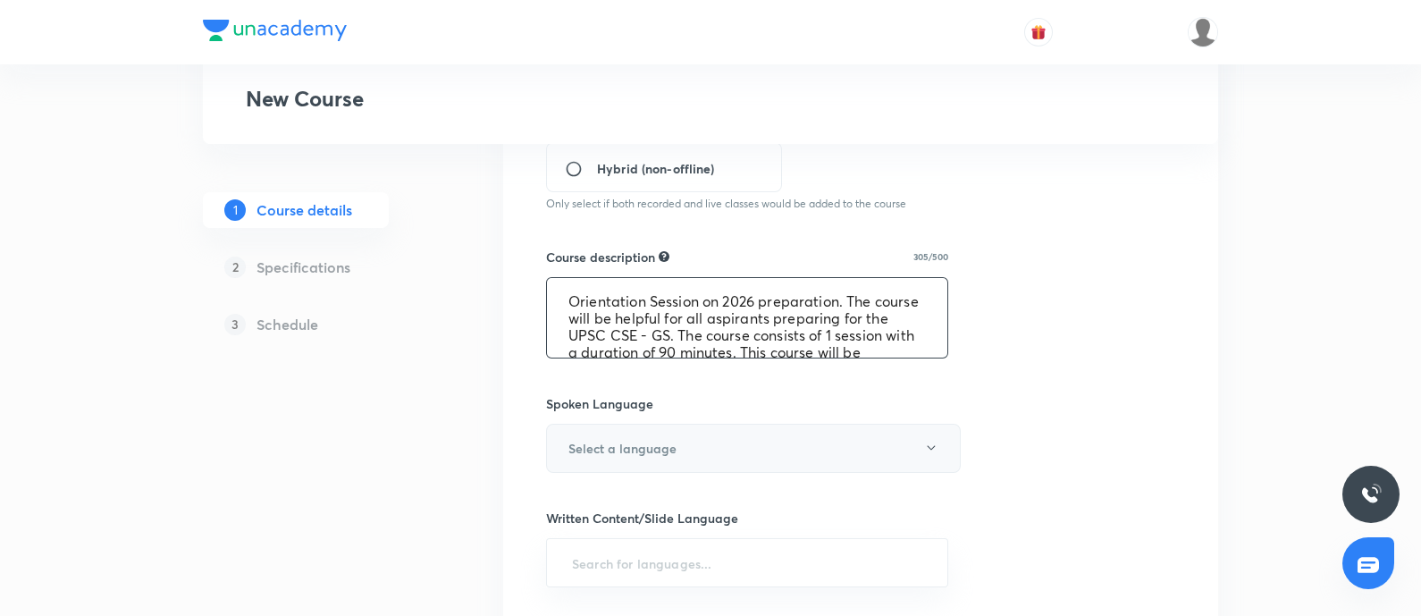
drag, startPoint x: 747, startPoint y: 341, endPoint x: 729, endPoint y: 468, distance: 128.2
click at [748, 341] on textarea "Orientation Session on 2026 preparation. The course will be helpful for all asp…" at bounding box center [747, 318] width 400 height 80
click at [563, 348] on textarea "Orientation Session on 2026 preparation. The course will be helpful for all asp…" at bounding box center [747, 318] width 400 height 80
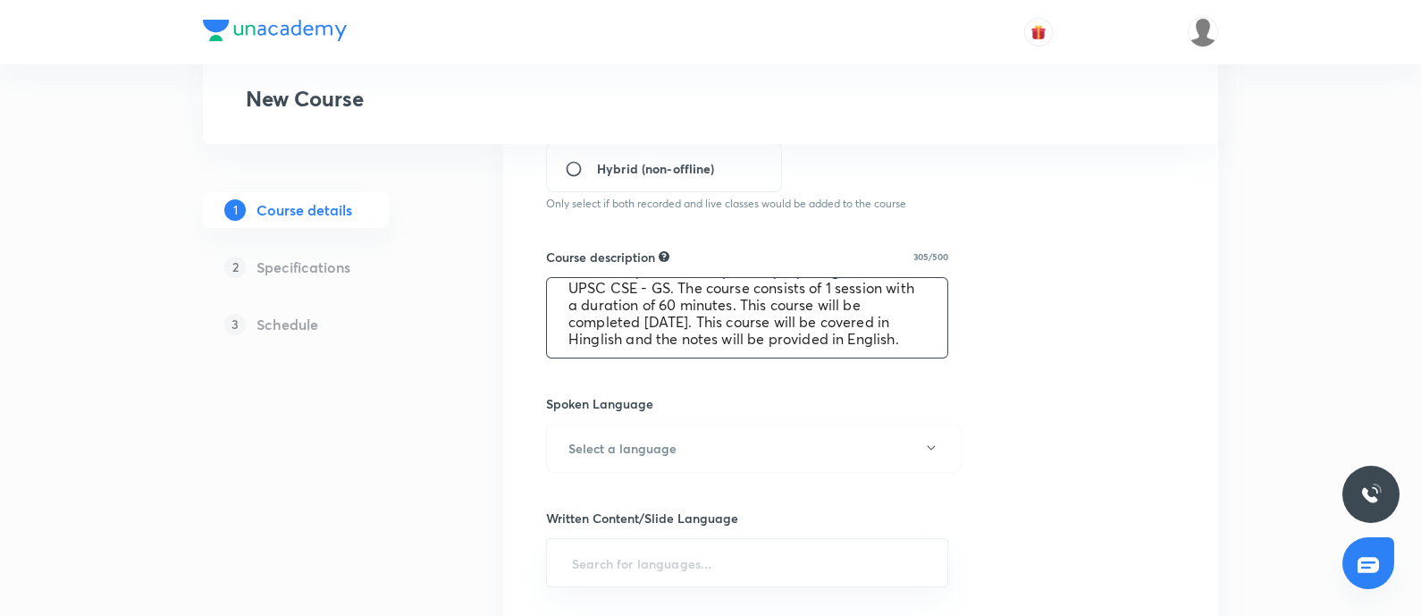
click at [565, 333] on textarea "Orientation Session on 2026 preparation. The course will be helpful for all asp…" at bounding box center [747, 318] width 400 height 80
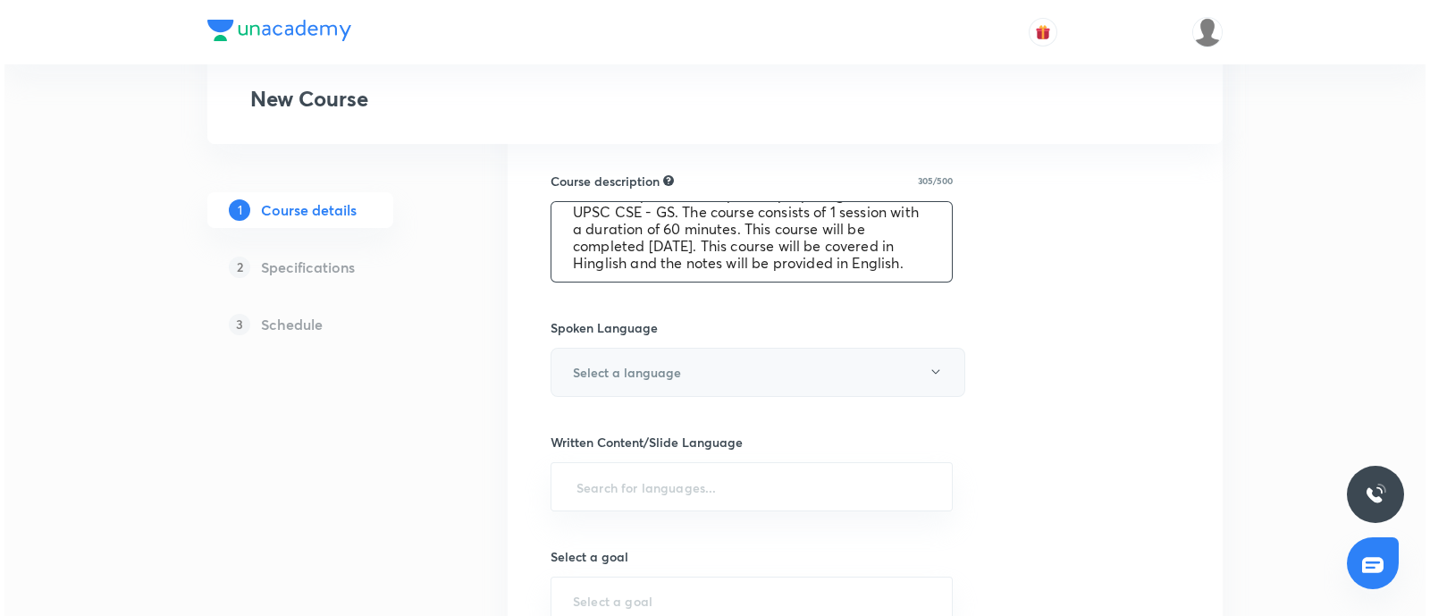
scroll to position [670, 0]
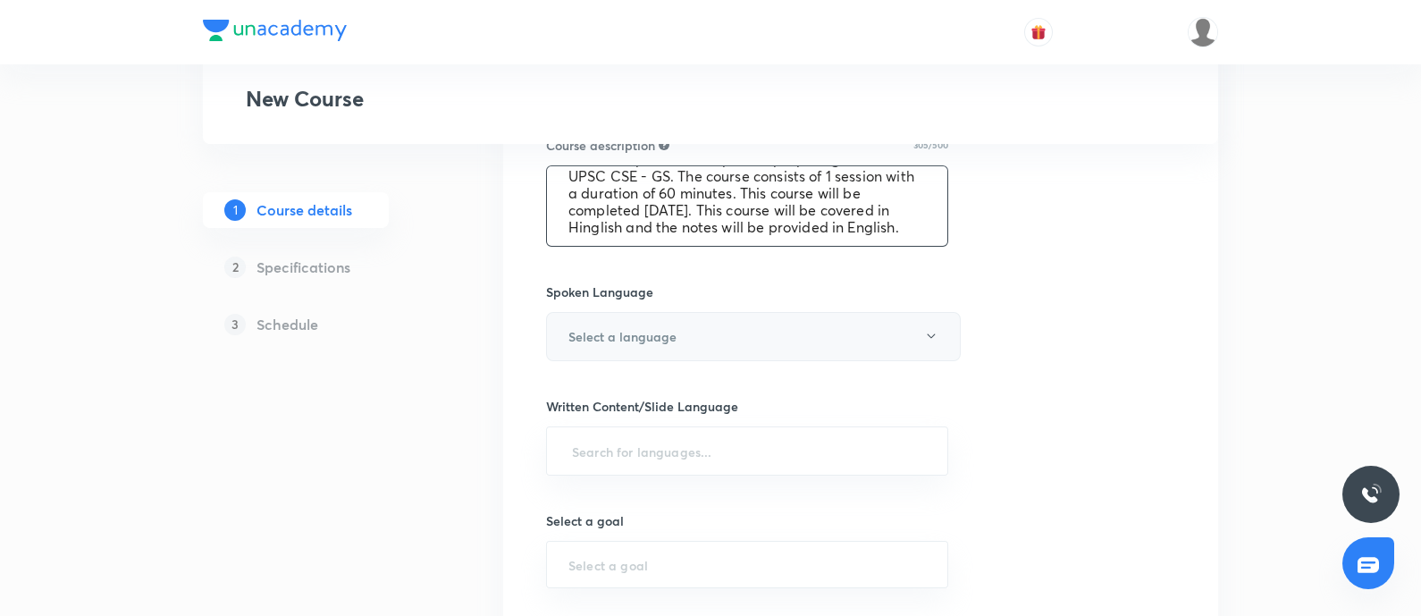
type textarea "Orientation Session on 2026 preparation. The course will be helpful for all asp…"
click at [742, 337] on button "Select a language" at bounding box center [753, 336] width 415 height 49
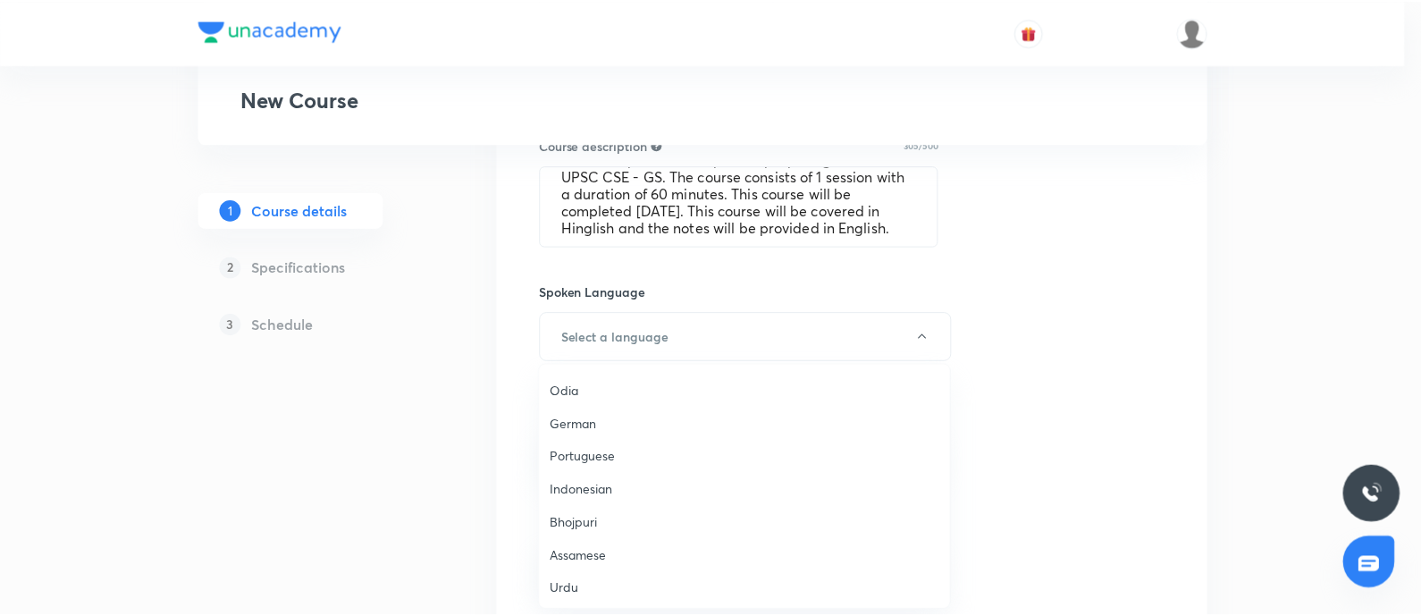
scroll to position [529, 0]
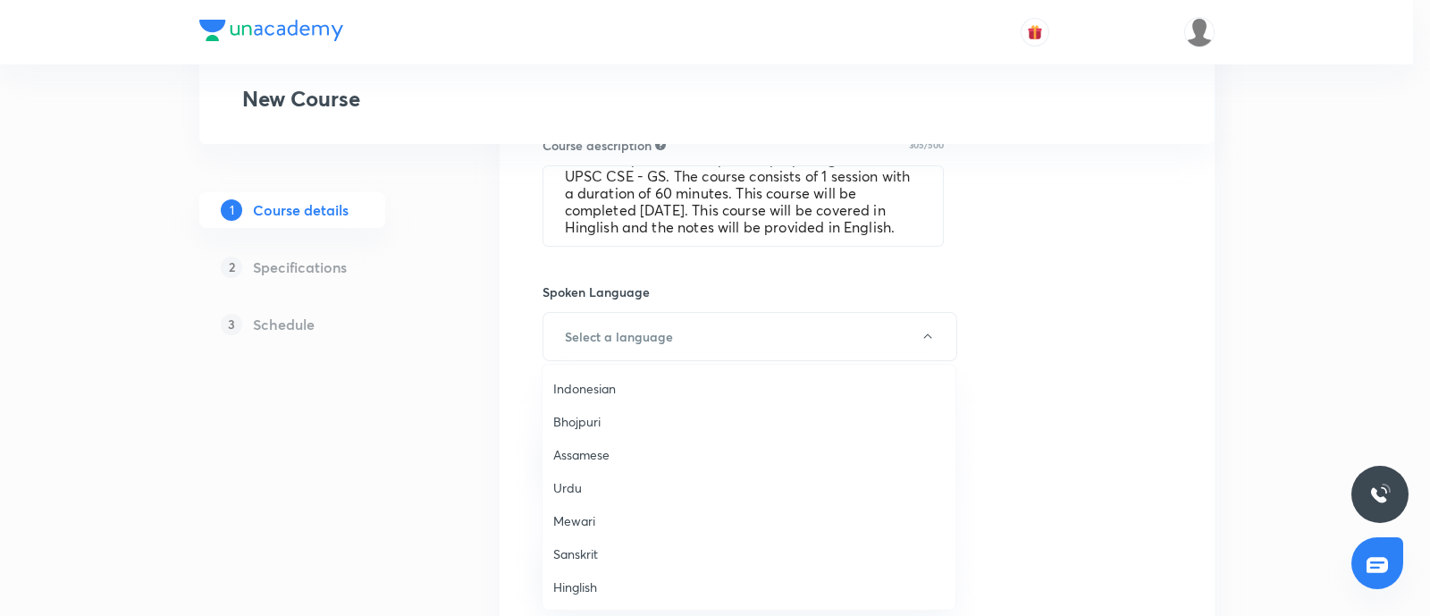
click at [564, 590] on span "Hinglish" at bounding box center [749, 586] width 392 height 19
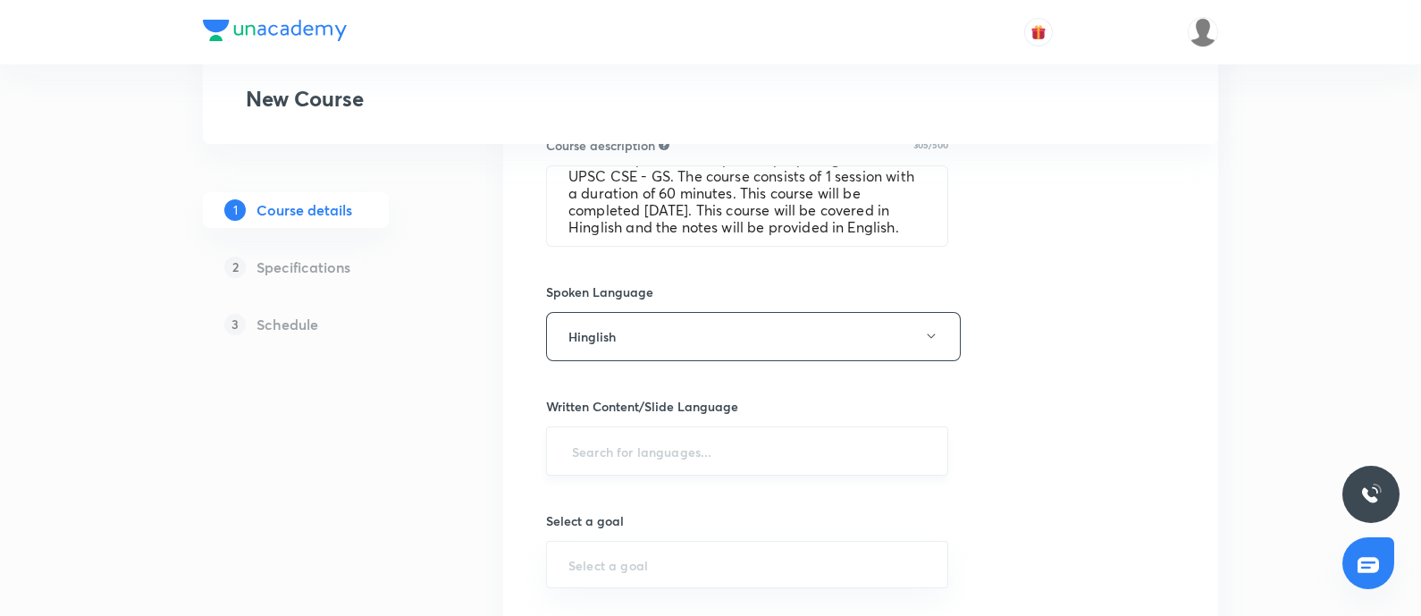
click at [636, 426] on div "​" at bounding box center [747, 450] width 402 height 49
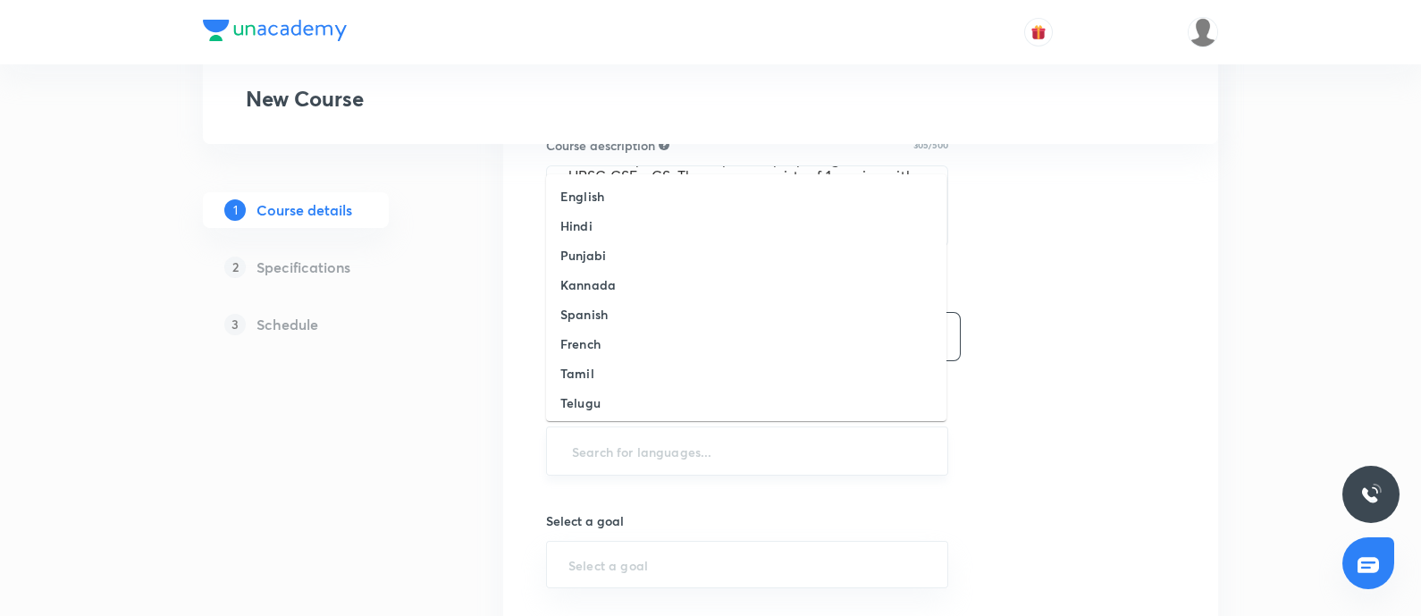
click at [617, 440] on input "text" at bounding box center [747, 450] width 358 height 33
click at [616, 194] on li "English" at bounding box center [746, 195] width 400 height 29
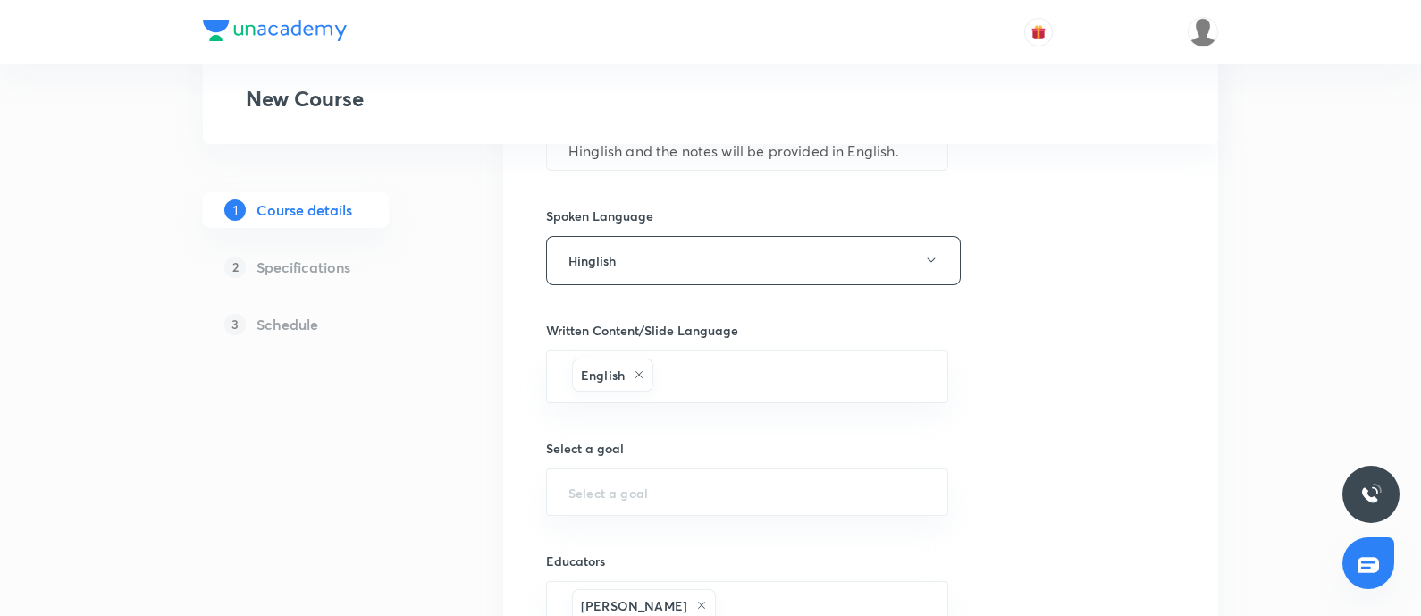
scroll to position [781, 0]
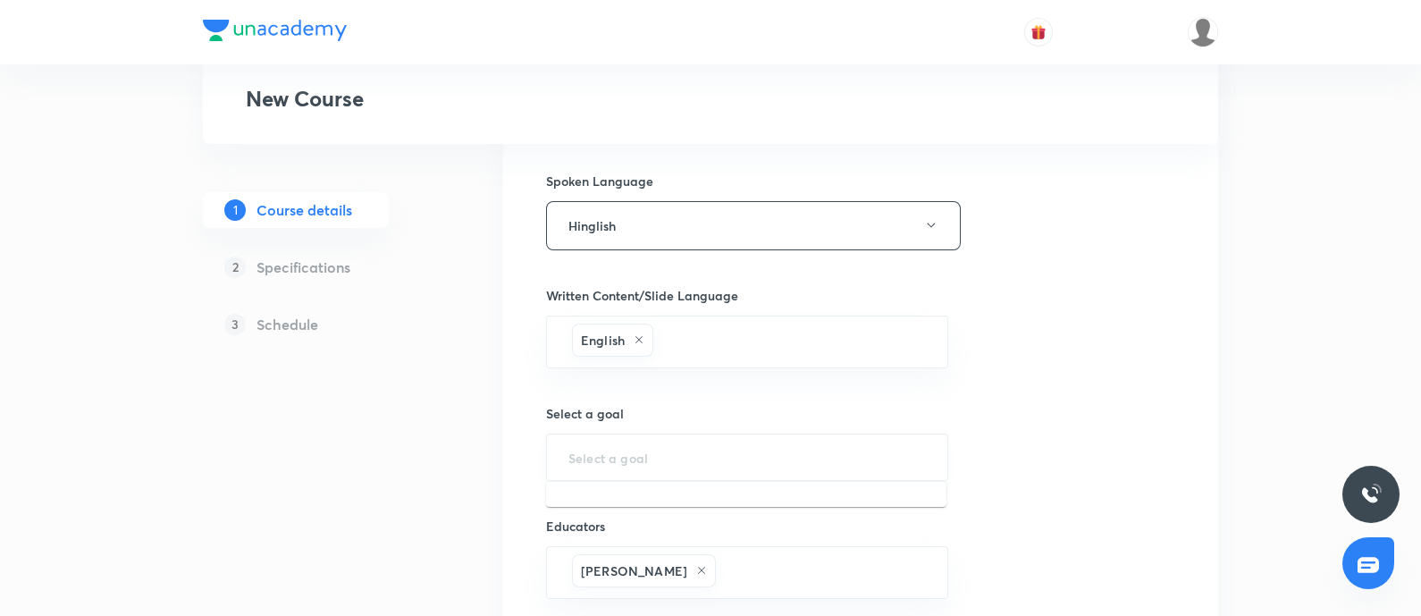
click at [621, 450] on input "text" at bounding box center [747, 457] width 358 height 17
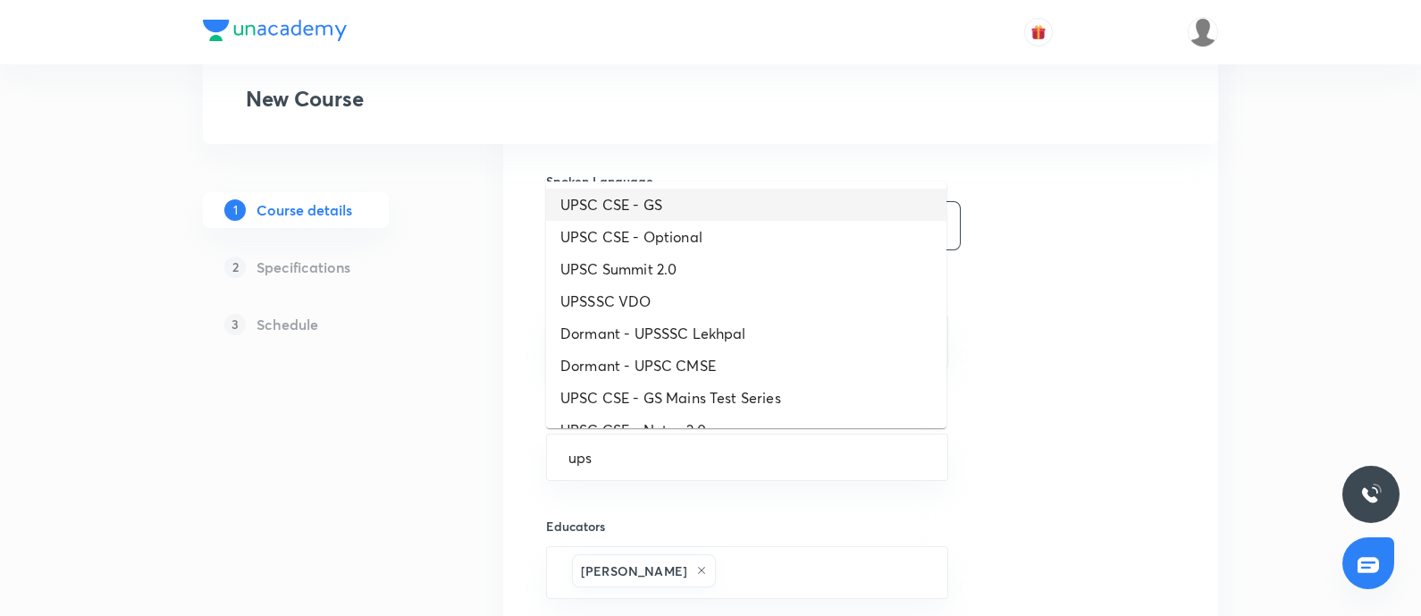
click at [657, 207] on li "UPSC CSE - GS" at bounding box center [746, 205] width 400 height 32
type input "UPSC CSE - GS"
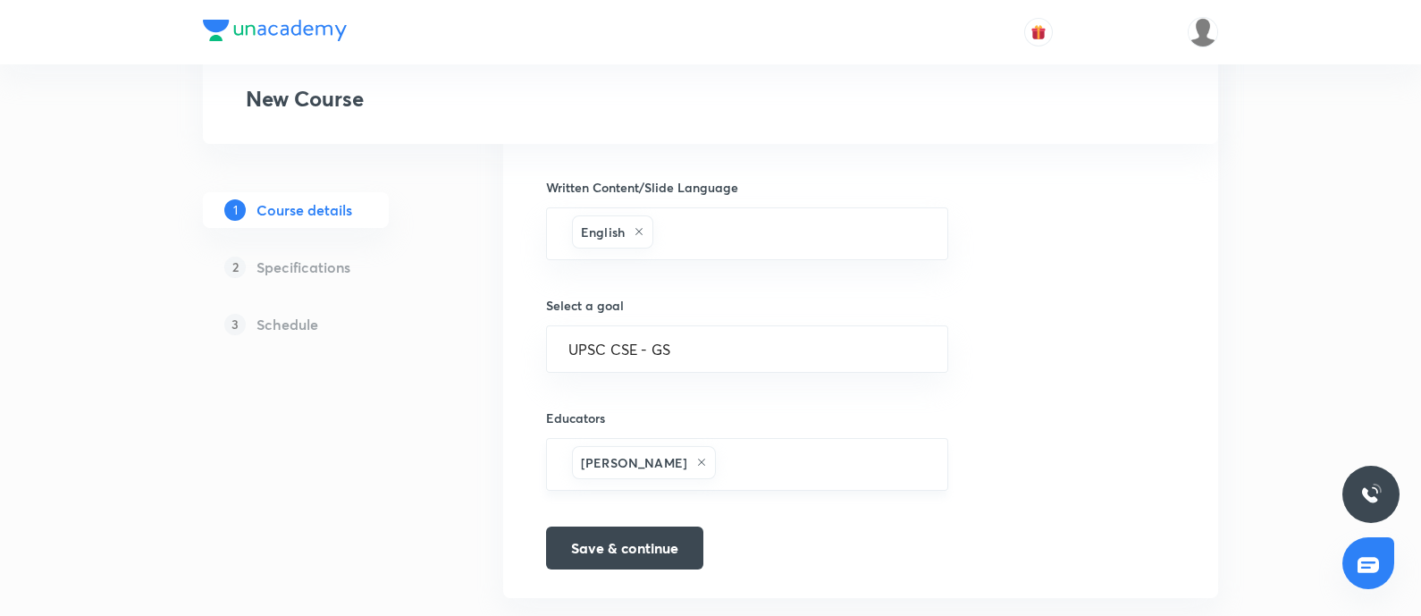
scroll to position [893, 0]
click at [608, 543] on button "Save & continue" at bounding box center [624, 542] width 157 height 43
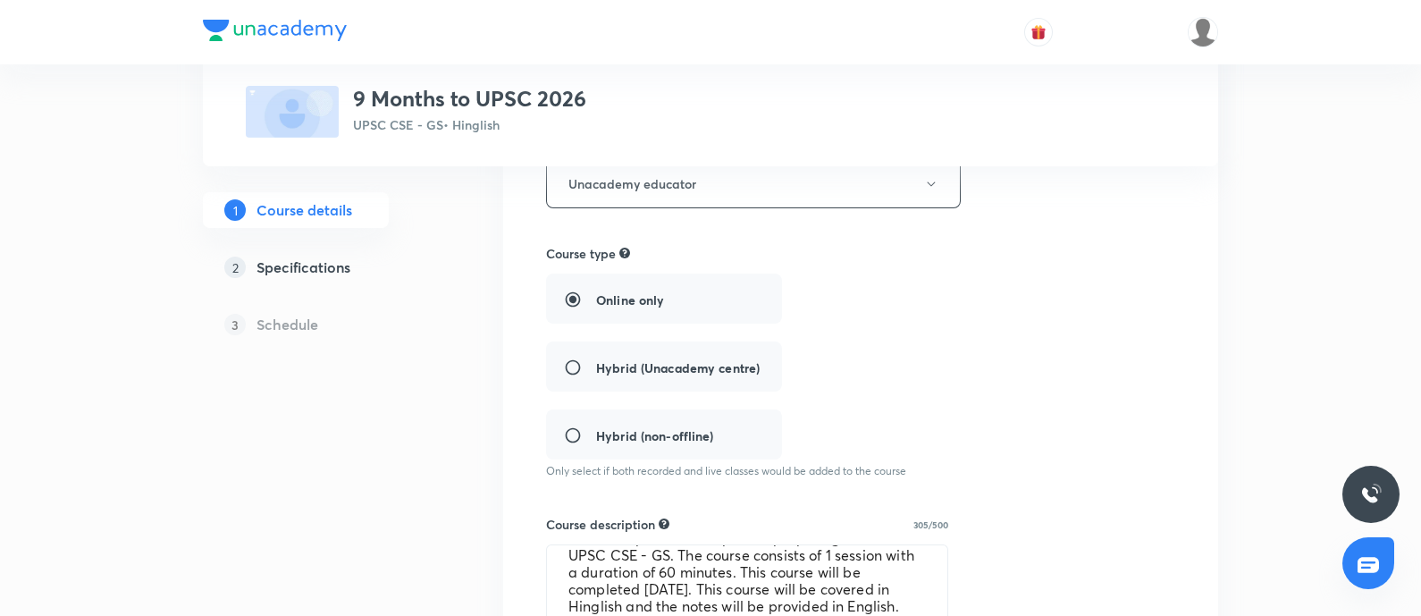
scroll to position [134, 0]
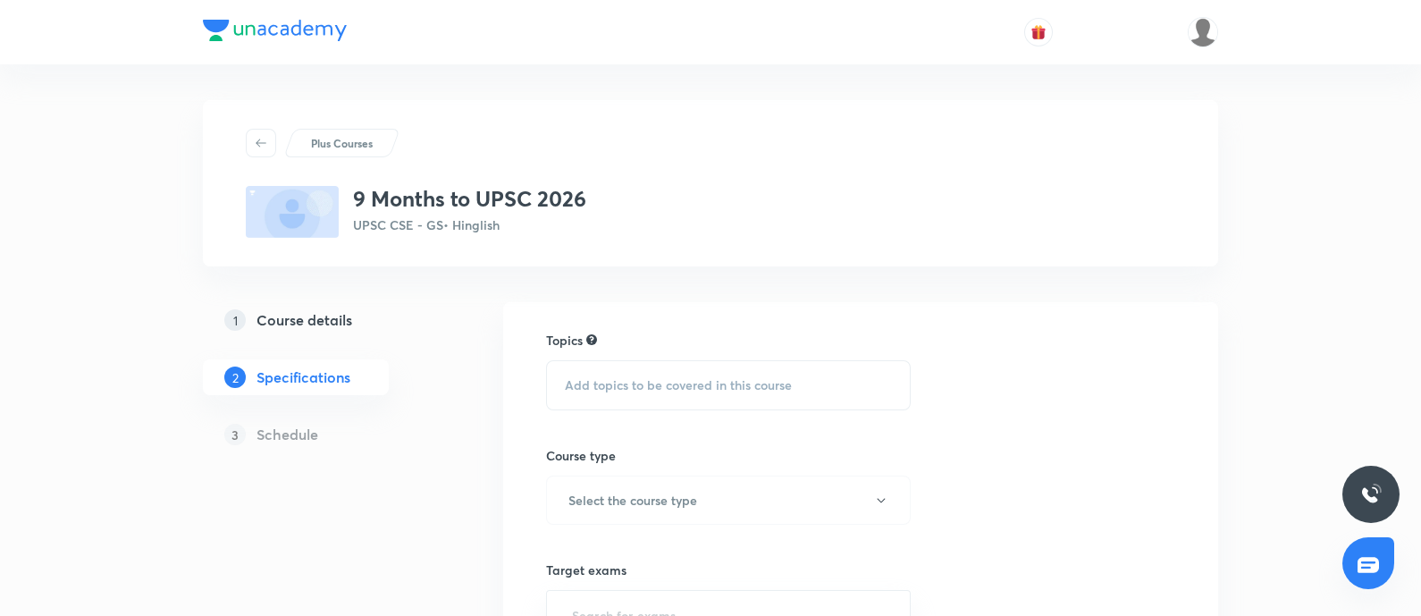
click at [643, 392] on div "Add topics to be covered in this course" at bounding box center [728, 385] width 365 height 50
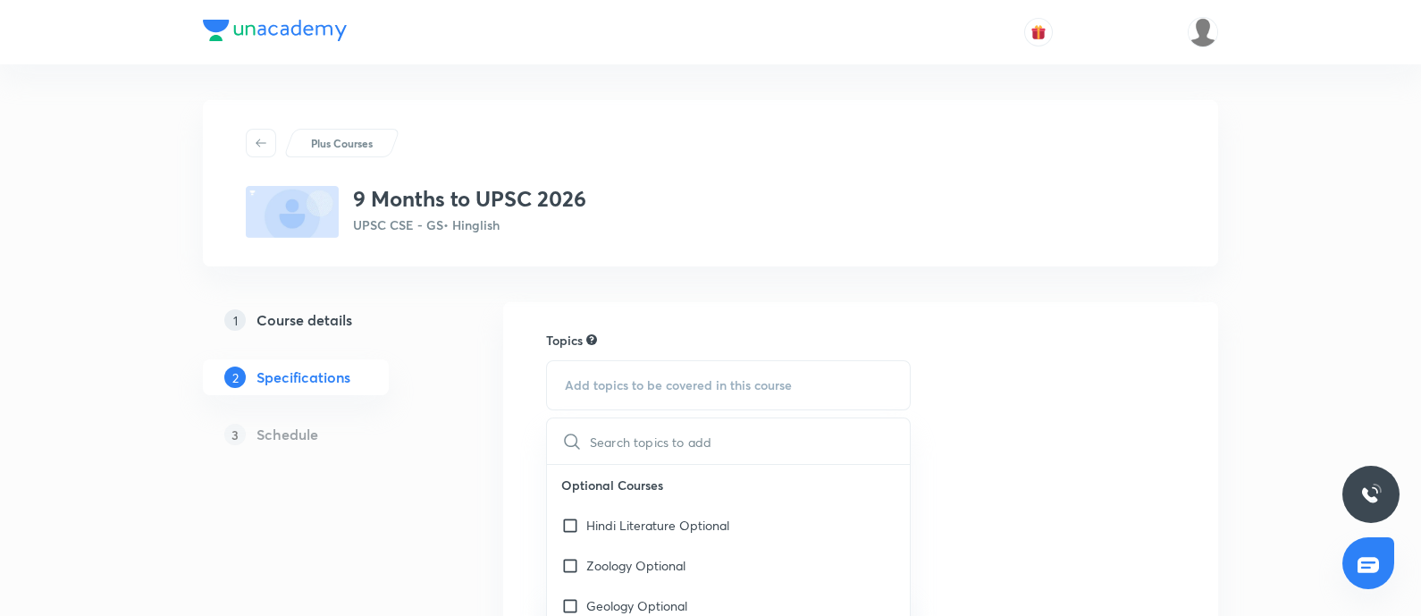
type input "r"
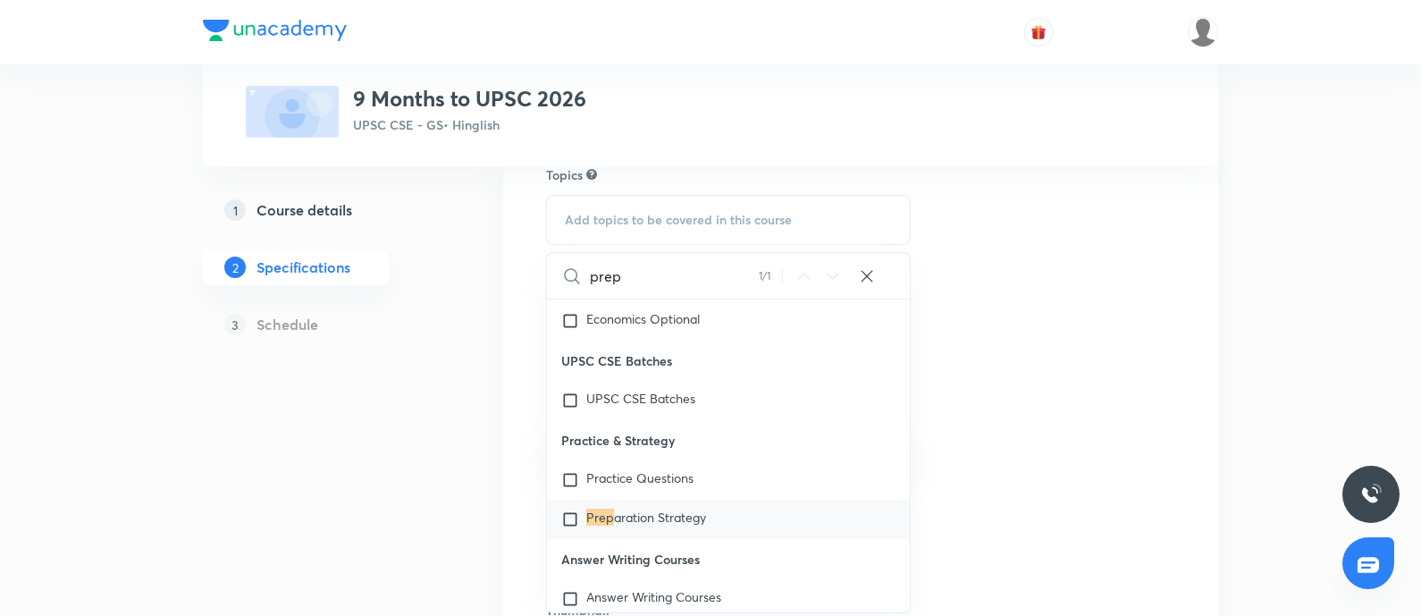
scroll to position [335, 0]
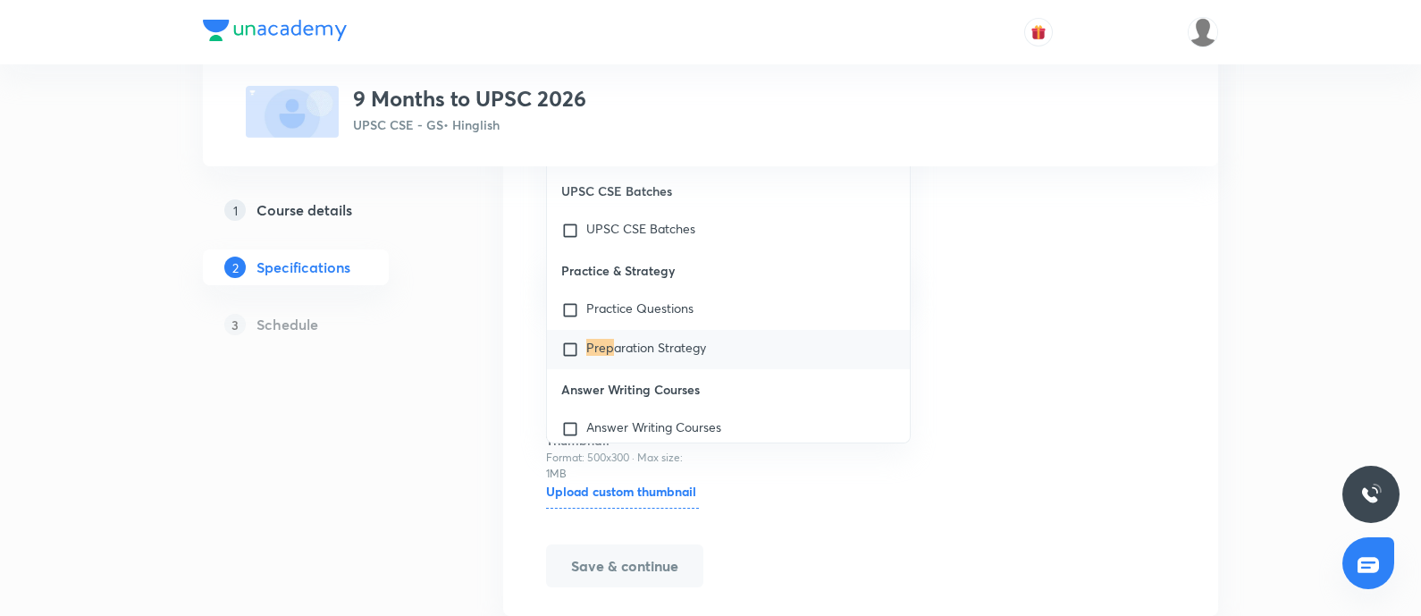
type input "prep"
click at [721, 359] on div "Prep aration Strategy" at bounding box center [728, 349] width 363 height 39
checkbox input "true"
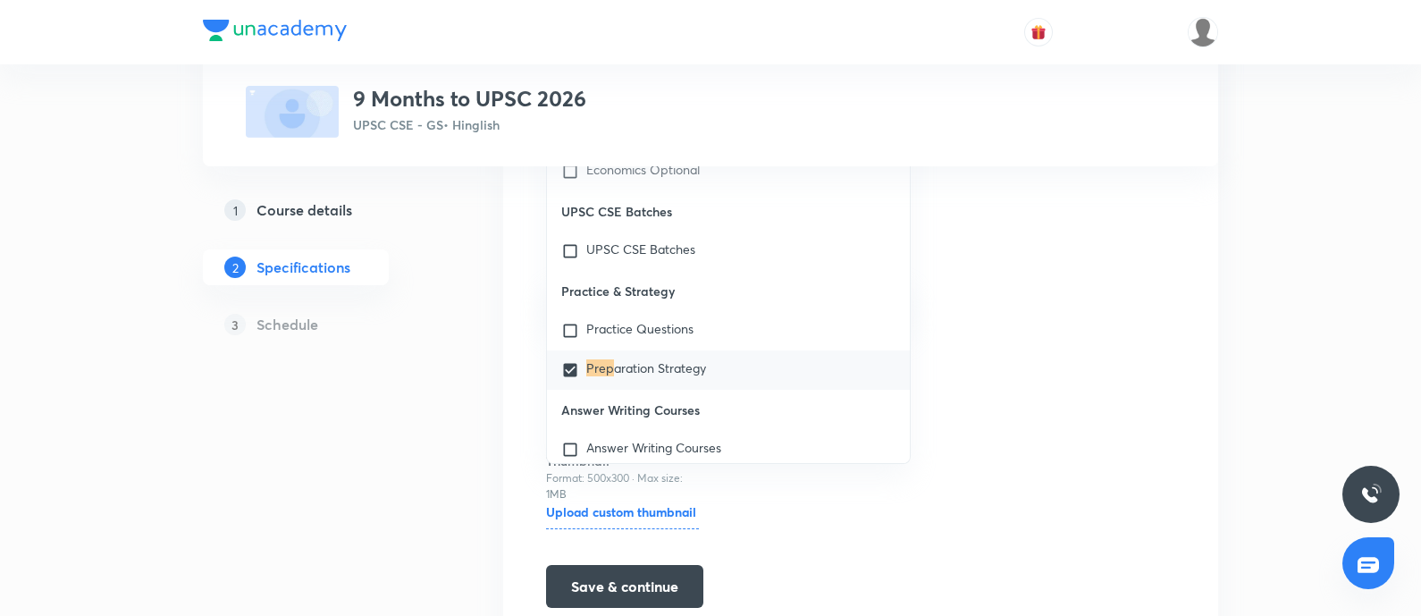
click at [1177, 294] on div "Topics Preparation Strategy CLEAR prep 1 / 1 ​ Optional Courses Hindi Literatur…" at bounding box center [860, 301] width 715 height 669
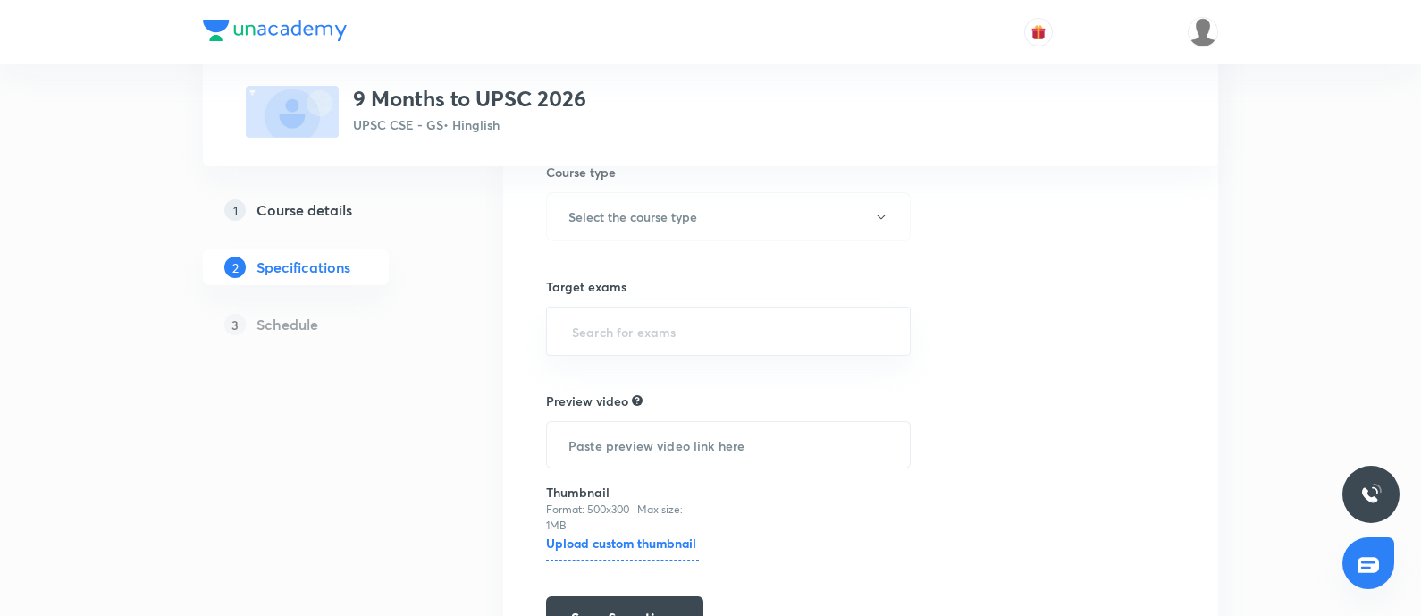
scroll to position [0, 0]
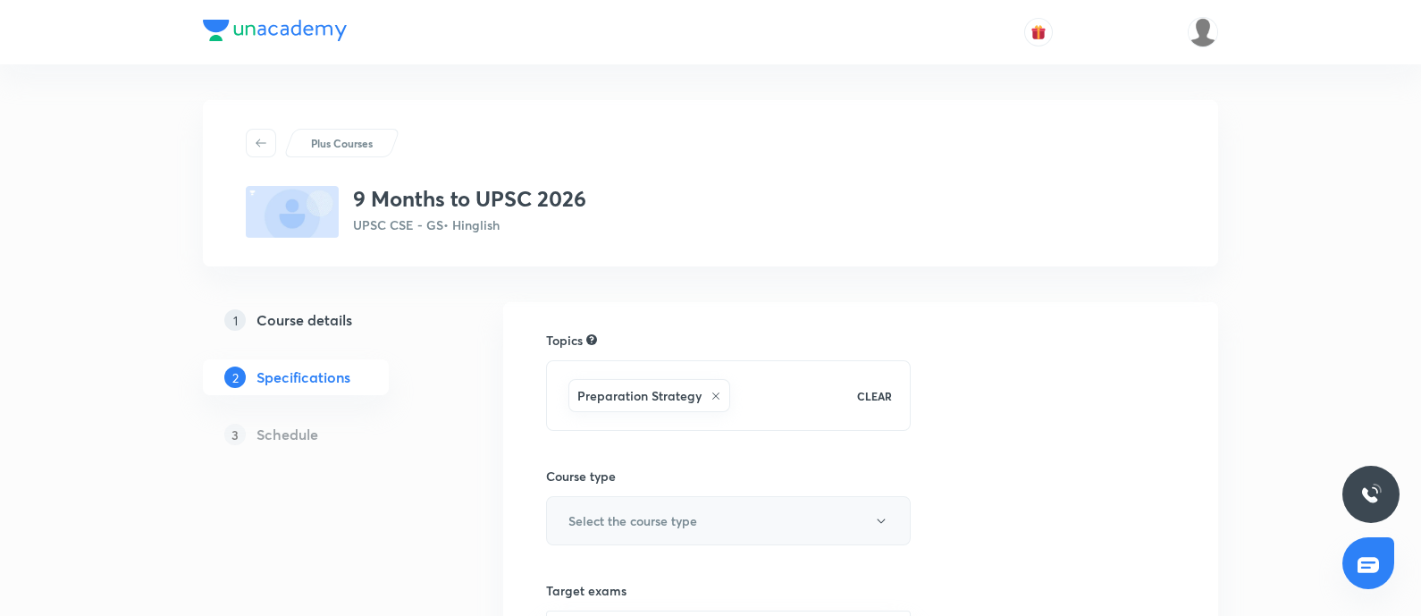
click at [631, 511] on h6 "Select the course type" at bounding box center [632, 520] width 129 height 19
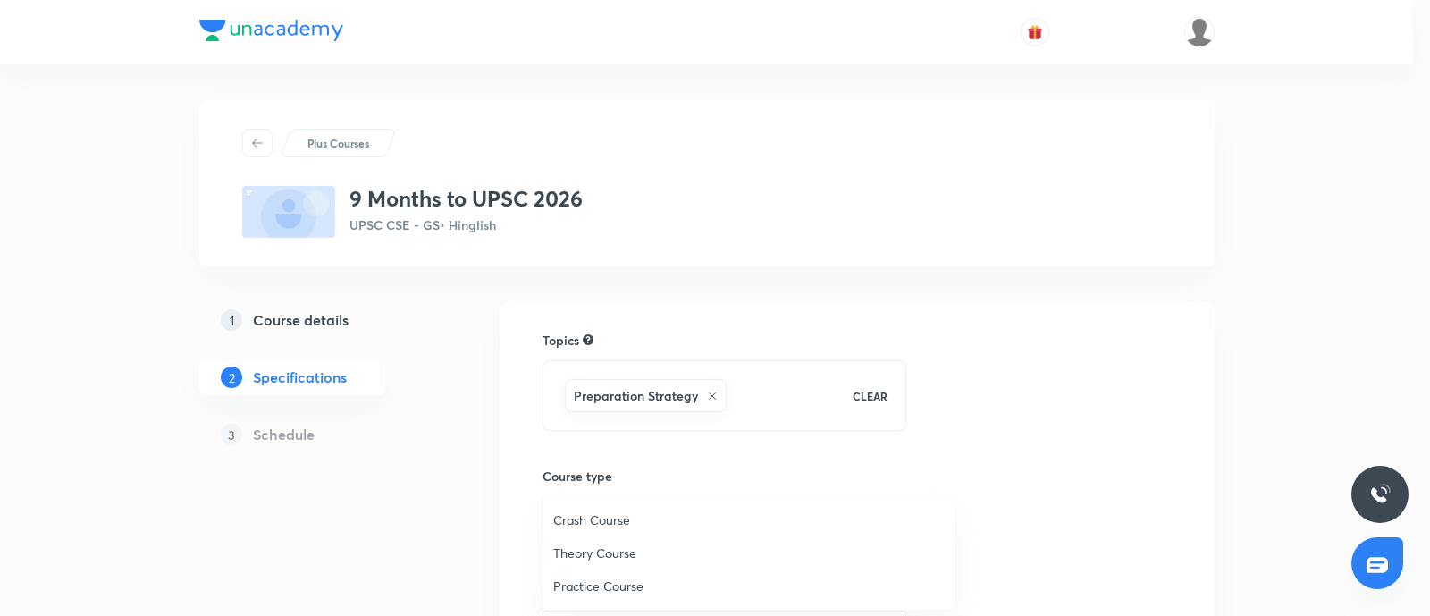
click at [584, 524] on span "Crash Course" at bounding box center [749, 519] width 392 height 19
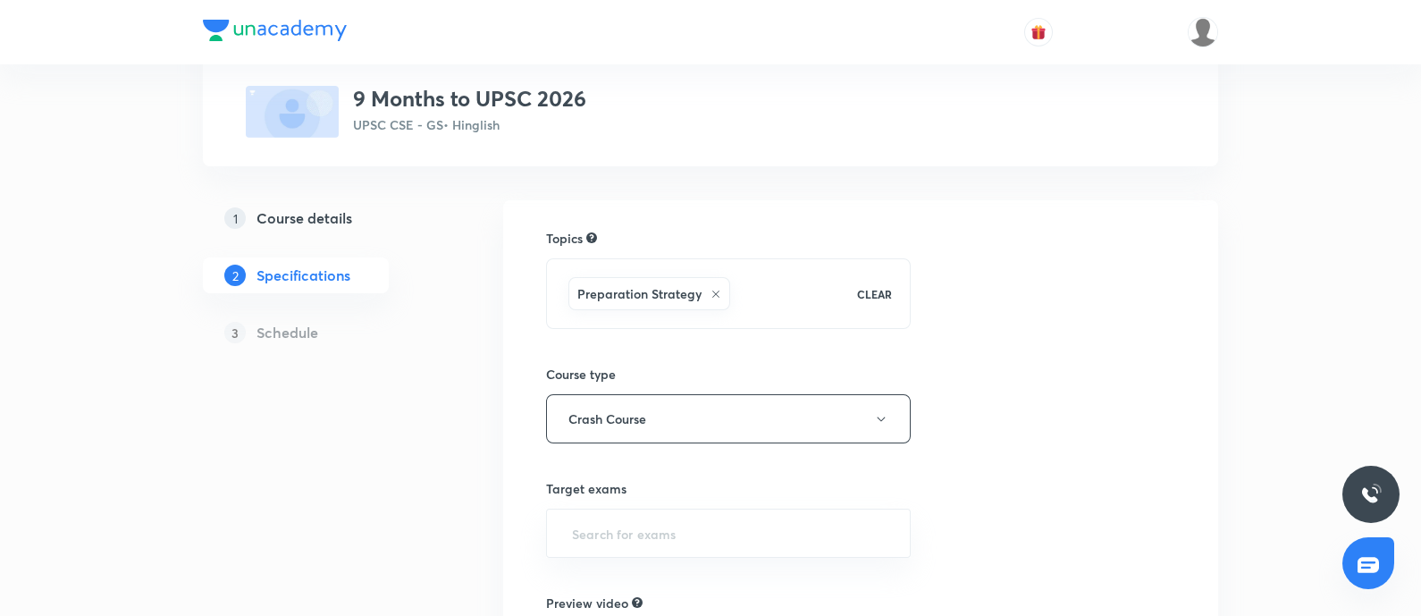
scroll to position [223, 0]
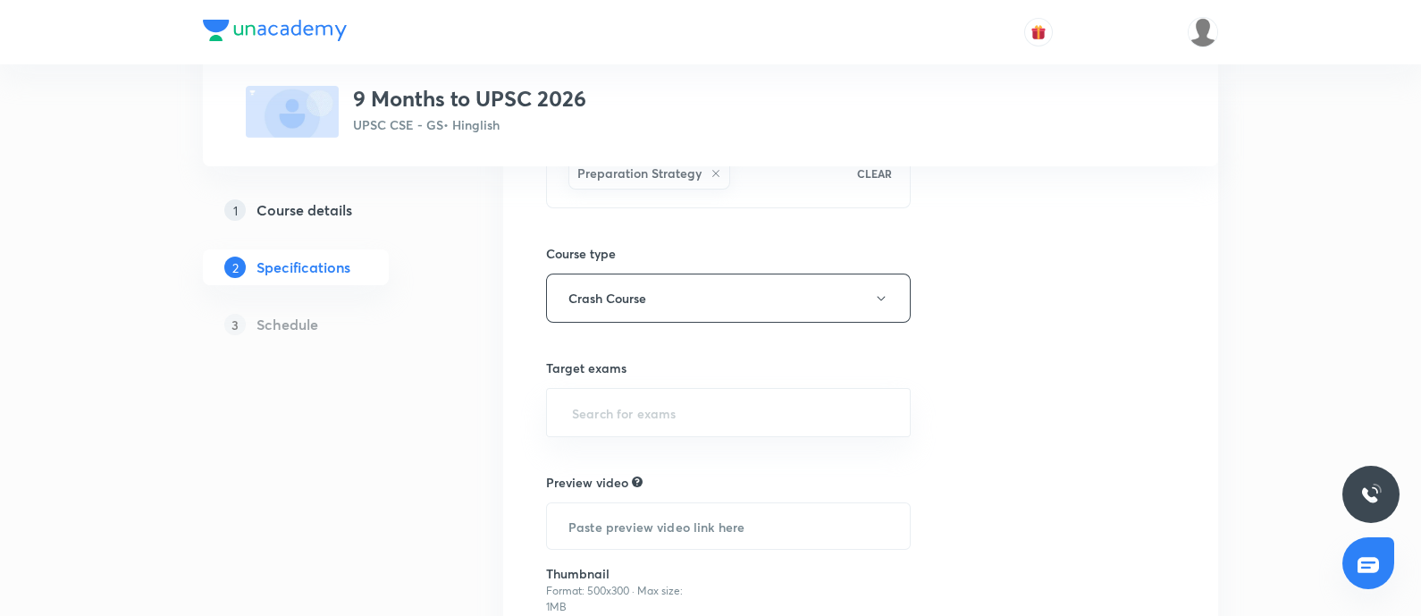
click at [705, 381] on div "Target exams ​" at bounding box center [728, 397] width 365 height 79
click at [688, 398] on input "text" at bounding box center [728, 412] width 320 height 33
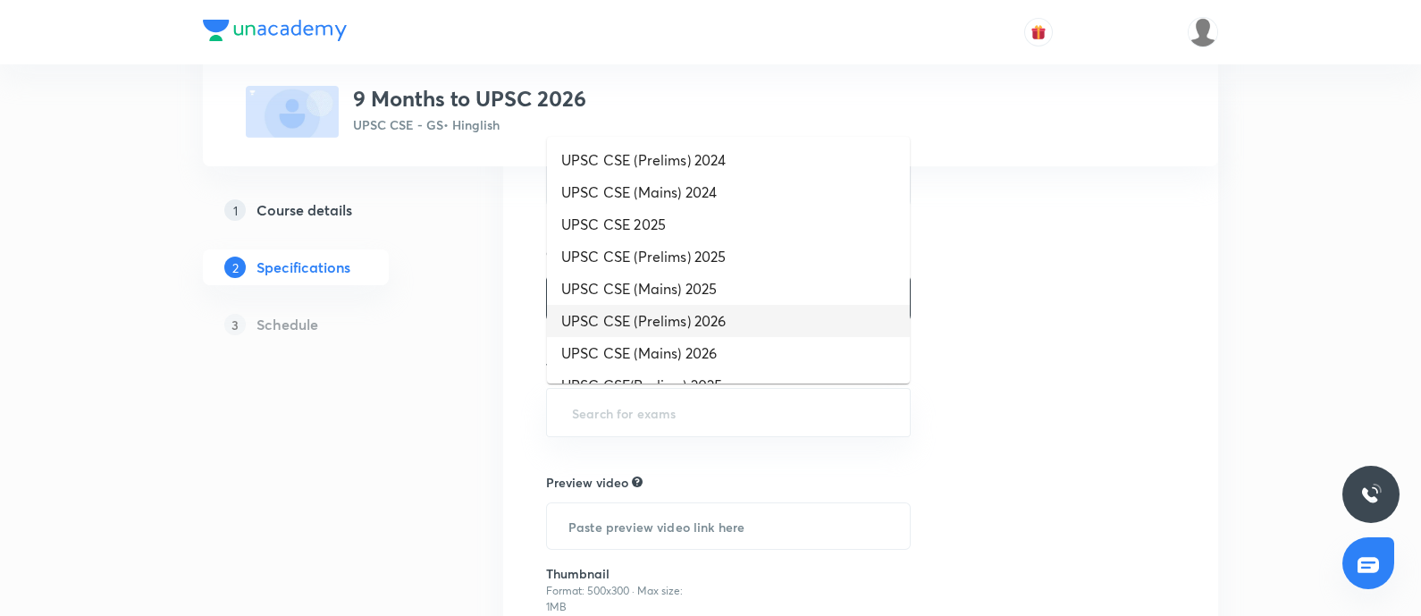
click at [678, 324] on li "UPSC CSE (Prelims) 2026" at bounding box center [728, 321] width 363 height 32
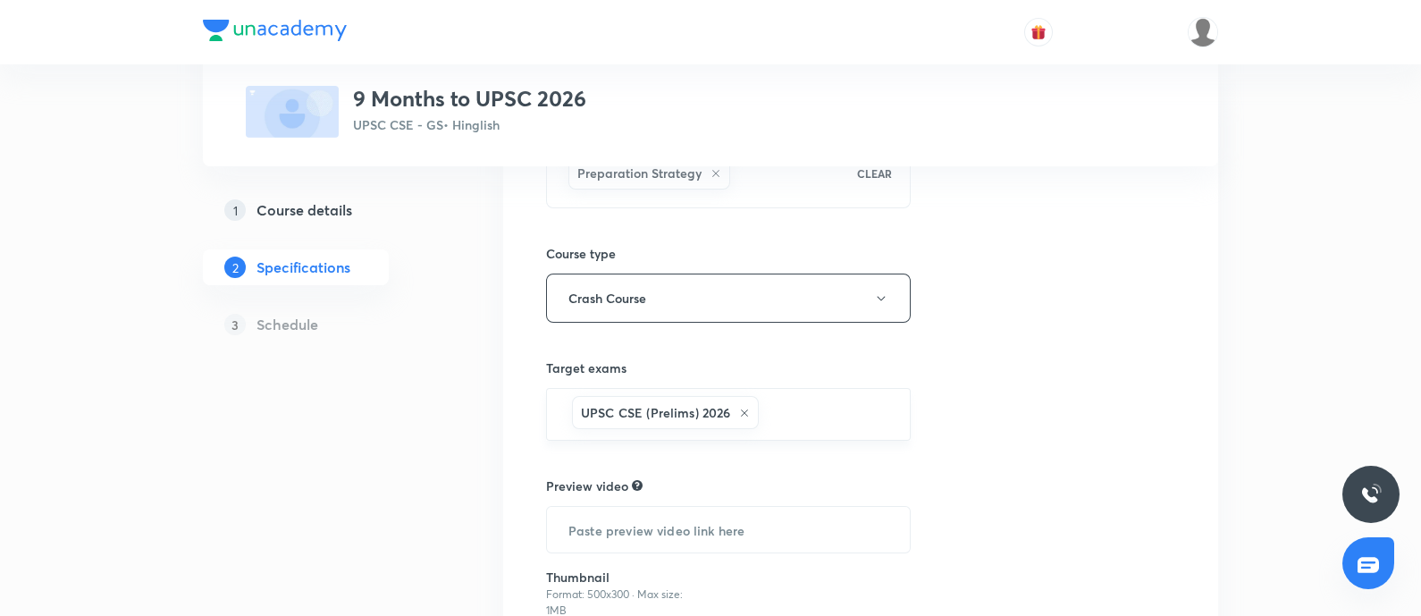
click at [786, 419] on input "text" at bounding box center [824, 414] width 125 height 33
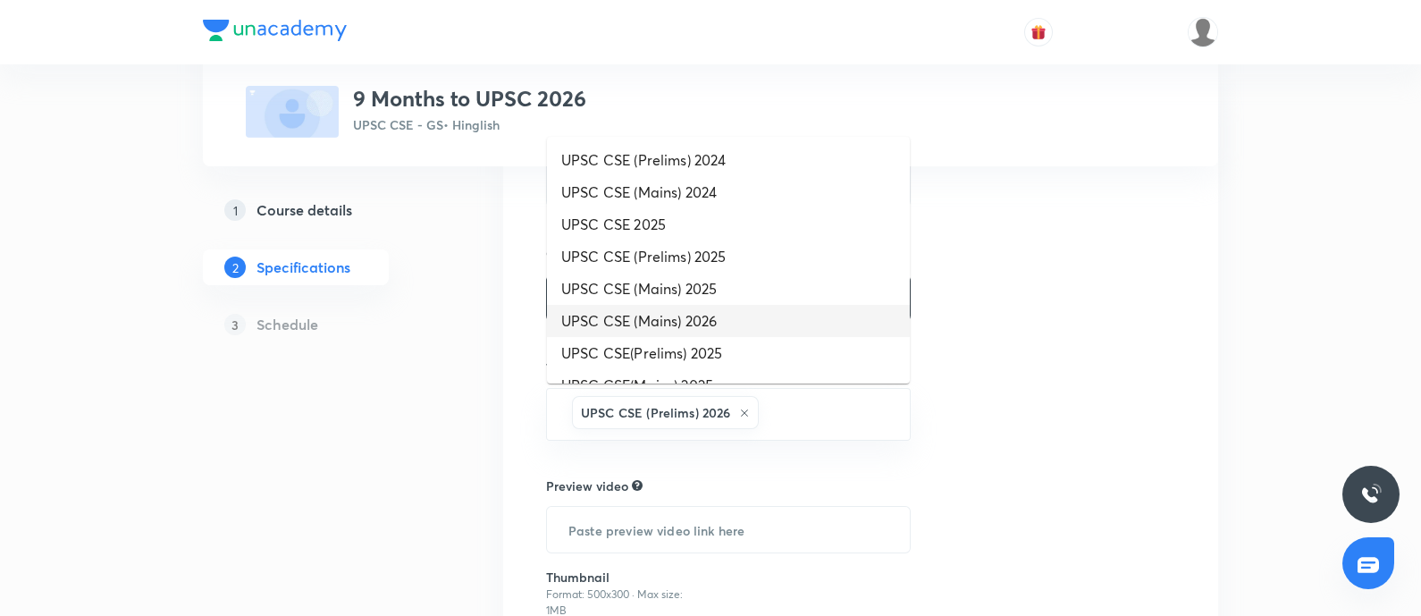
click at [712, 321] on li "UPSC CSE (Mains) 2026" at bounding box center [728, 321] width 363 height 32
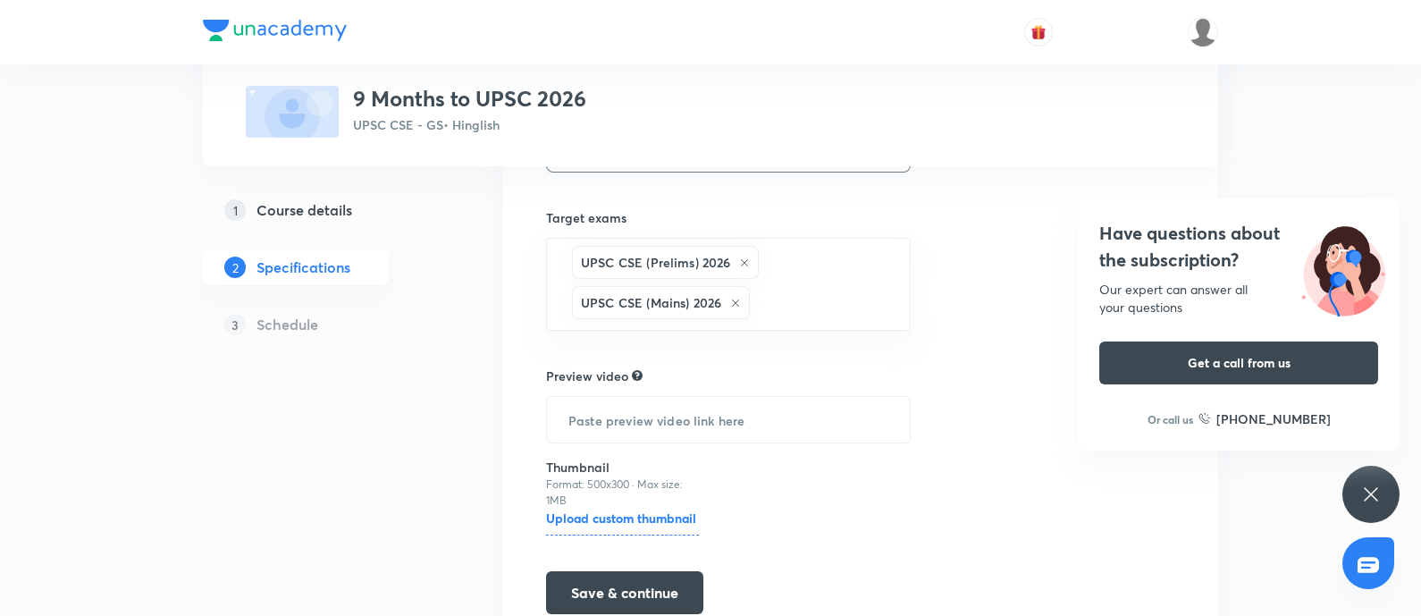
scroll to position [446, 0]
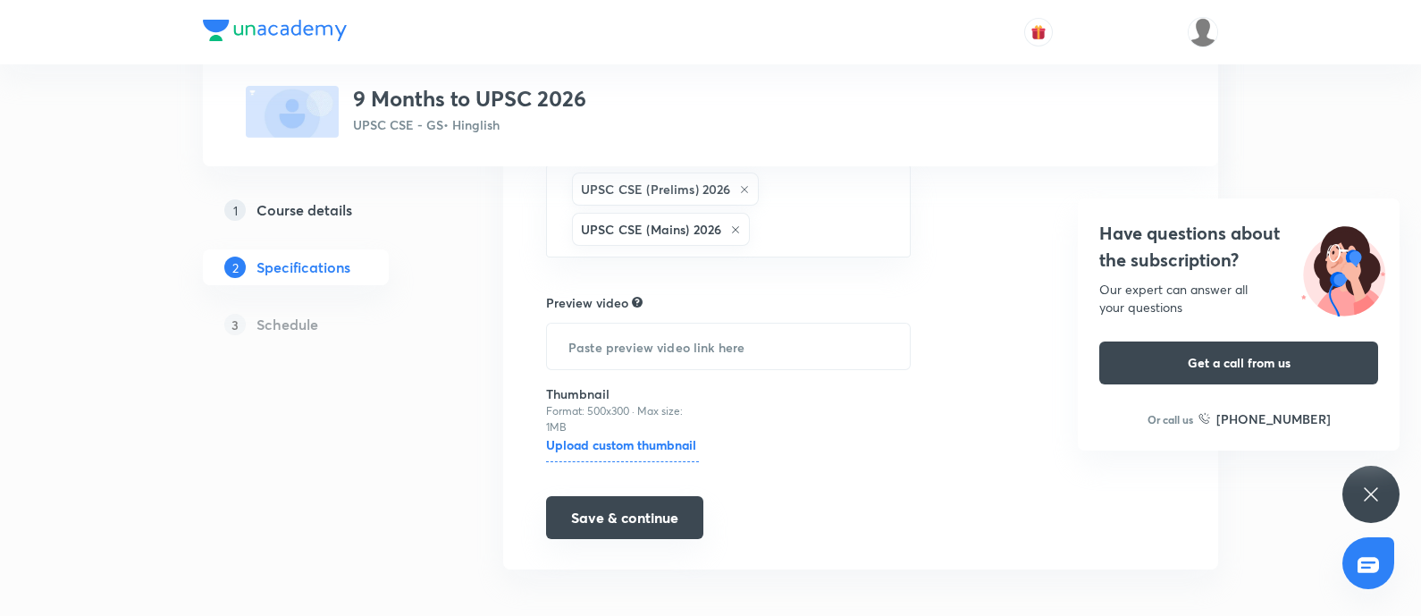
click at [640, 501] on button "Save & continue" at bounding box center [624, 517] width 157 height 43
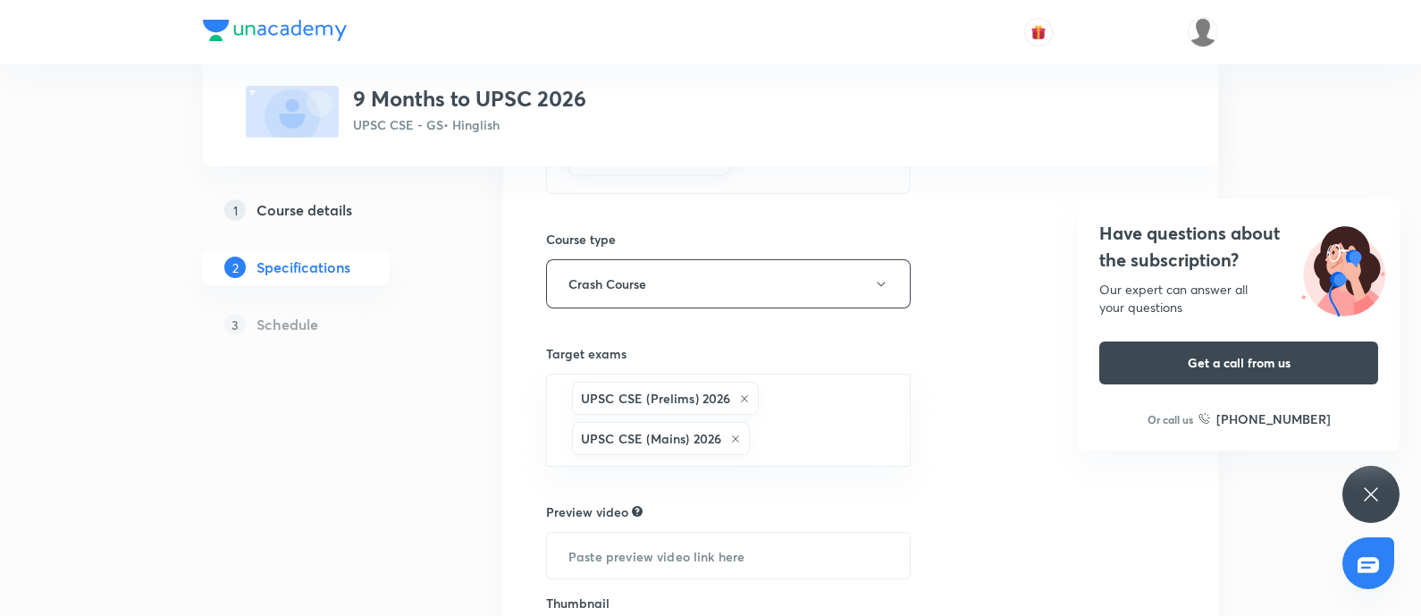
scroll to position [111, 0]
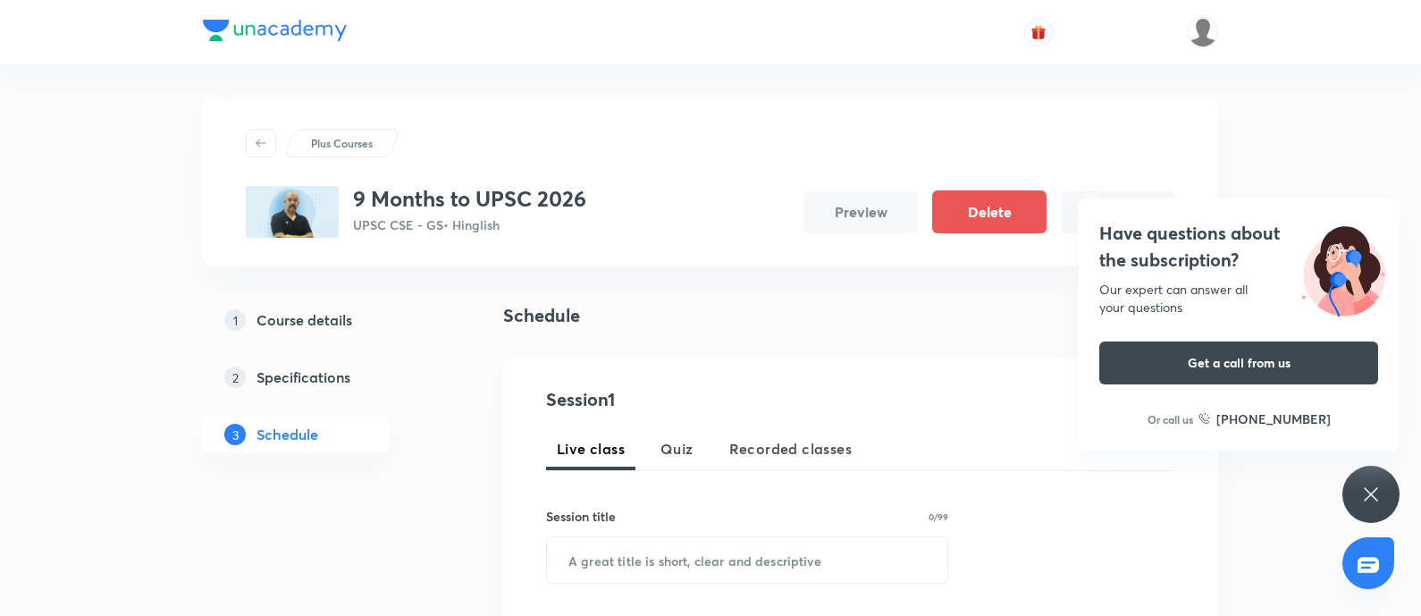
scroll to position [335, 0]
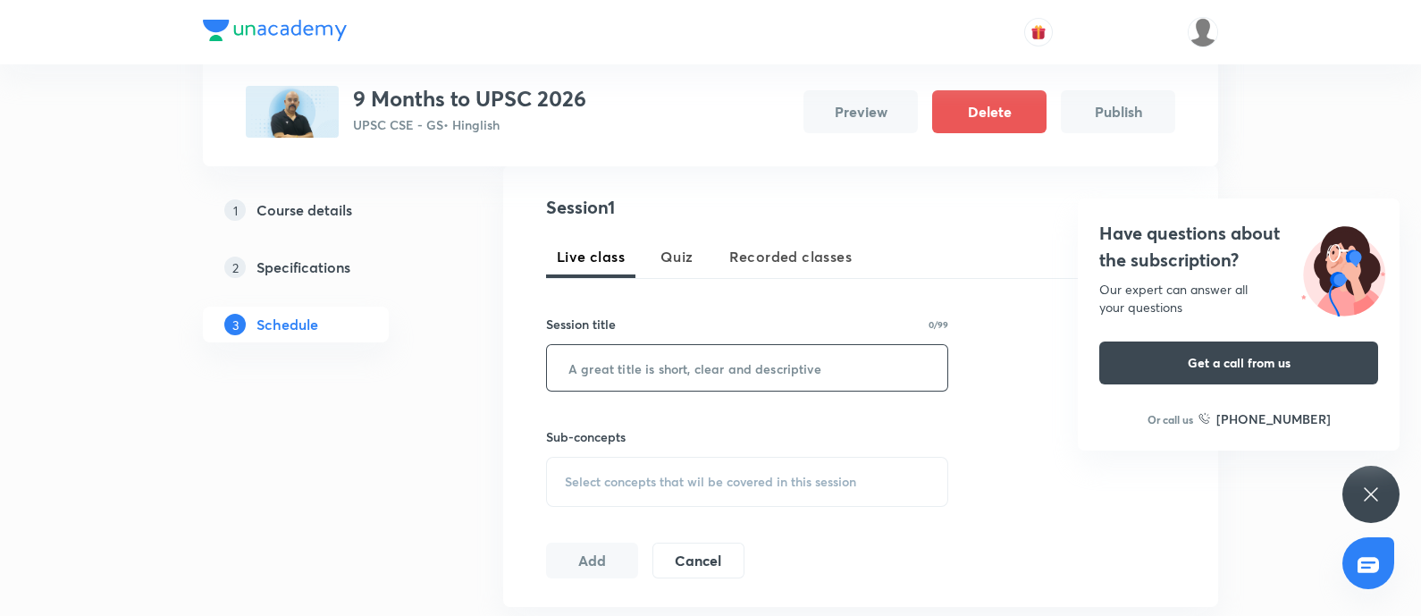
click at [592, 375] on input "text" at bounding box center [747, 368] width 400 height 46
click at [600, 376] on input "text" at bounding box center [747, 368] width 400 height 46
paste input "A "focused 9-month roadmap""
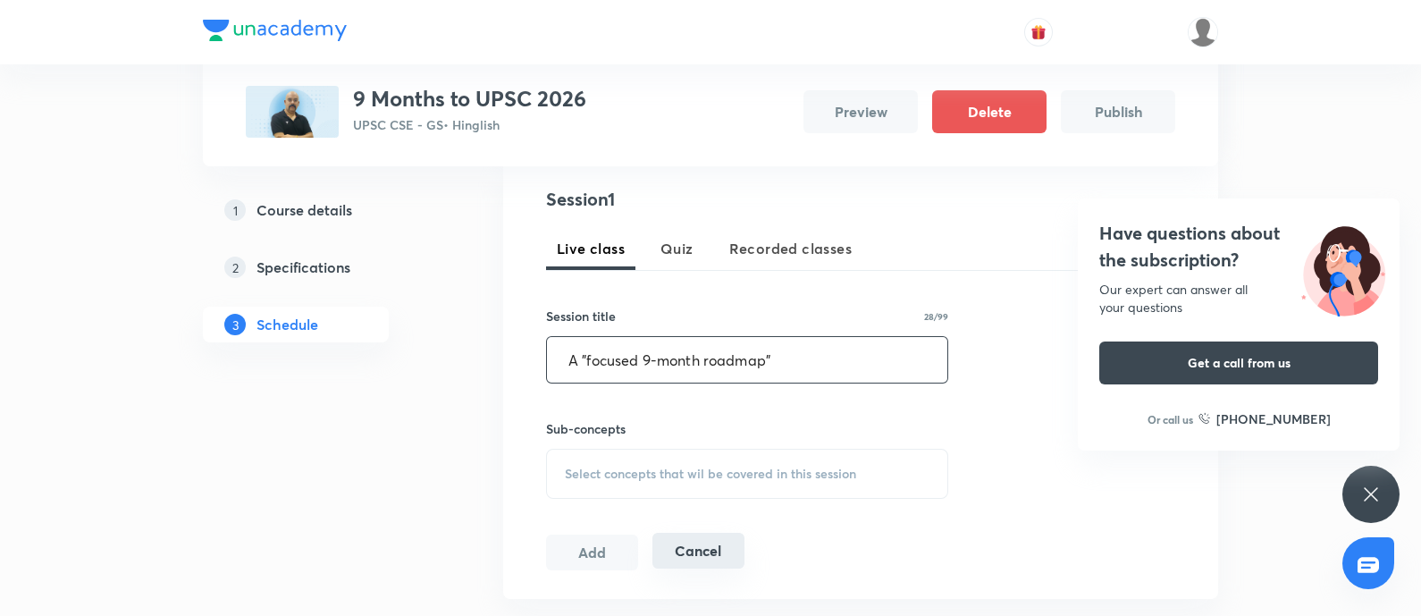
scroll to position [446, 0]
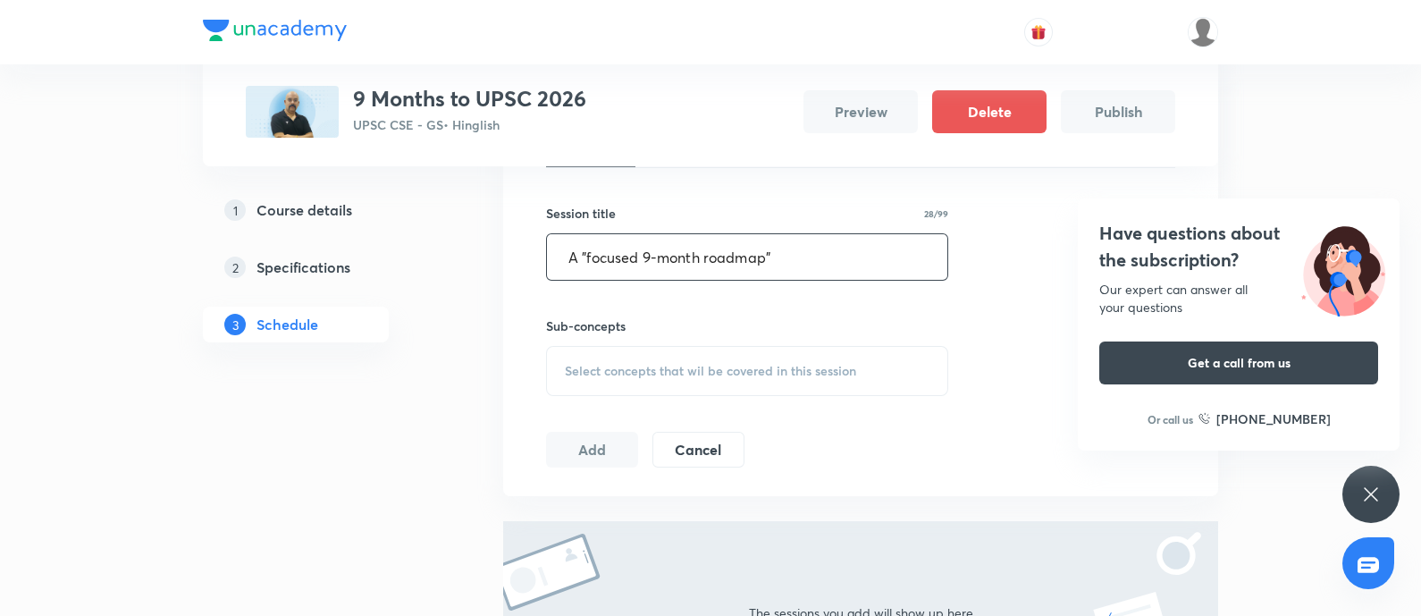
type input "A "focused 9-month roadmap""
click at [641, 364] on span "Select concepts that wil be covered in this session" at bounding box center [710, 371] width 291 height 14
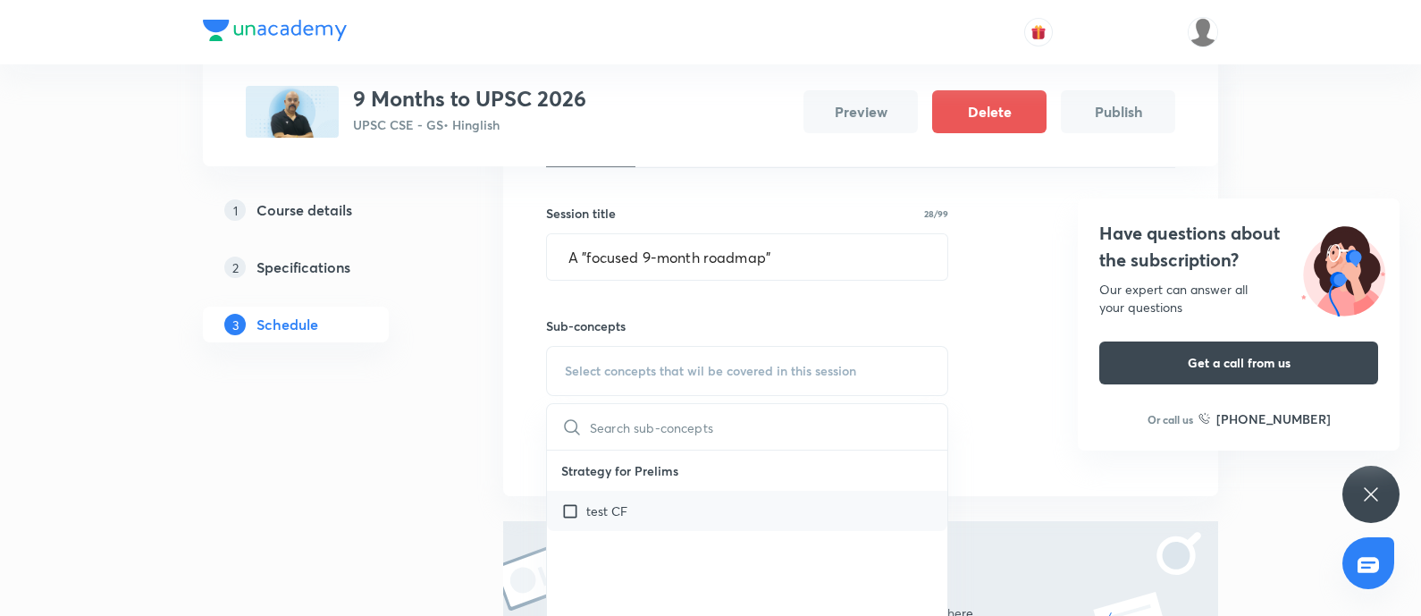
click at [643, 507] on div "test CF" at bounding box center [747, 511] width 400 height 40
checkbox input "true"
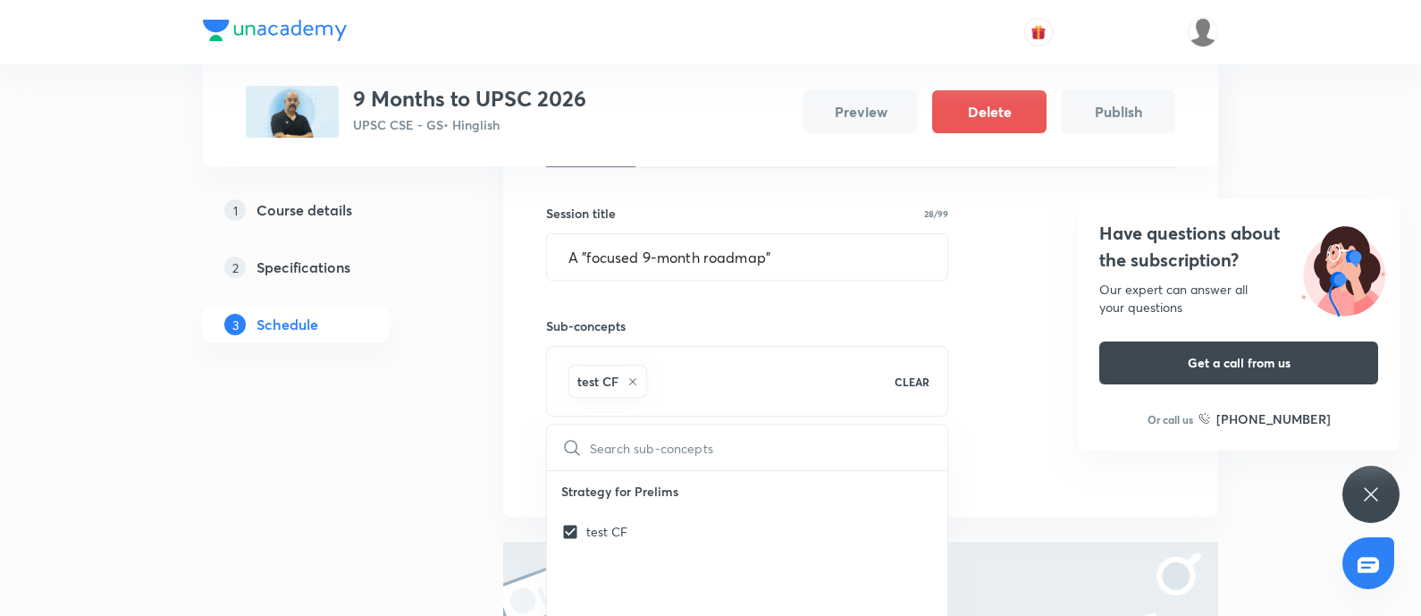
click at [287, 544] on div "1 Course details 2 Specifications 3 Schedule" at bounding box center [324, 349] width 243 height 986
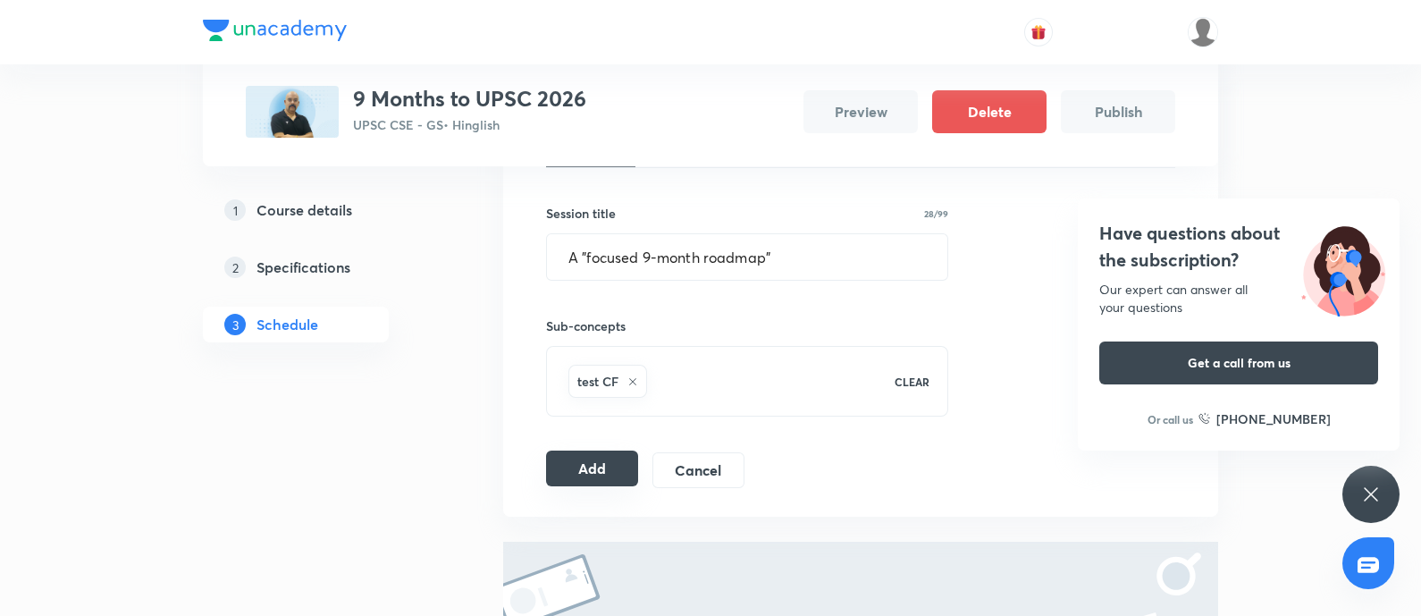
click at [577, 471] on button "Add" at bounding box center [592, 468] width 92 height 36
click at [1180, 239] on h4 "Have questions about the subscription?" at bounding box center [1238, 247] width 279 height 54
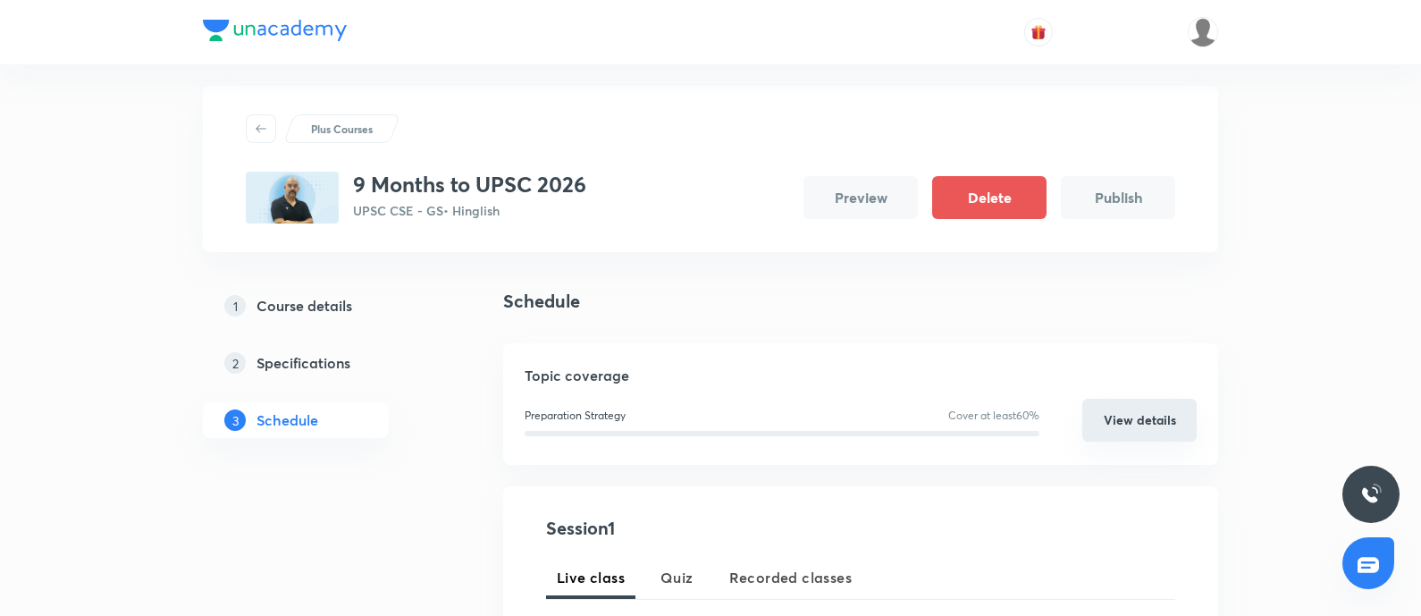
scroll to position [0, 0]
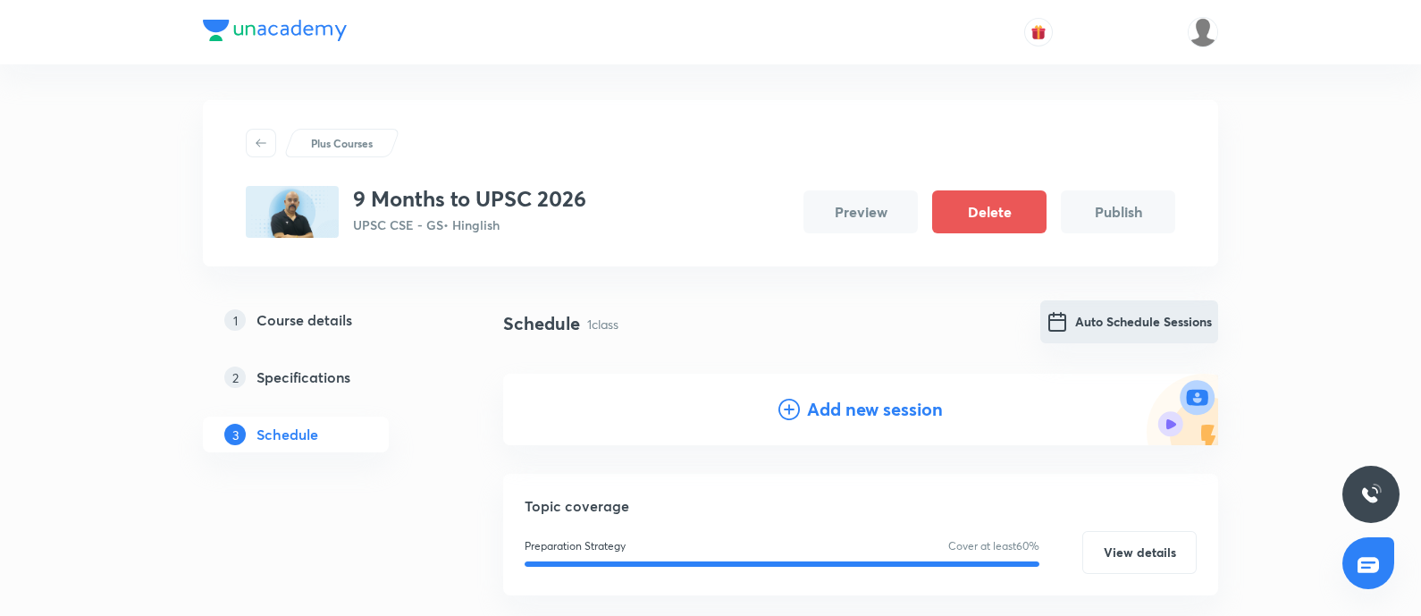
click at [1066, 324] on img "Auto Schedule Sessions" at bounding box center [1057, 321] width 21 height 21
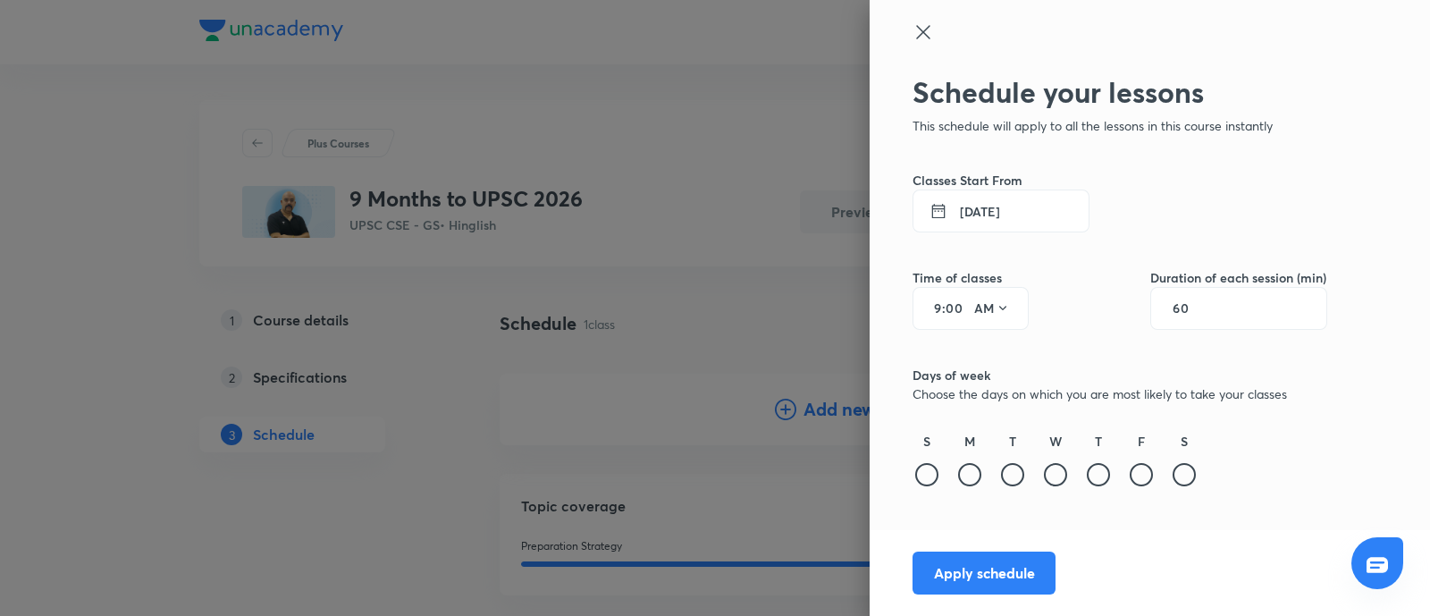
click at [976, 211] on button "4 Sept 2025" at bounding box center [1001, 210] width 177 height 43
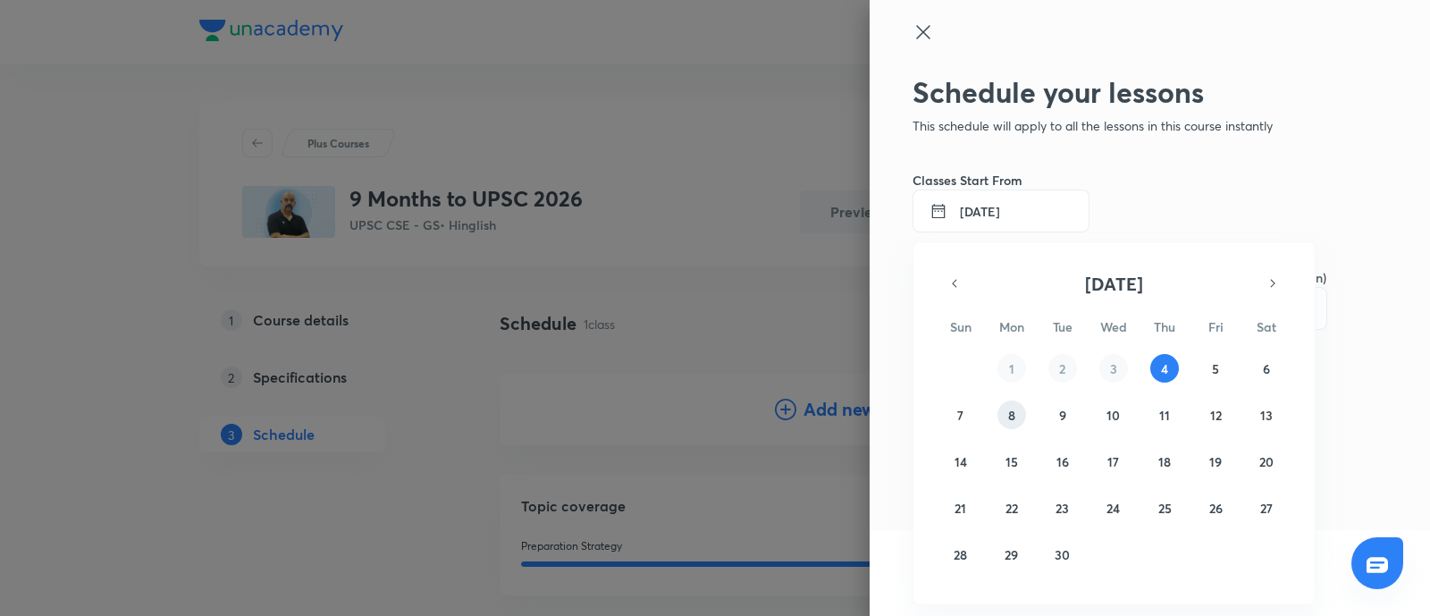
drag, startPoint x: 1015, startPoint y: 422, endPoint x: 1015, endPoint y: 407, distance: 15.2
click at [1015, 419] on button "8" at bounding box center [1012, 414] width 29 height 29
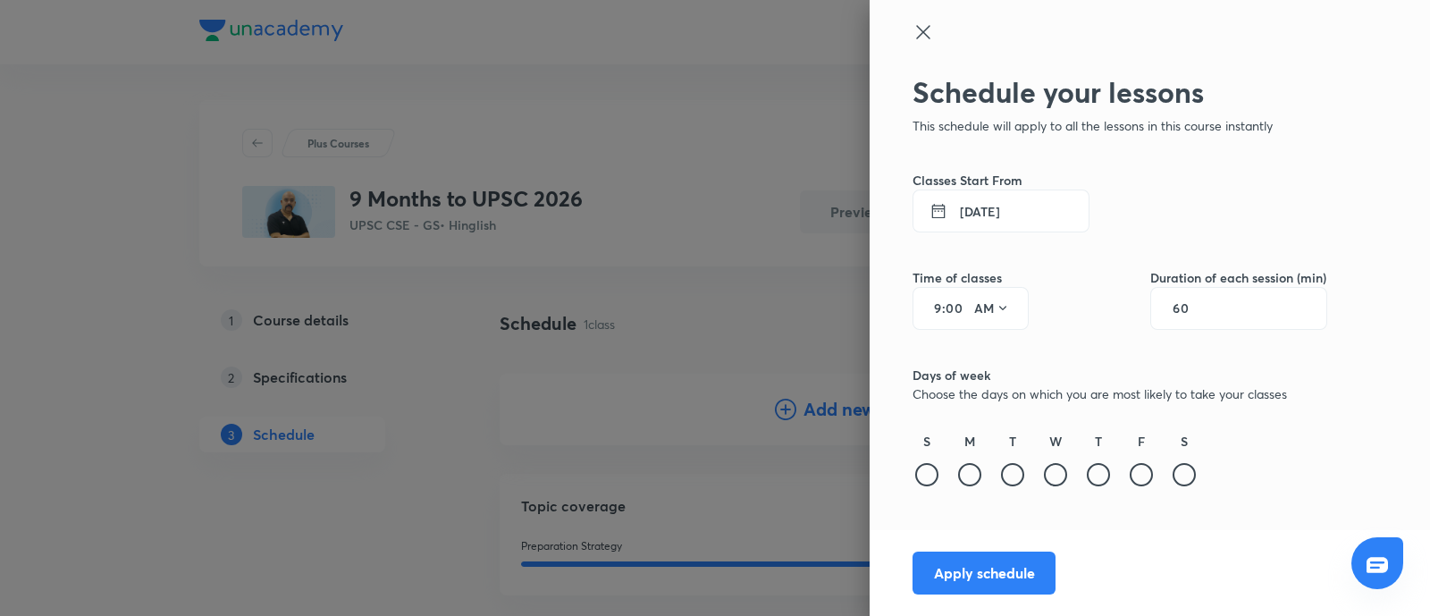
click at [940, 309] on input "9" at bounding box center [931, 308] width 21 height 14
type input "1"
click at [955, 307] on input "00" at bounding box center [956, 308] width 21 height 14
type input "30"
click at [994, 307] on button "AM" at bounding box center [992, 308] width 50 height 29
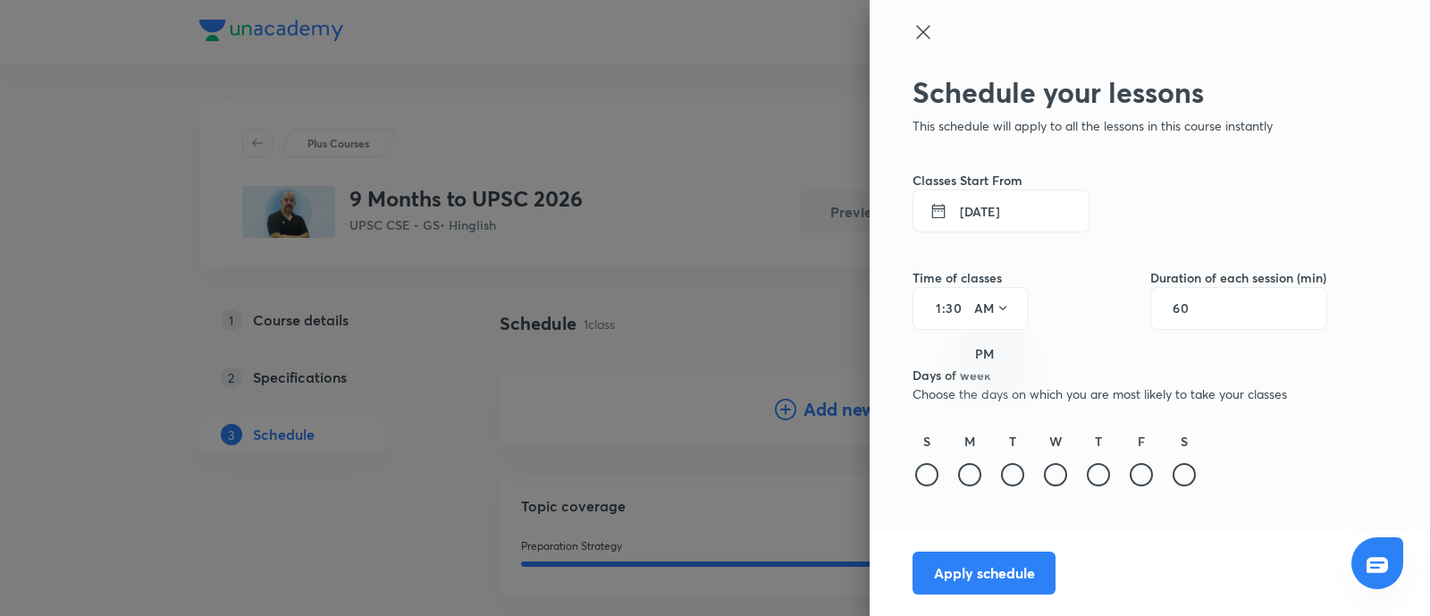
click at [988, 357] on div "PM" at bounding box center [993, 354] width 64 height 43
click at [1204, 319] on div "60" at bounding box center [1238, 308] width 177 height 43
click at [1184, 314] on input "60" at bounding box center [1190, 308] width 34 height 14
type input "60"
click at [997, 224] on button "8 Sept 2025" at bounding box center [1001, 210] width 177 height 43
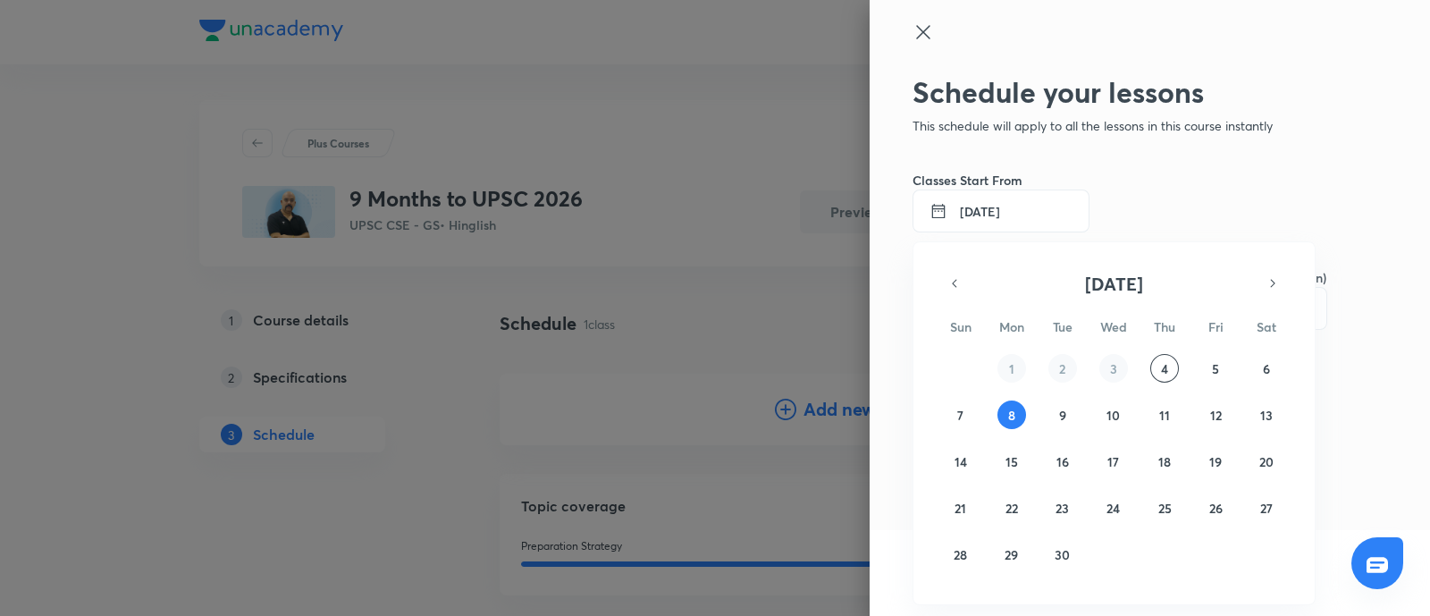
click at [997, 223] on div at bounding box center [715, 308] width 1430 height 616
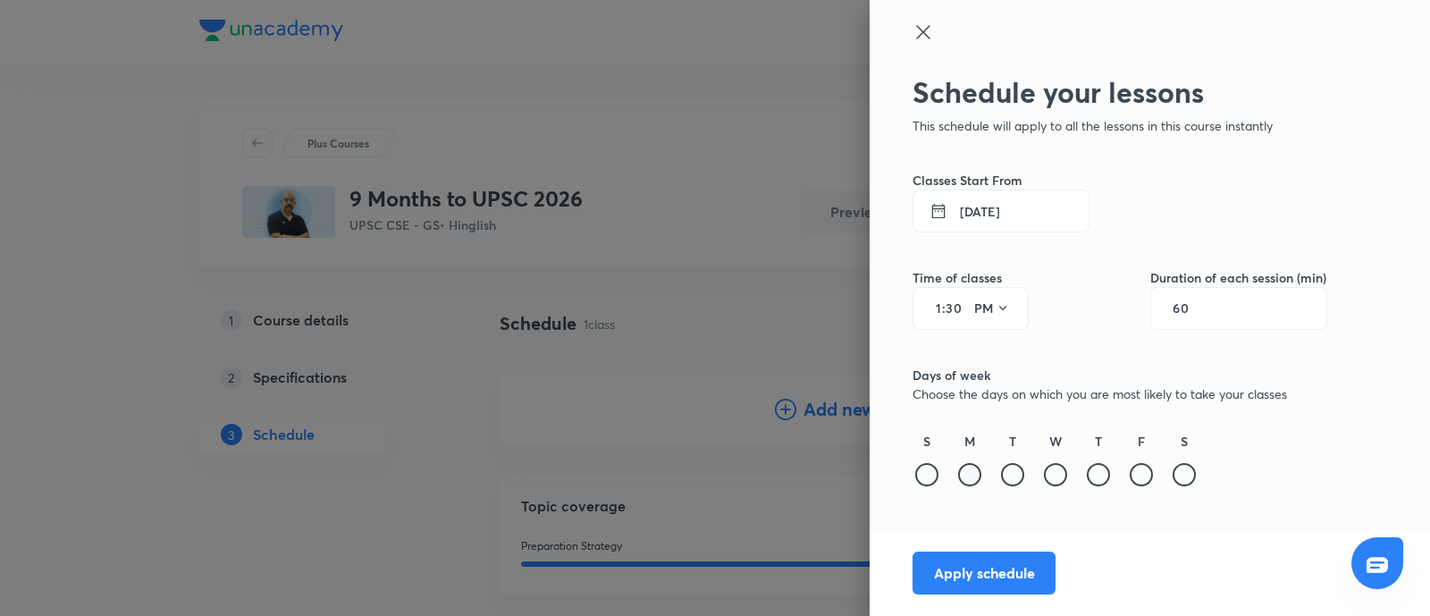
click at [971, 477] on div at bounding box center [969, 474] width 23 height 23
click at [980, 292] on div "1 : 30 PM" at bounding box center [971, 308] width 116 height 43
click at [993, 212] on button "8 Sept 2025" at bounding box center [1001, 210] width 177 height 43
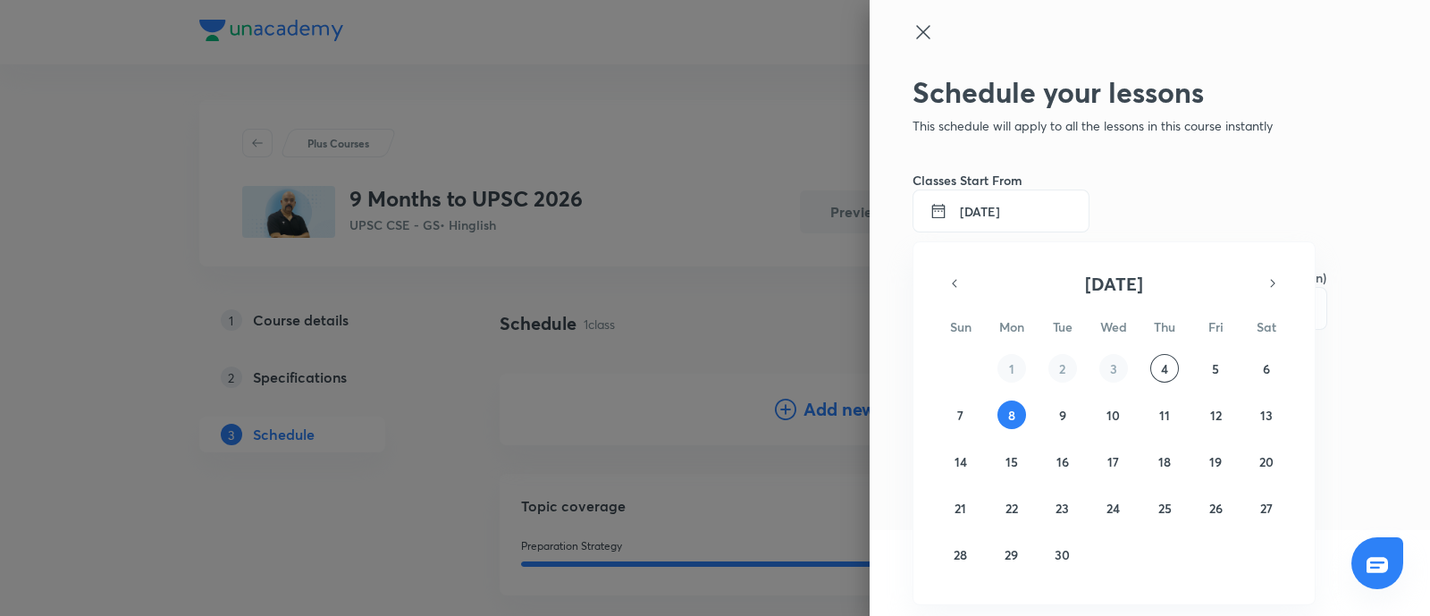
click at [993, 213] on div at bounding box center [715, 308] width 1430 height 616
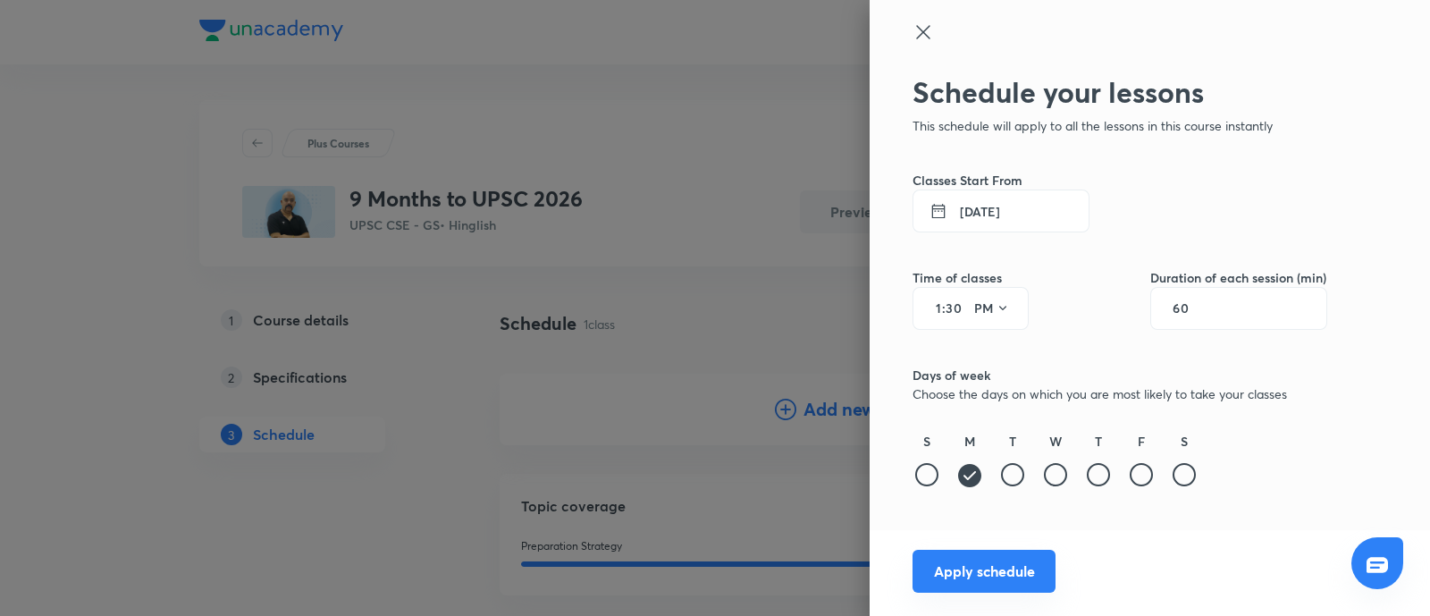
click at [978, 579] on button "Apply schedule" at bounding box center [984, 571] width 143 height 43
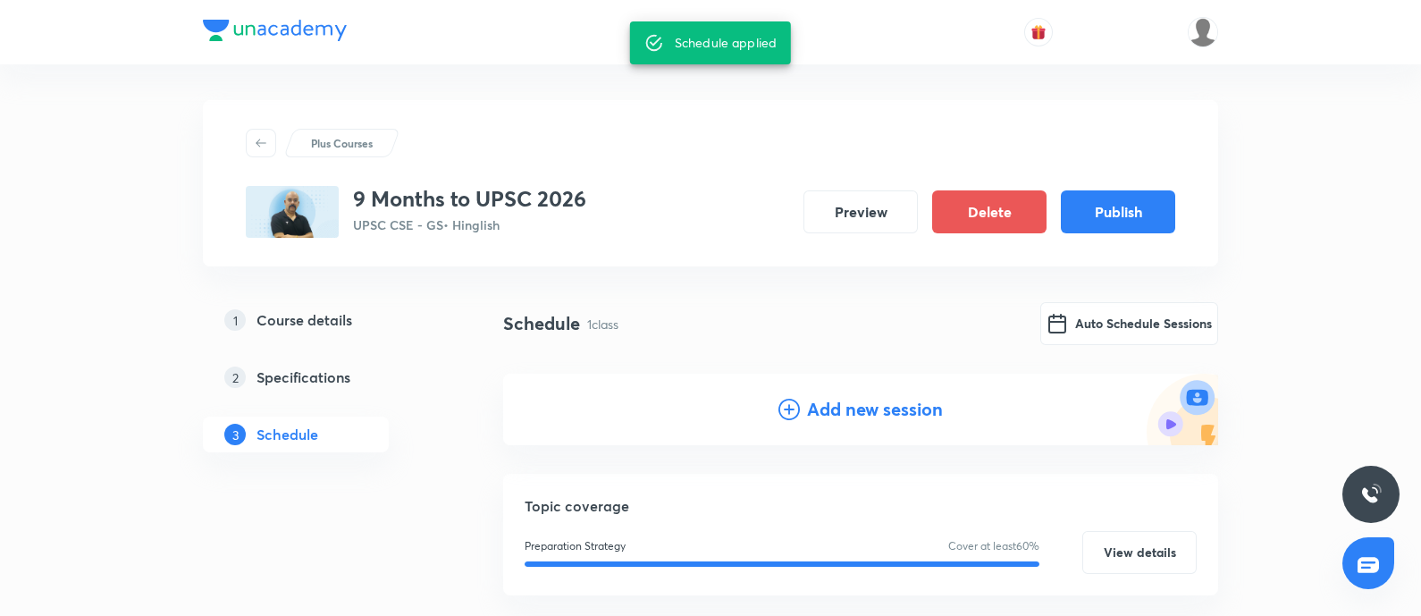
drag, startPoint x: 1082, startPoint y: 213, endPoint x: 912, endPoint y: 239, distance: 172.7
click at [1083, 213] on button "Publish" at bounding box center [1118, 211] width 114 height 43
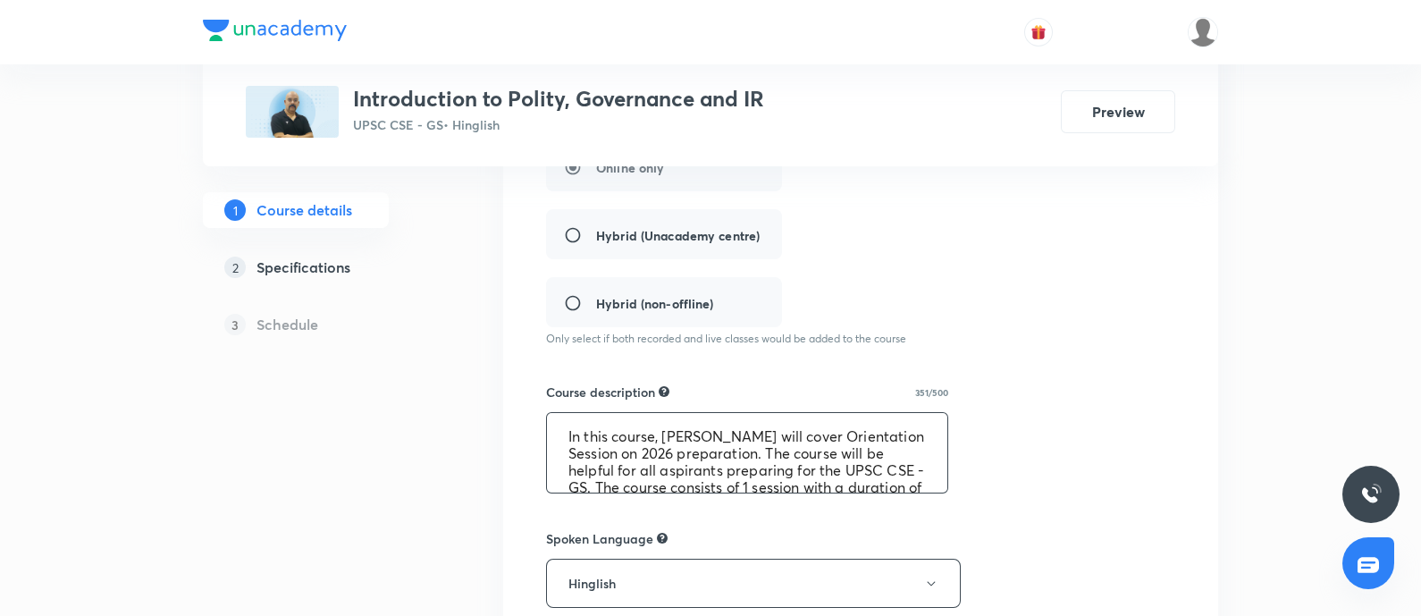
scroll to position [85, 0]
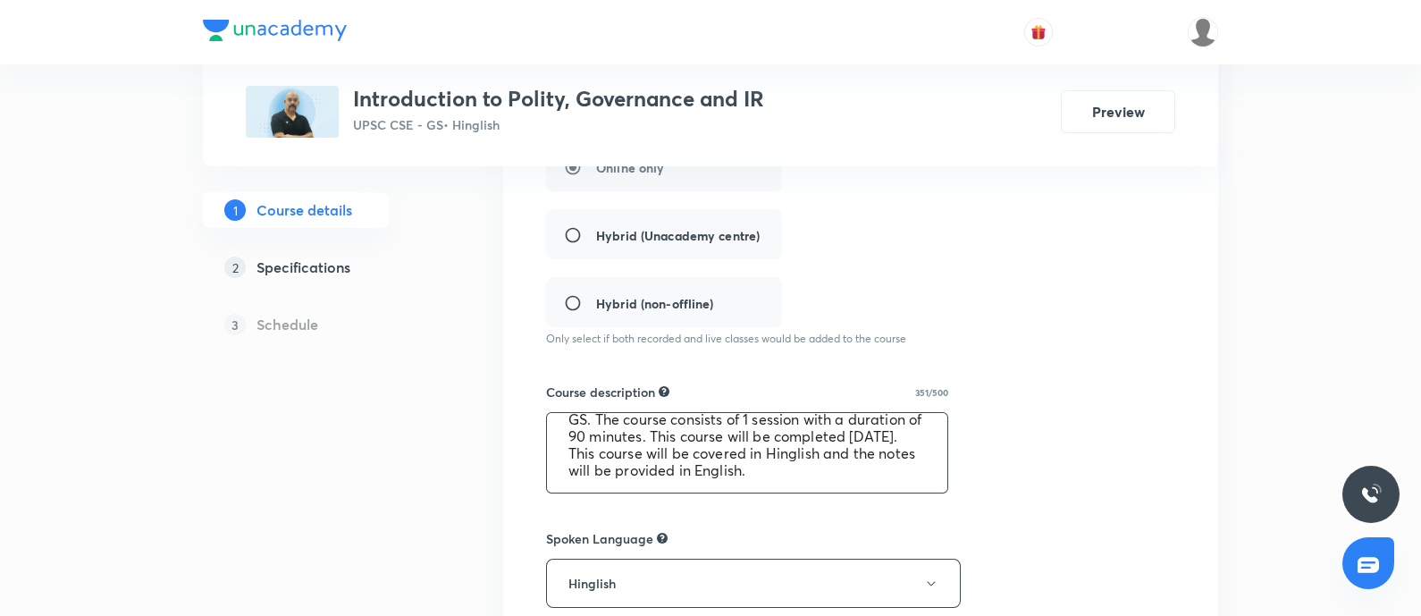
drag, startPoint x: 559, startPoint y: 442, endPoint x: 1038, endPoint y: 518, distance: 484.9
click at [1038, 518] on div "Course title 41/80 Introduction to Polity, Governance and IR ​ Educator type Un…" at bounding box center [860, 460] width 629 height 1150
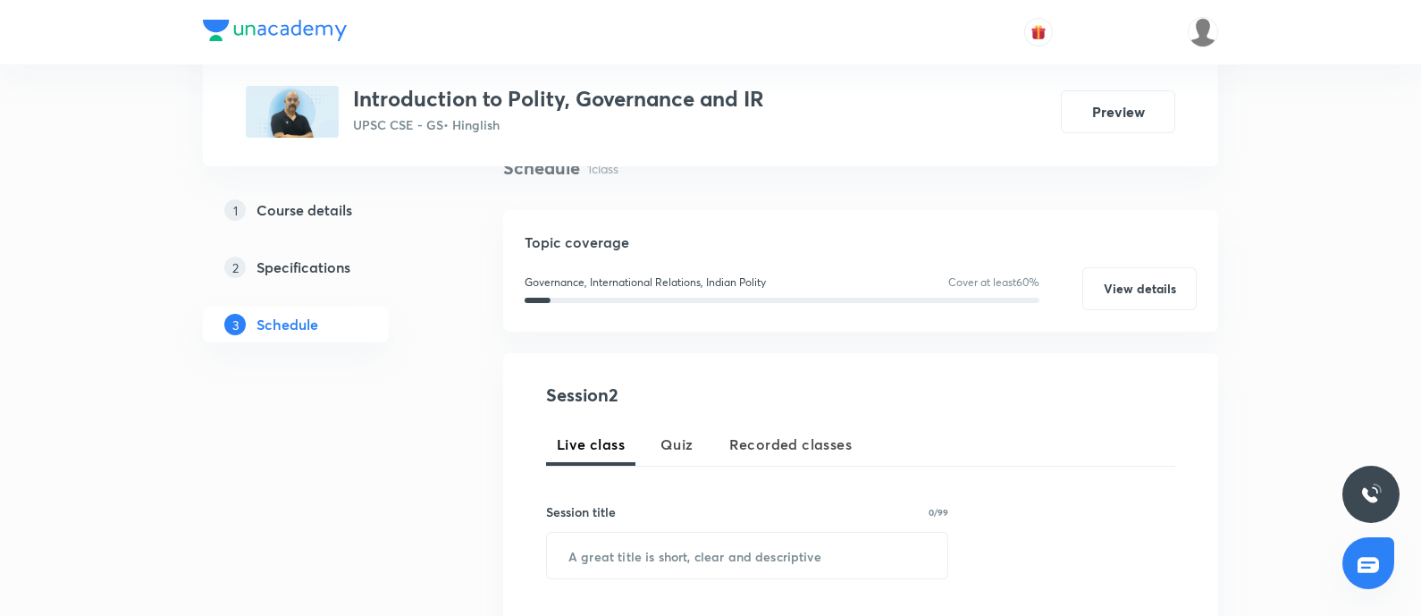
scroll to position [335, 0]
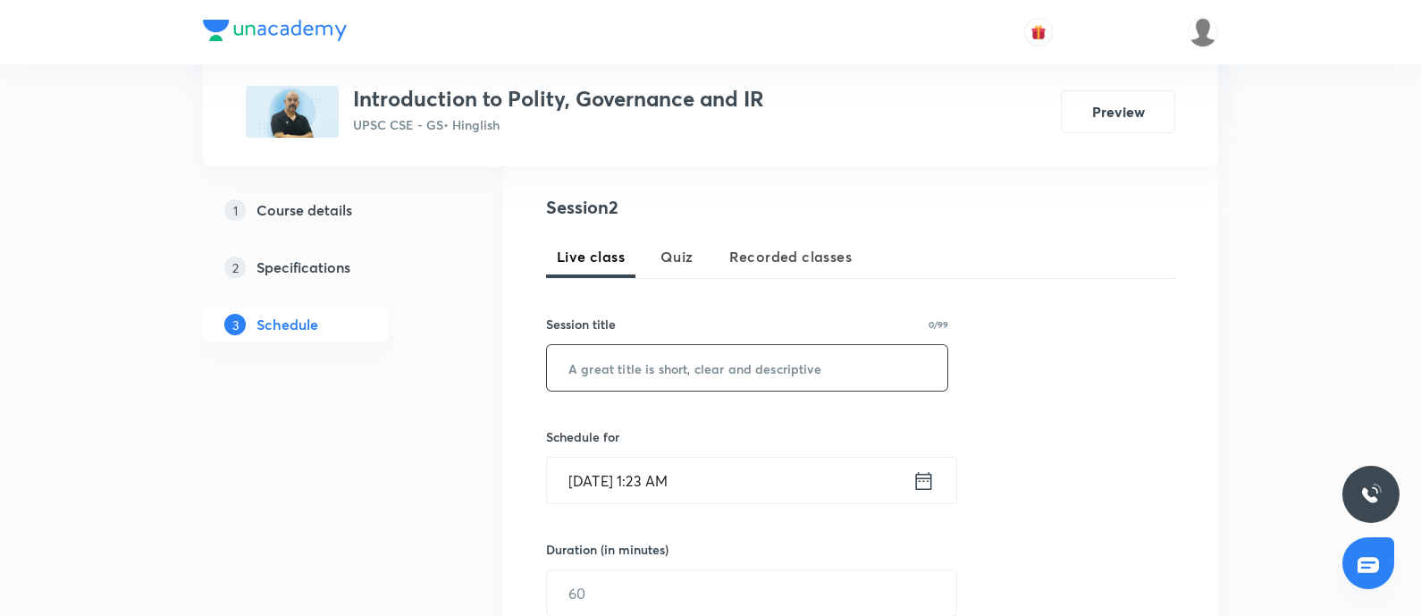
click at [658, 355] on input "text" at bounding box center [747, 368] width 400 height 46
paste input "focused 9-month roadmap"
click at [568, 374] on input "focused 9-month roadmap" at bounding box center [747, 368] width 400 height 46
drag, startPoint x: 695, startPoint y: 361, endPoint x: 693, endPoint y: 564, distance: 202.9
click at [696, 361] on input "Focused 9-month roadmap" at bounding box center [747, 368] width 400 height 46
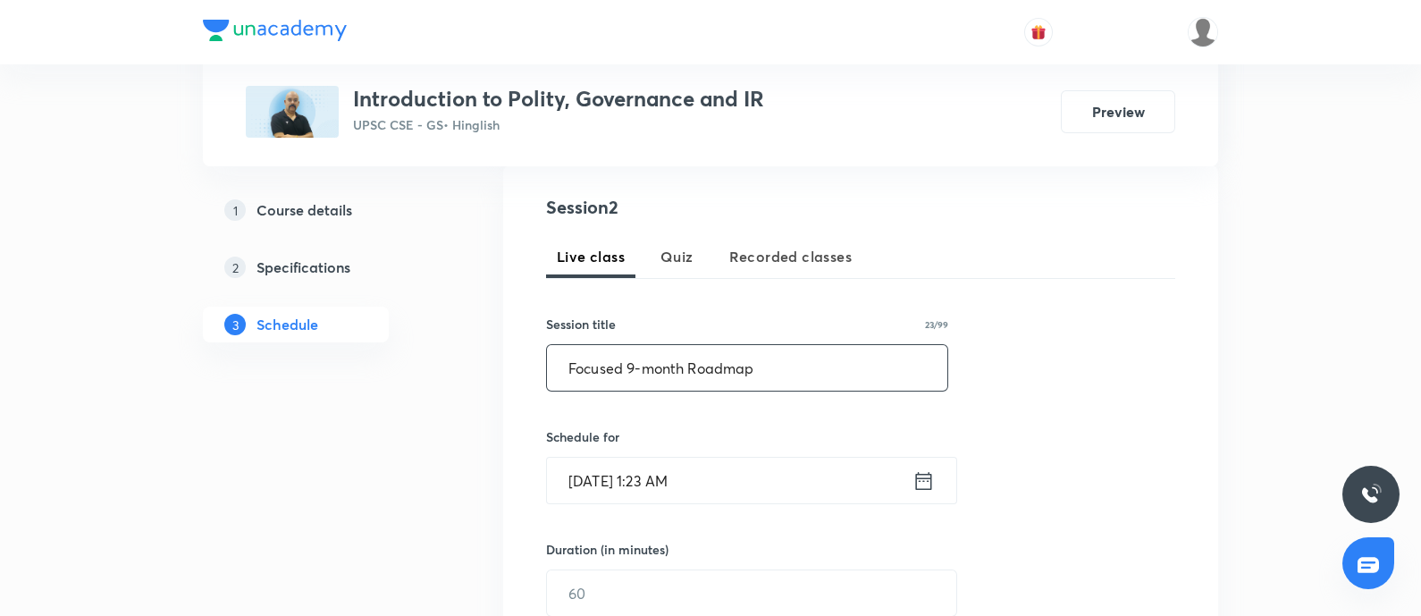
drag, startPoint x: 230, startPoint y: 366, endPoint x: 129, endPoint y: 349, distance: 102.3
click at [128, 349] on div "Plus Courses Introduction to Polity, Governance and IR UPSC CSE - GS • Hinglish…" at bounding box center [710, 424] width 1421 height 1518
type input "Focused 9-month Roadmap"
